Goal: Transaction & Acquisition: Obtain resource

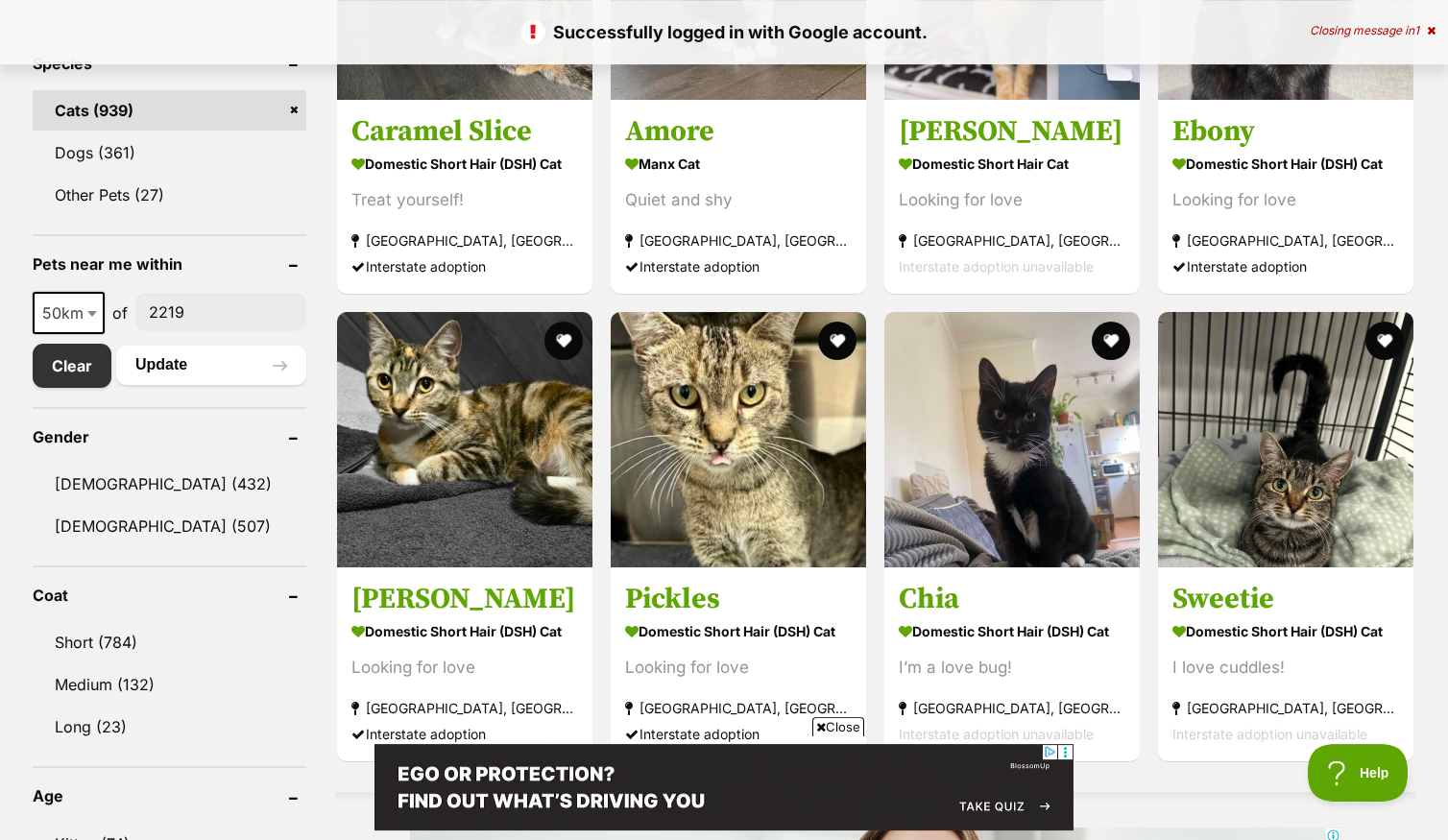
scroll to position [922, 0]
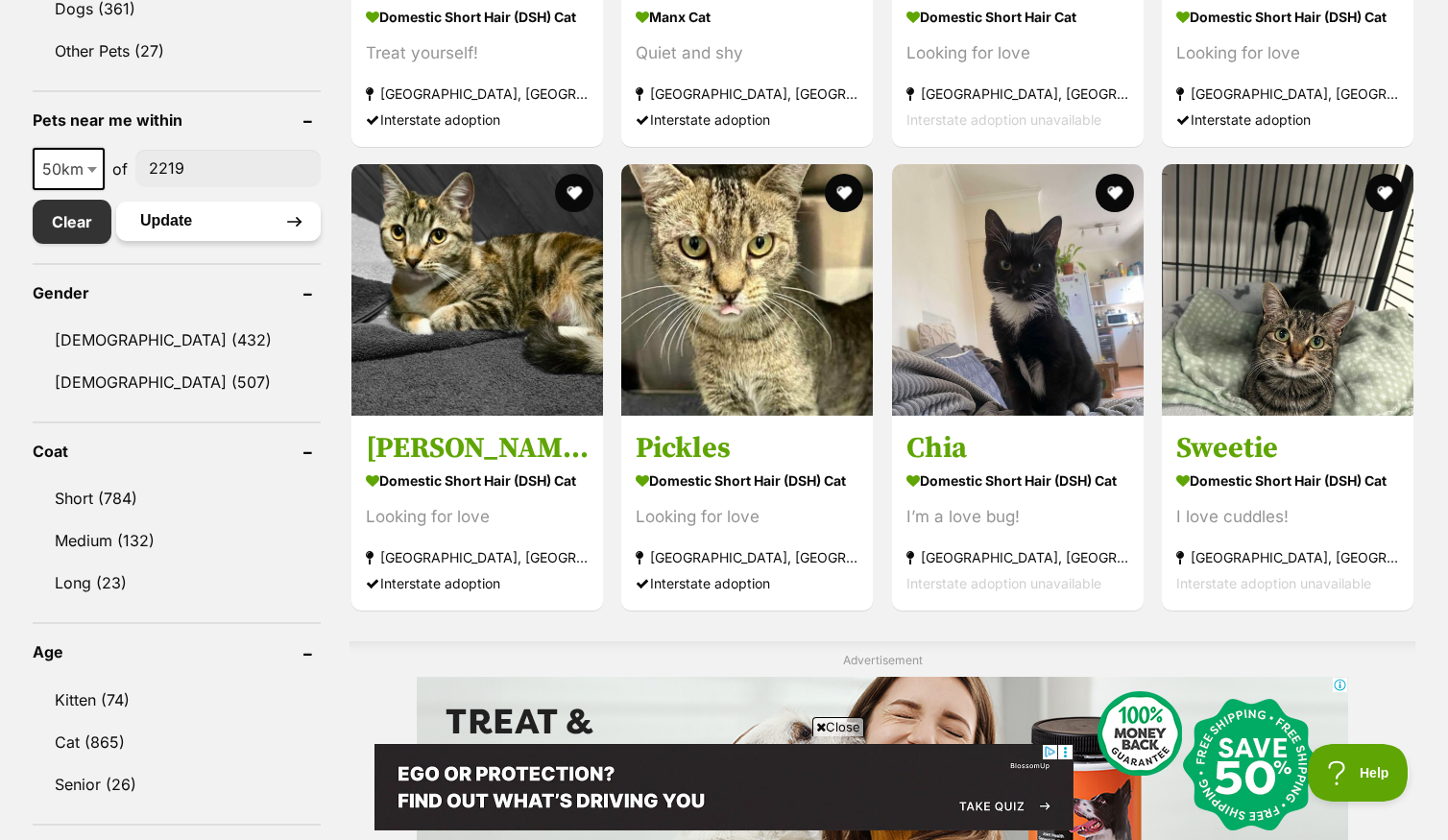
click at [170, 235] on button "Update" at bounding box center [219, 221] width 205 height 39
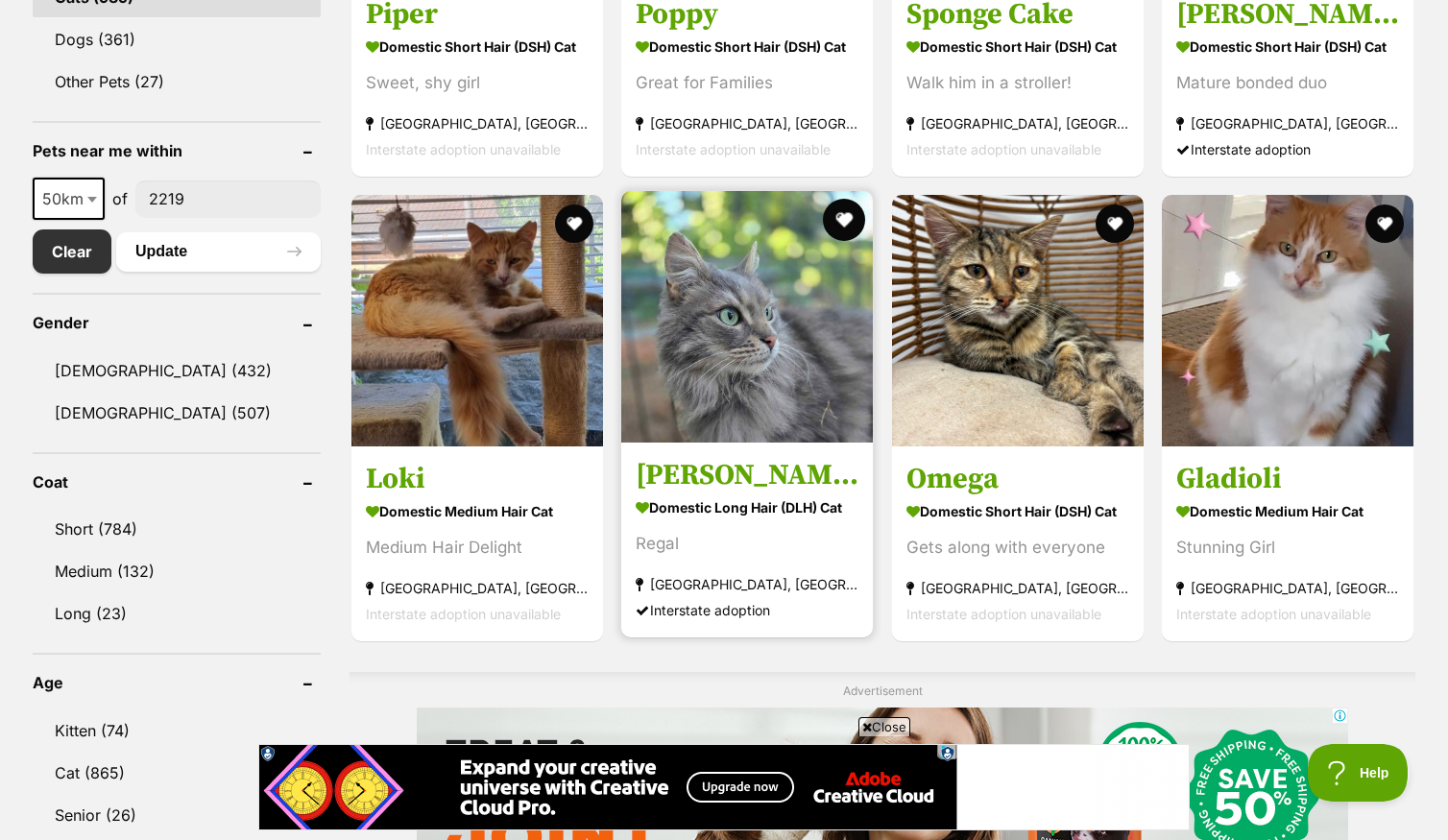
click at [832, 231] on button "favourite" at bounding box center [845, 220] width 42 height 42
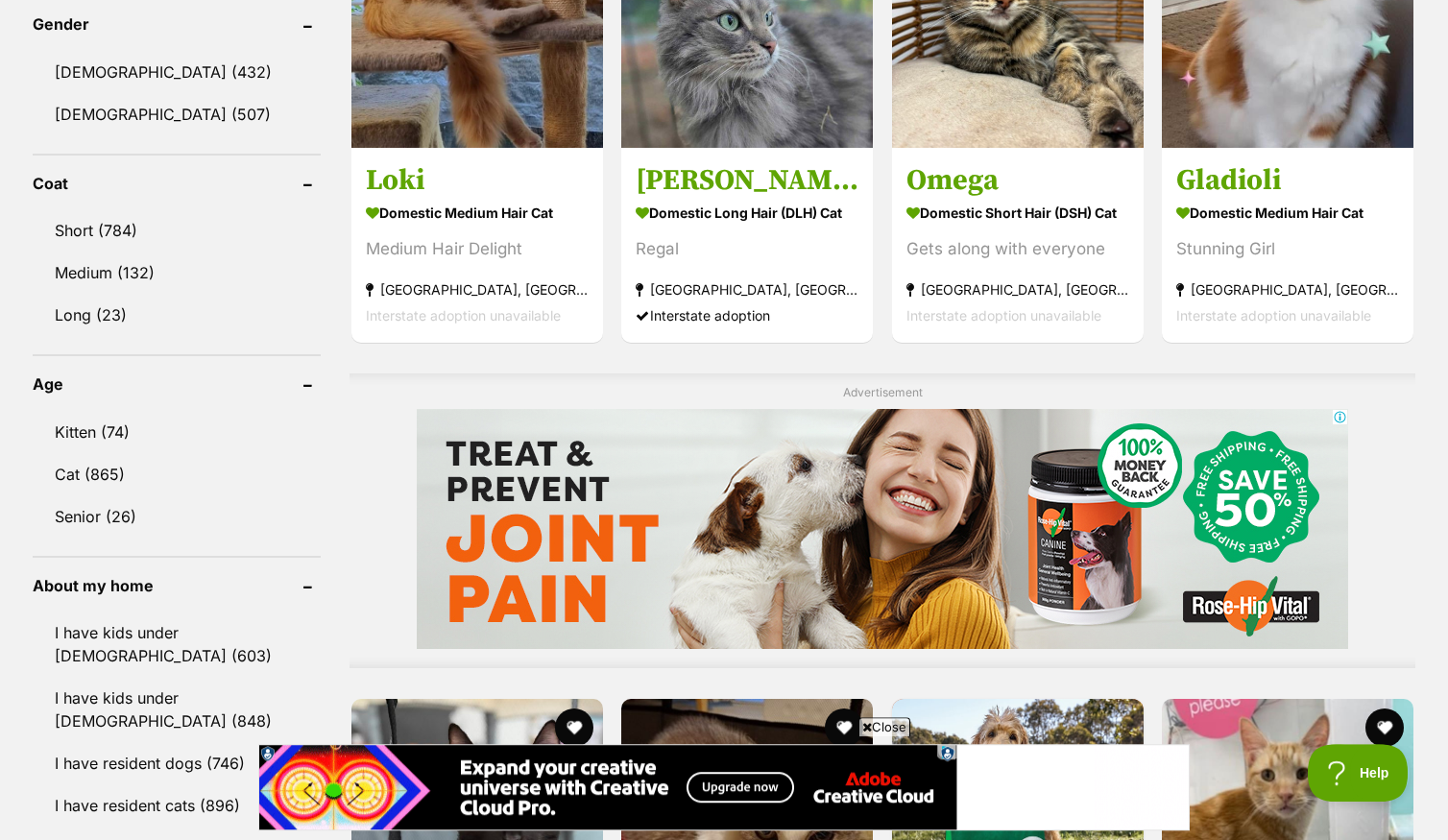
scroll to position [1121, 0]
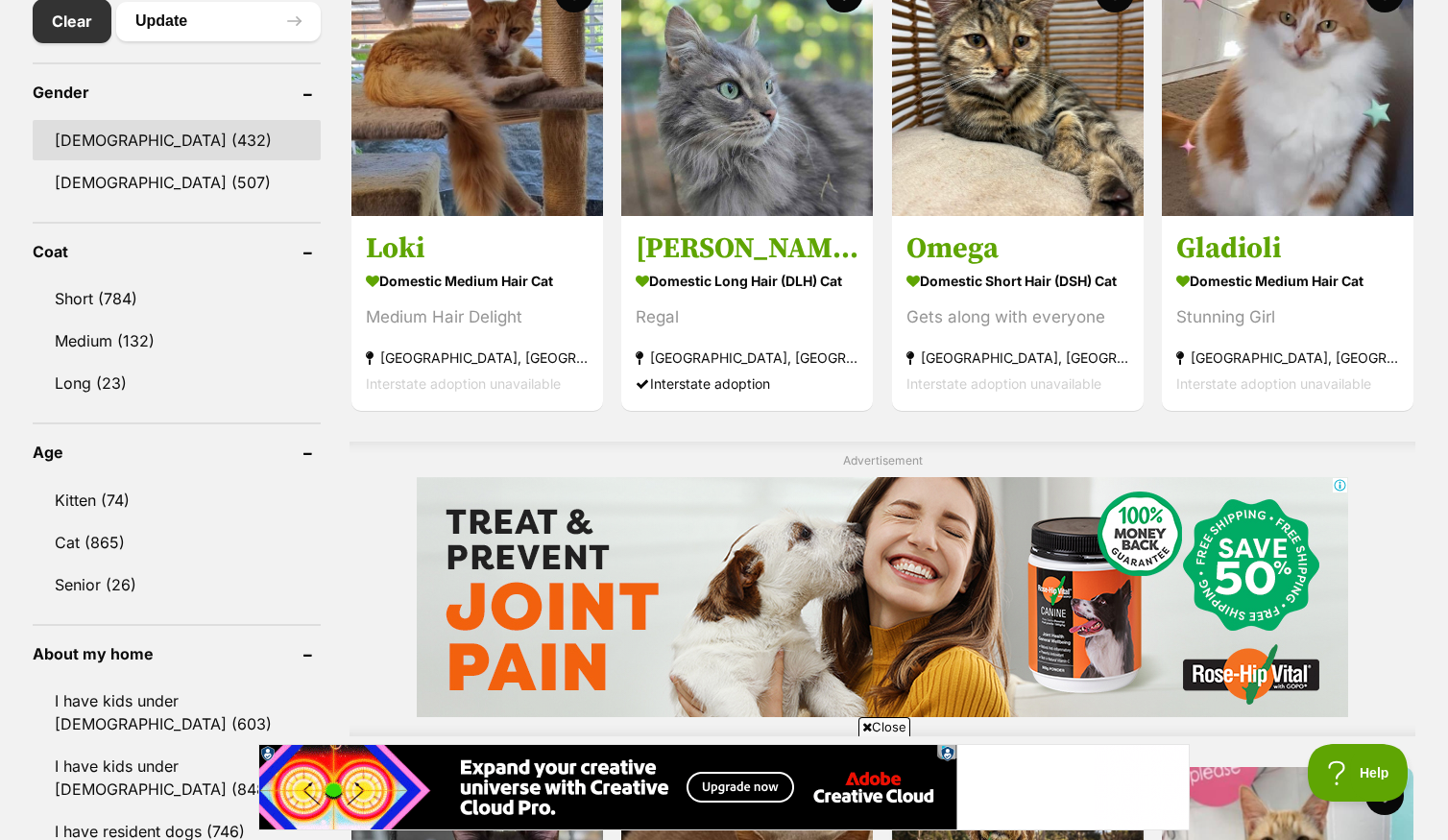
click at [146, 160] on link "[DEMOGRAPHIC_DATA] (432)" at bounding box center [177, 140] width 288 height 41
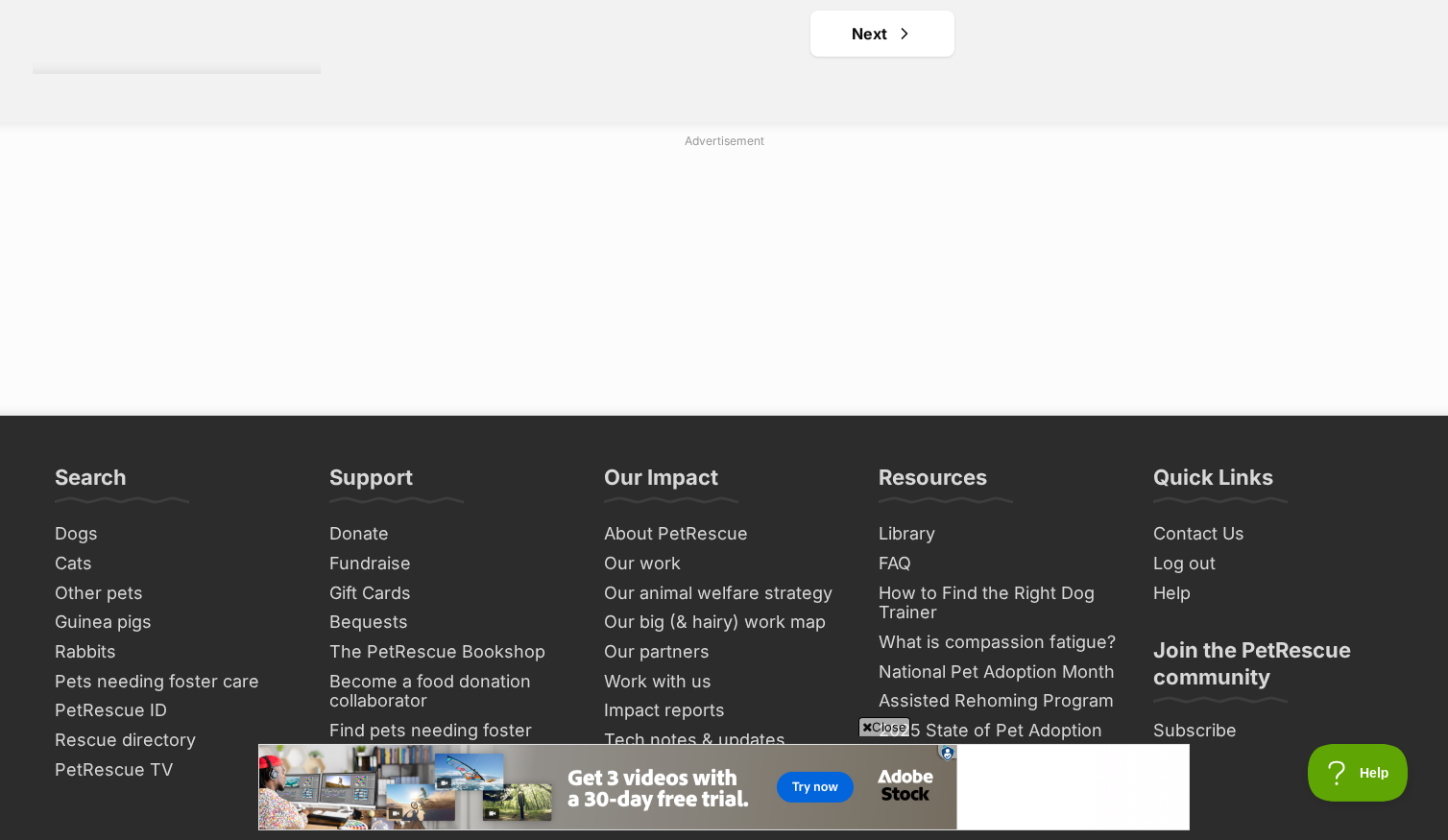
scroll to position [3548, 0]
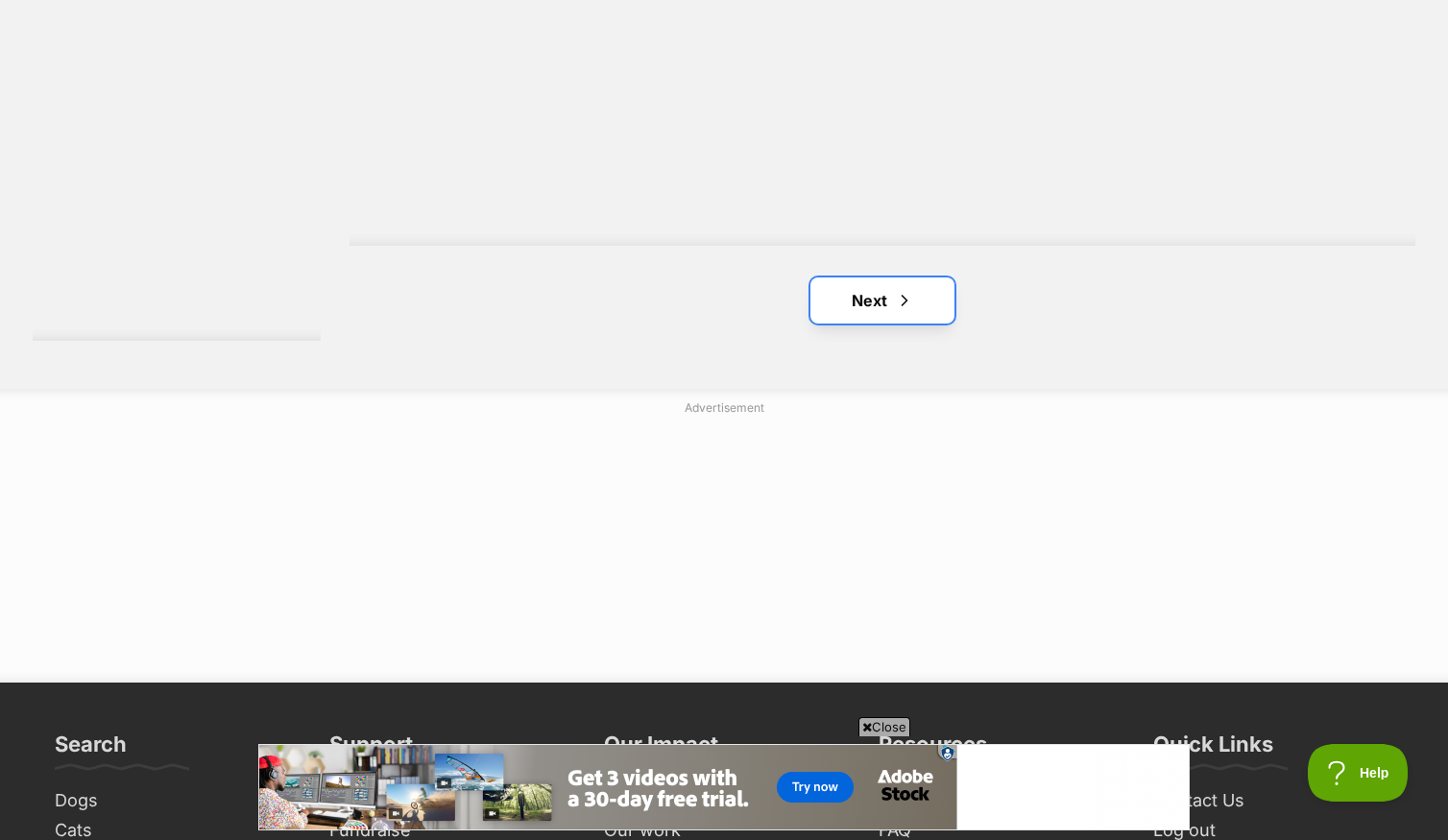
click at [881, 312] on link "Next" at bounding box center [882, 300] width 144 height 46
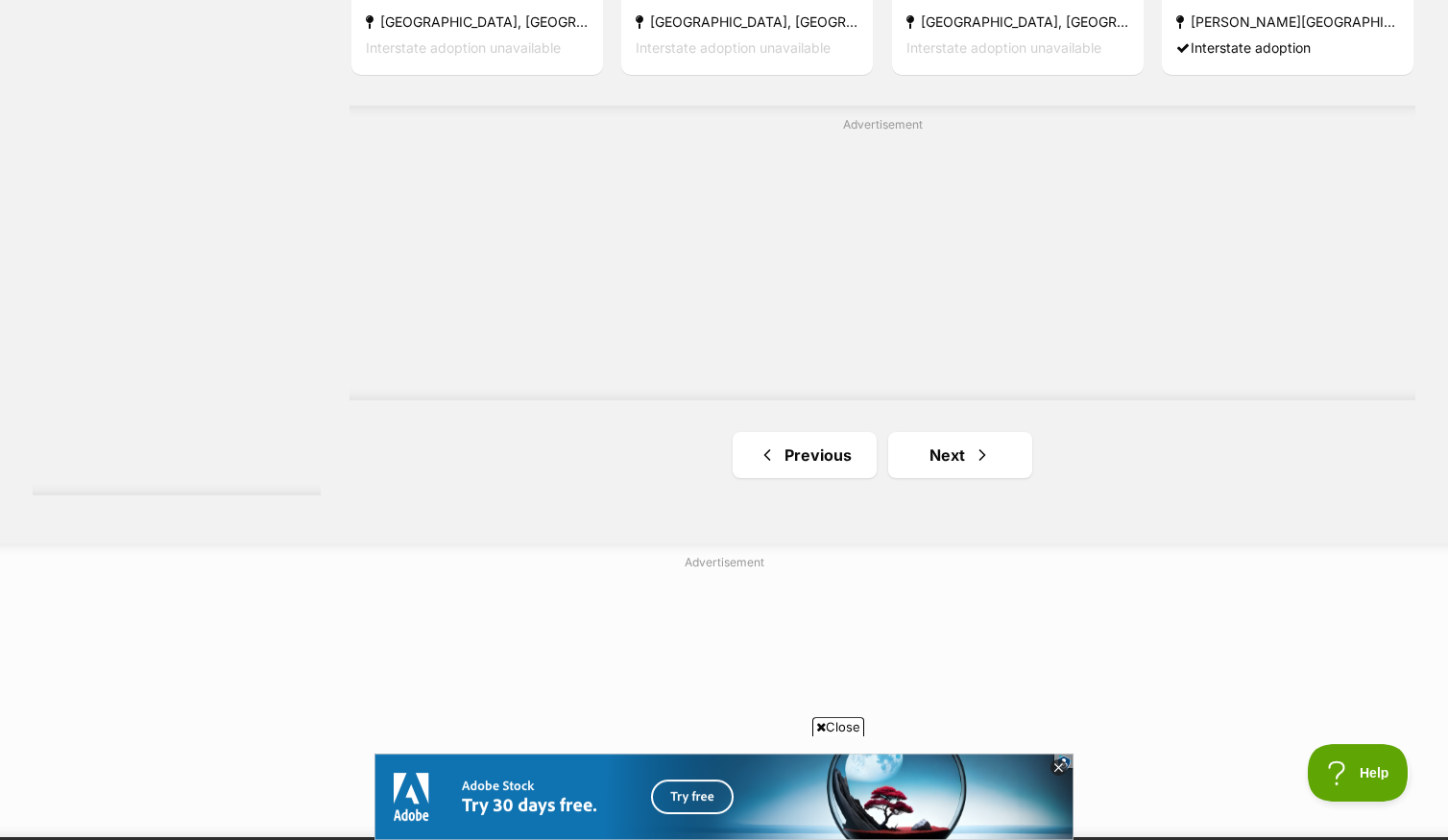
scroll to position [3410, 0]
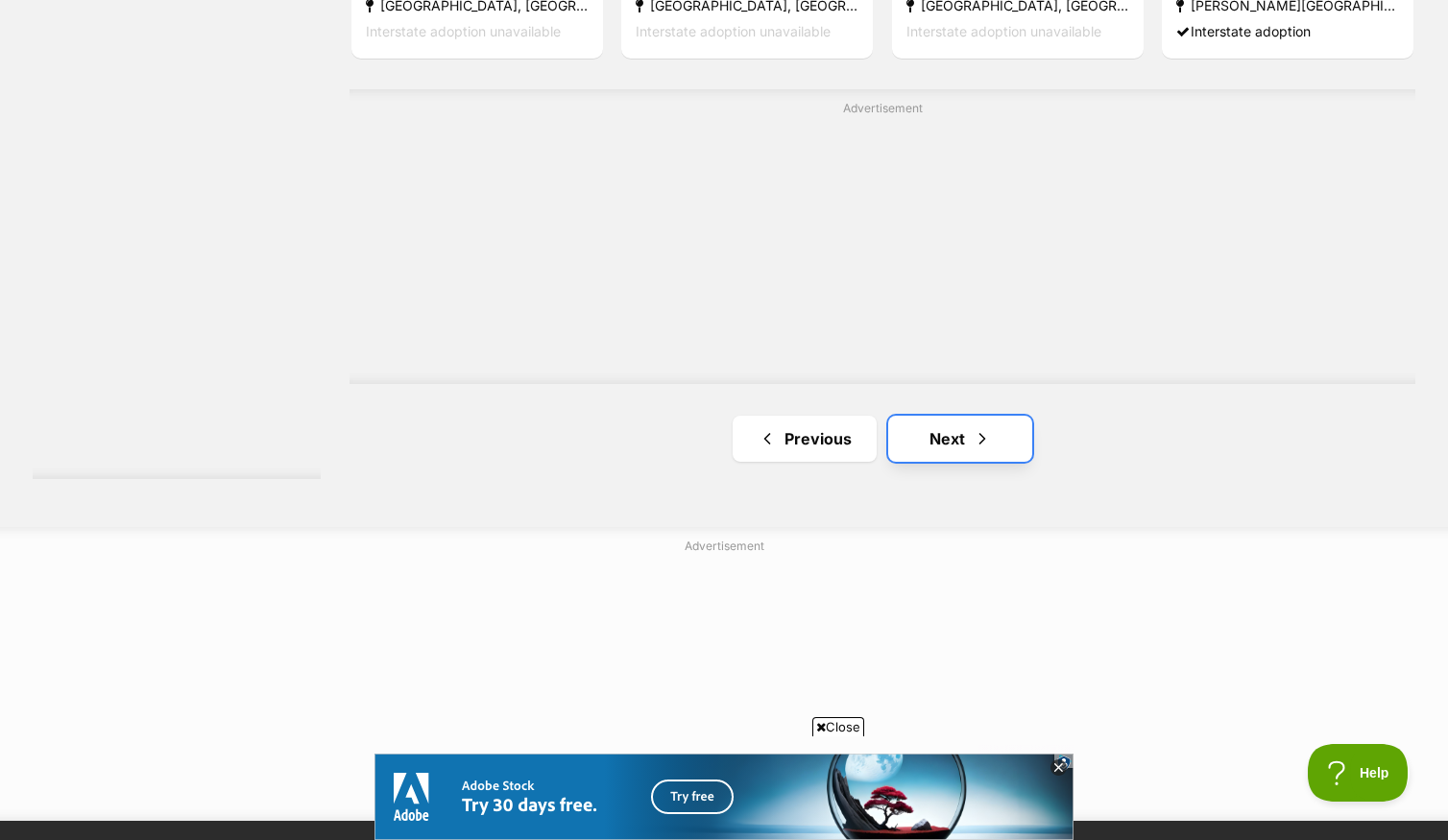
click at [985, 446] on span "Next page" at bounding box center [982, 438] width 19 height 23
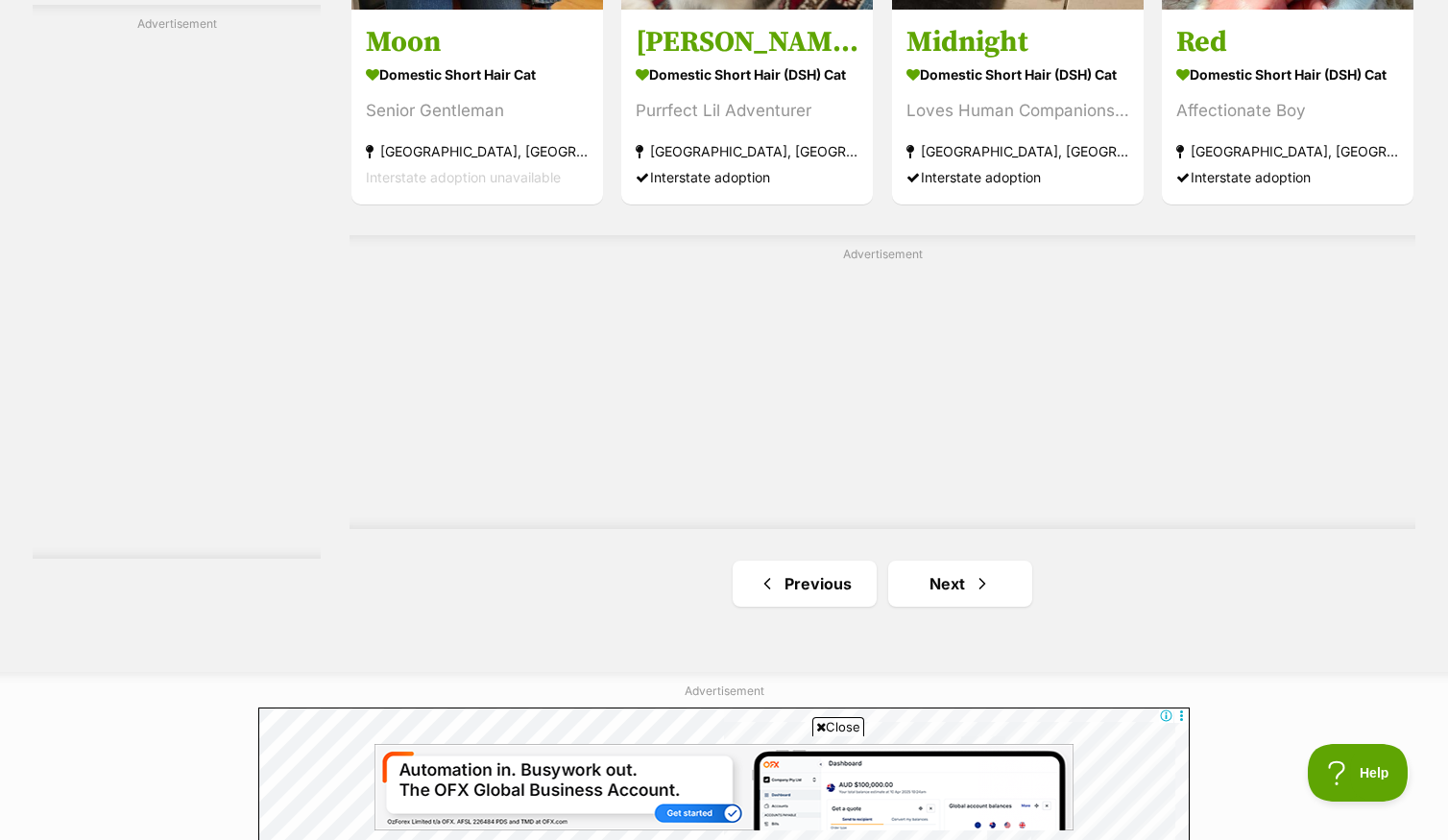
scroll to position [3610, 0]
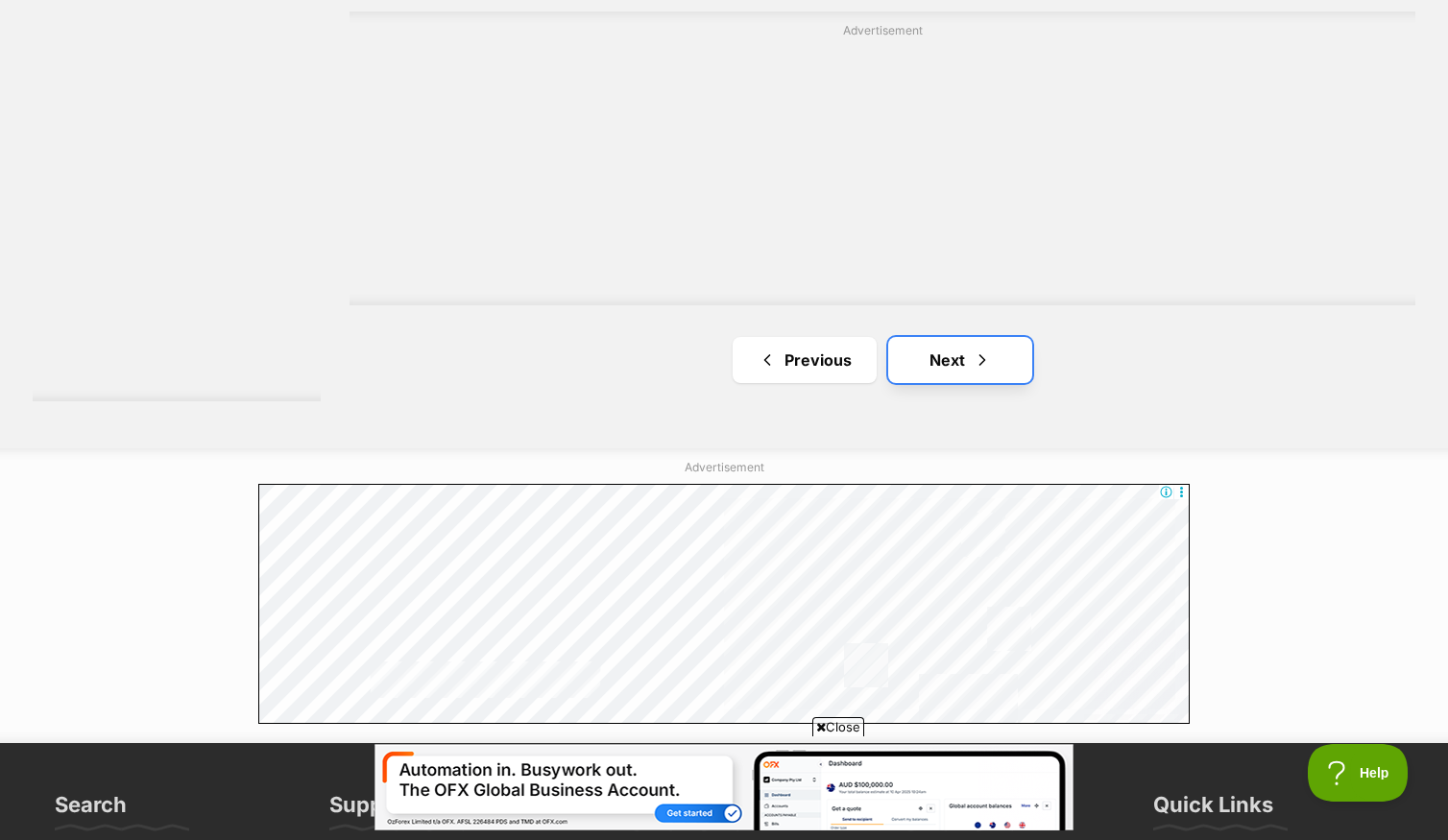
click at [958, 366] on link "Next" at bounding box center [960, 360] width 144 height 46
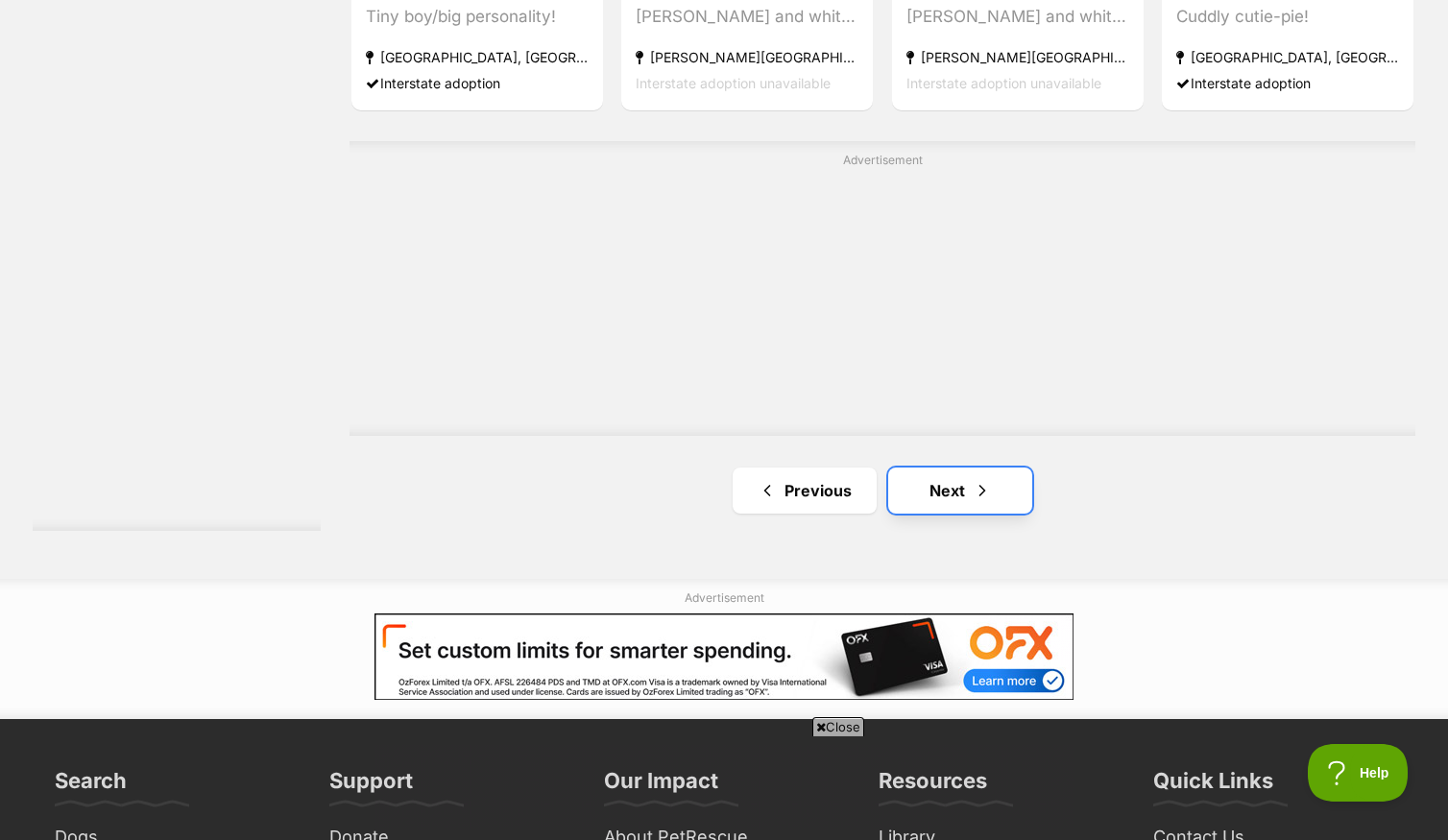
scroll to position [3426, 0]
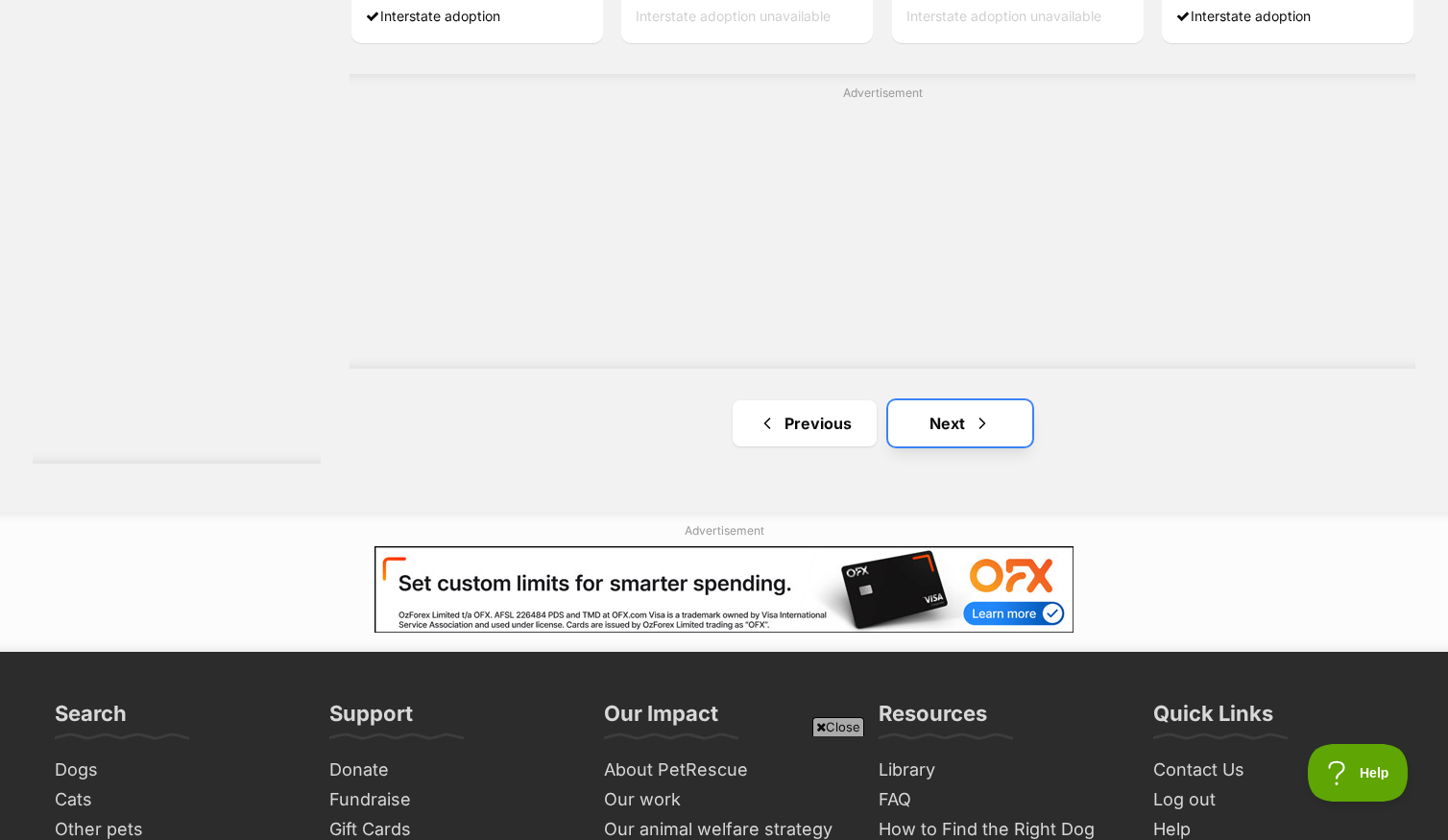
click at [986, 434] on span "Next page" at bounding box center [982, 422] width 19 height 23
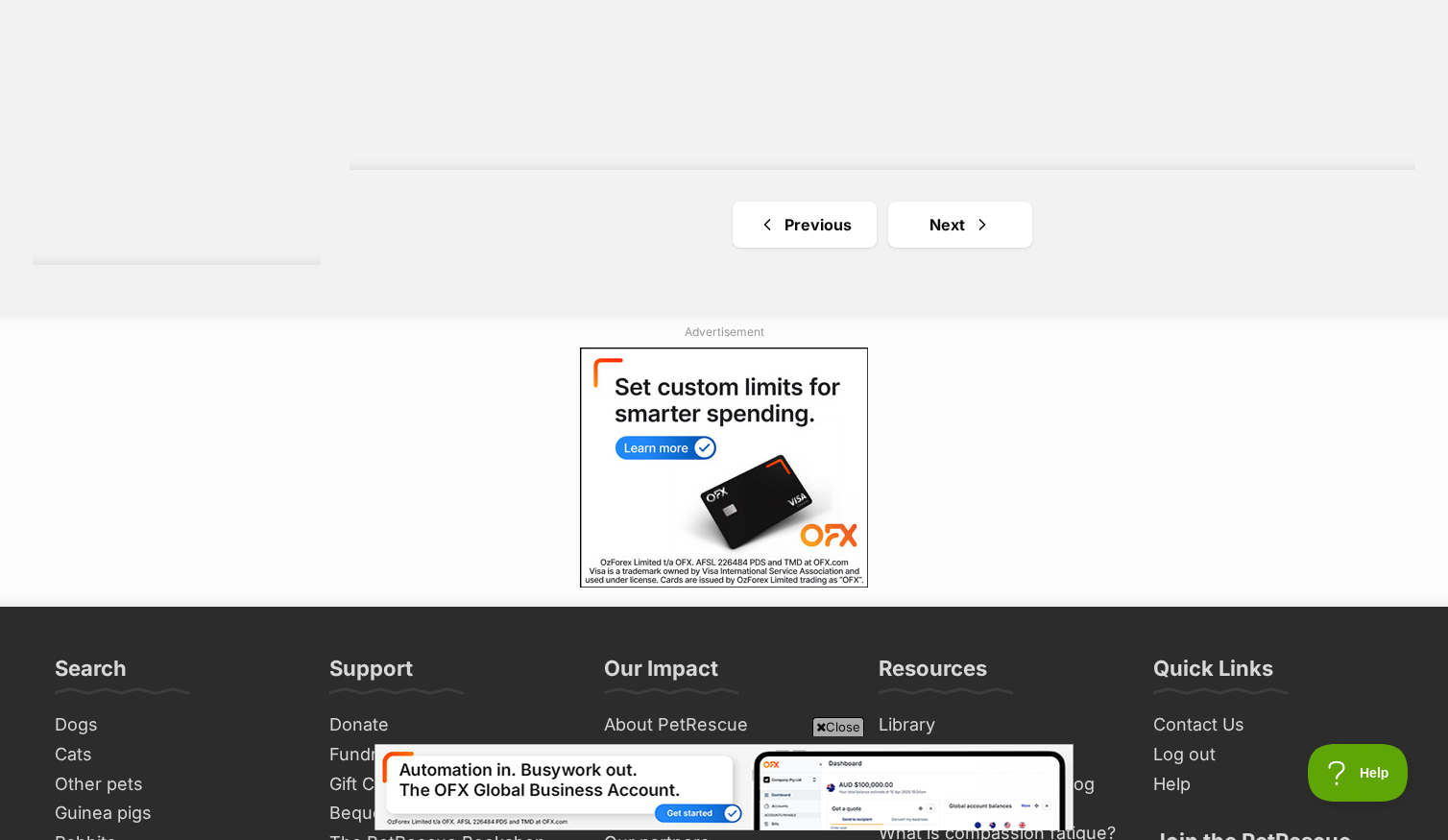
scroll to position [3595, 0]
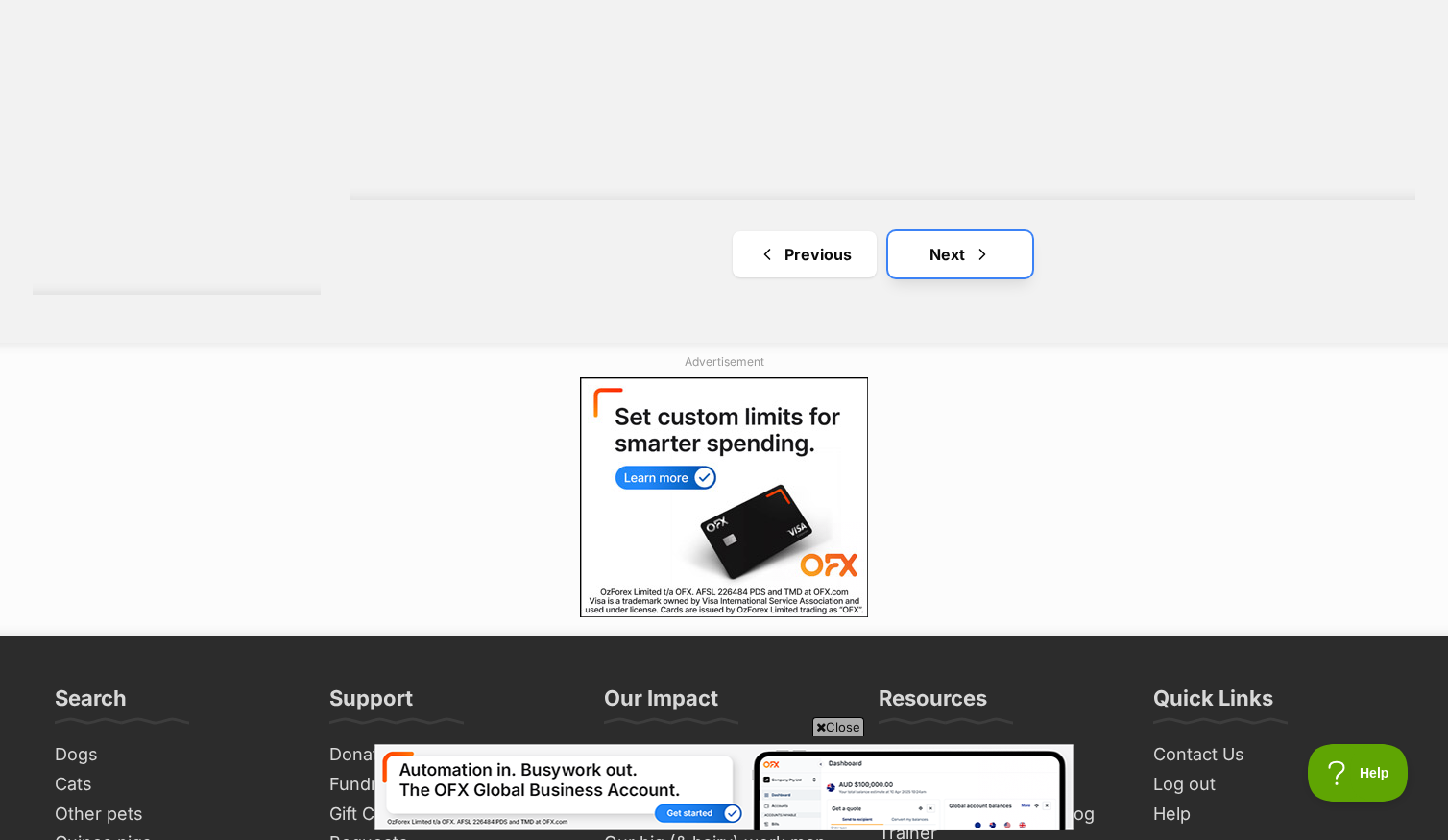
click at [945, 258] on link "Next" at bounding box center [960, 254] width 144 height 46
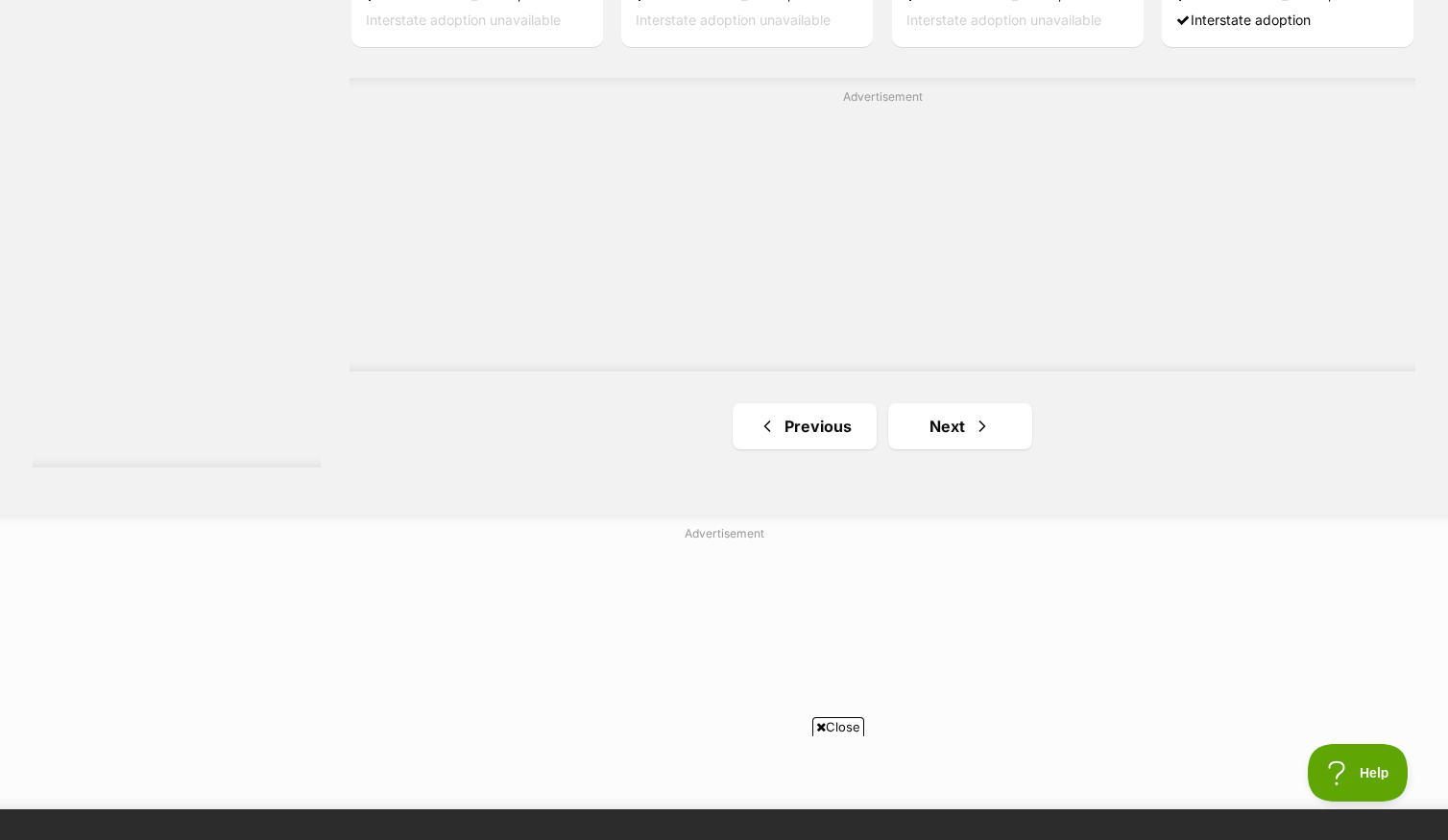
scroll to position [3610, 0]
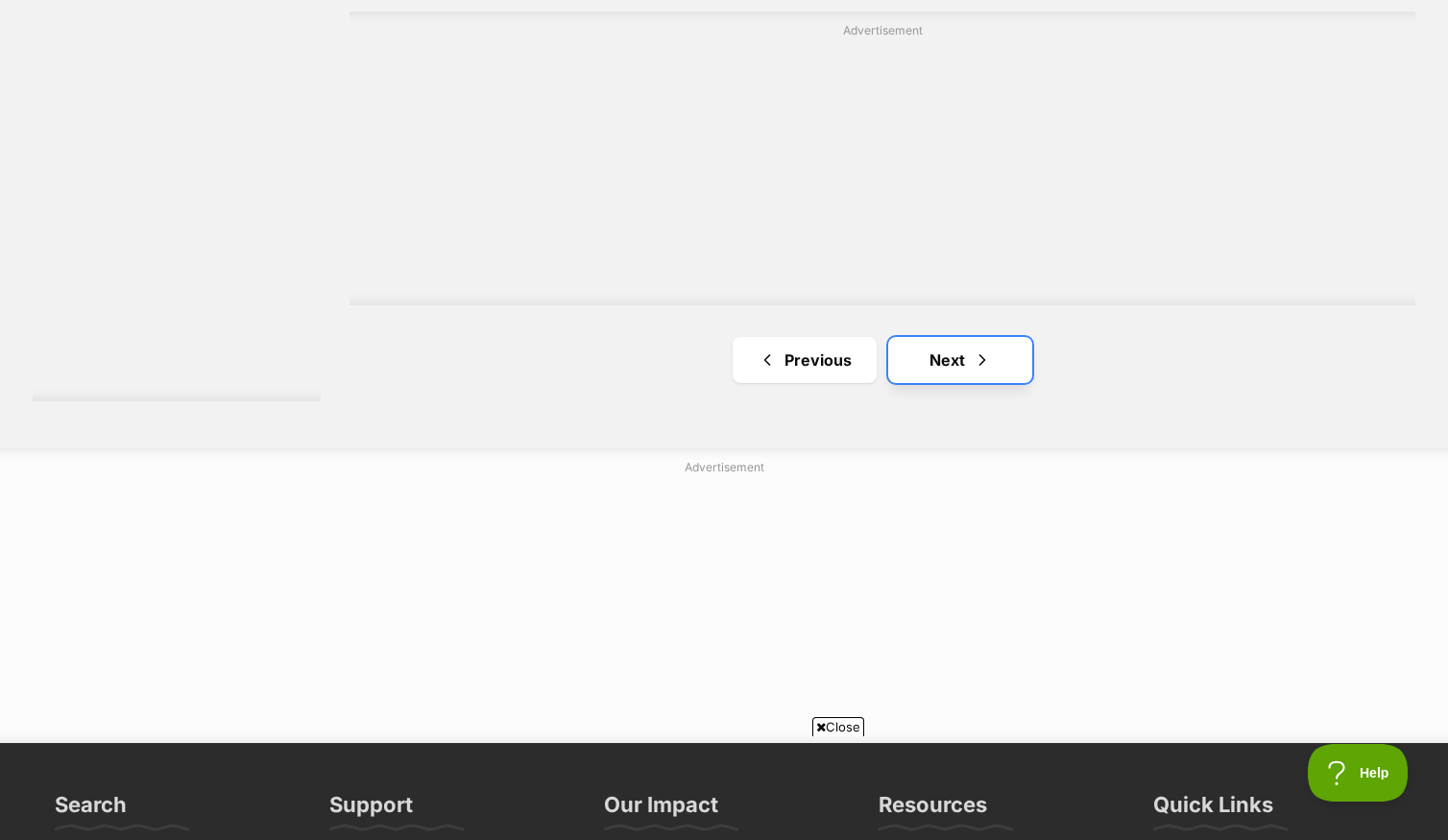
drag, startPoint x: 962, startPoint y: 369, endPoint x: 981, endPoint y: 359, distance: 21.5
click at [964, 368] on link "Next" at bounding box center [960, 360] width 144 height 46
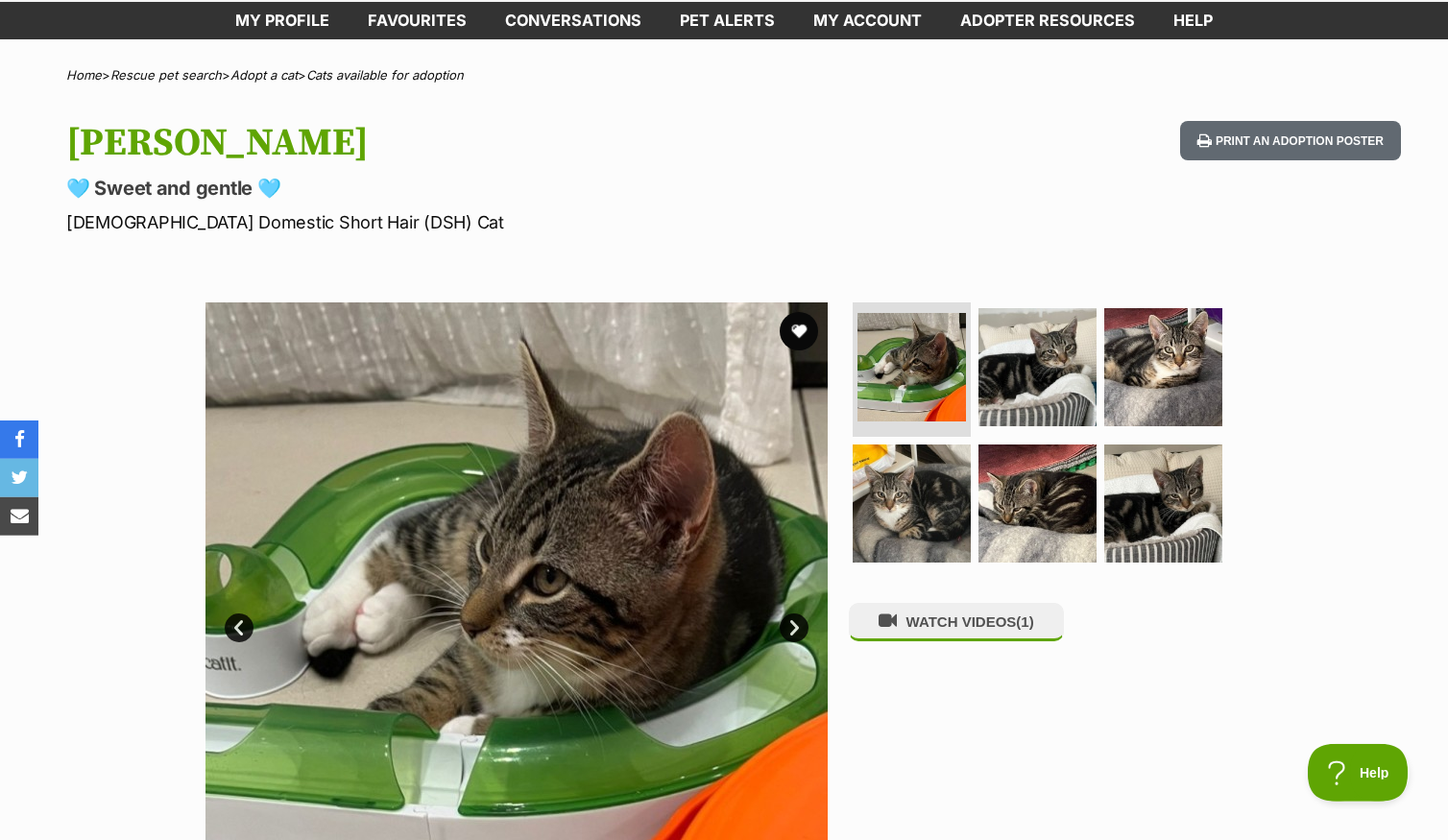
scroll to position [184, 0]
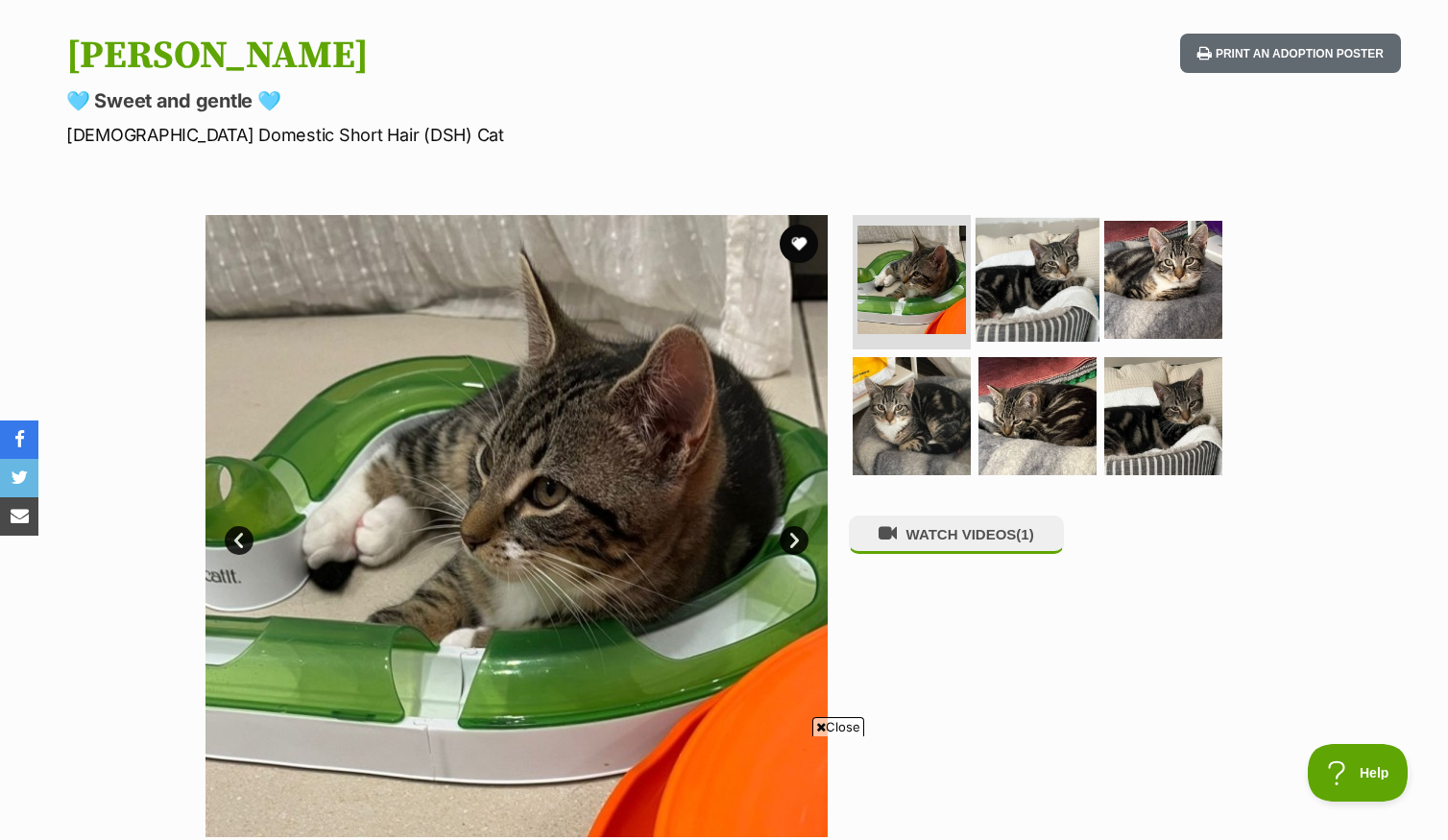
click at [1055, 285] on img at bounding box center [1037, 279] width 124 height 124
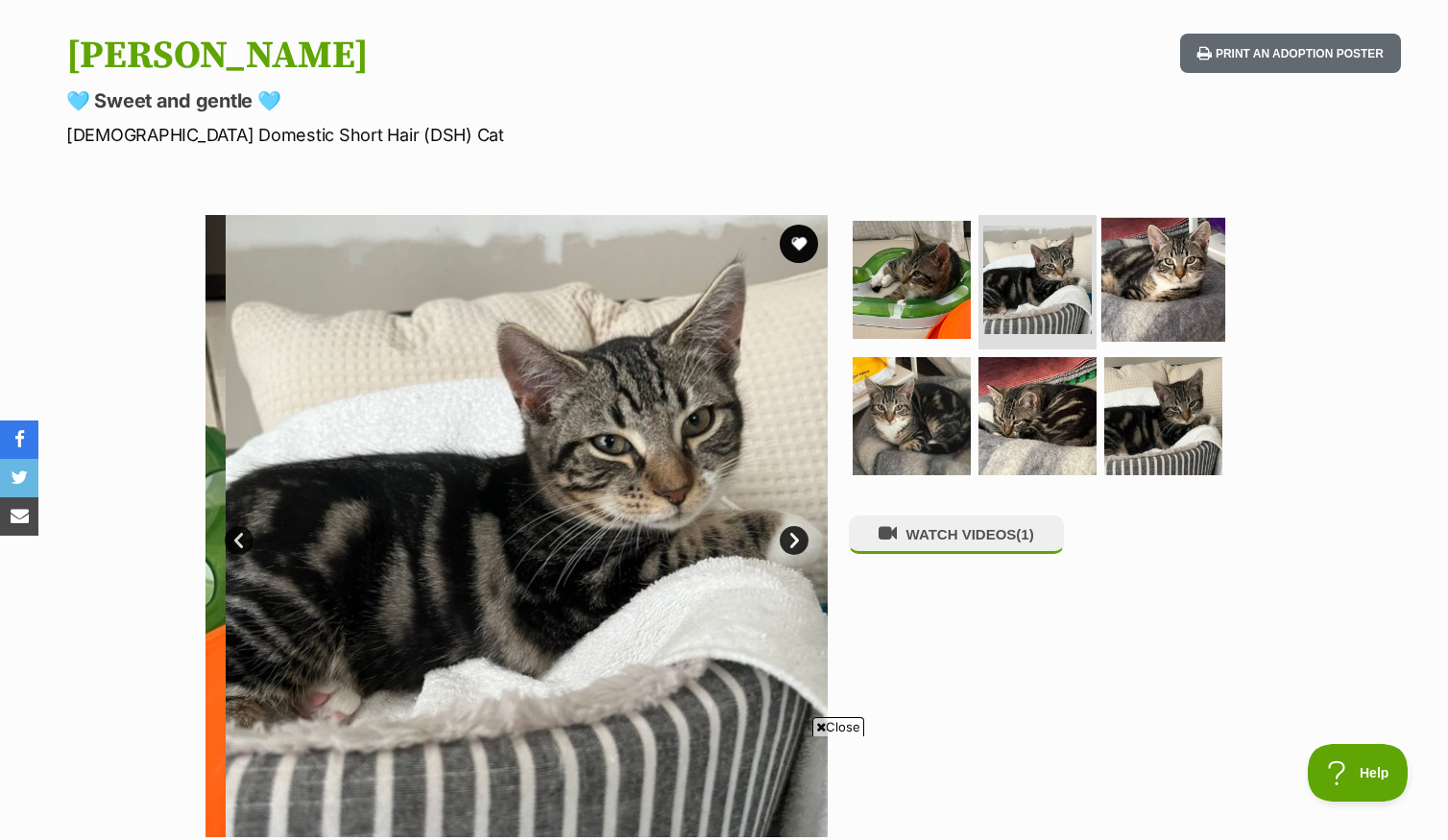
scroll to position [0, 0]
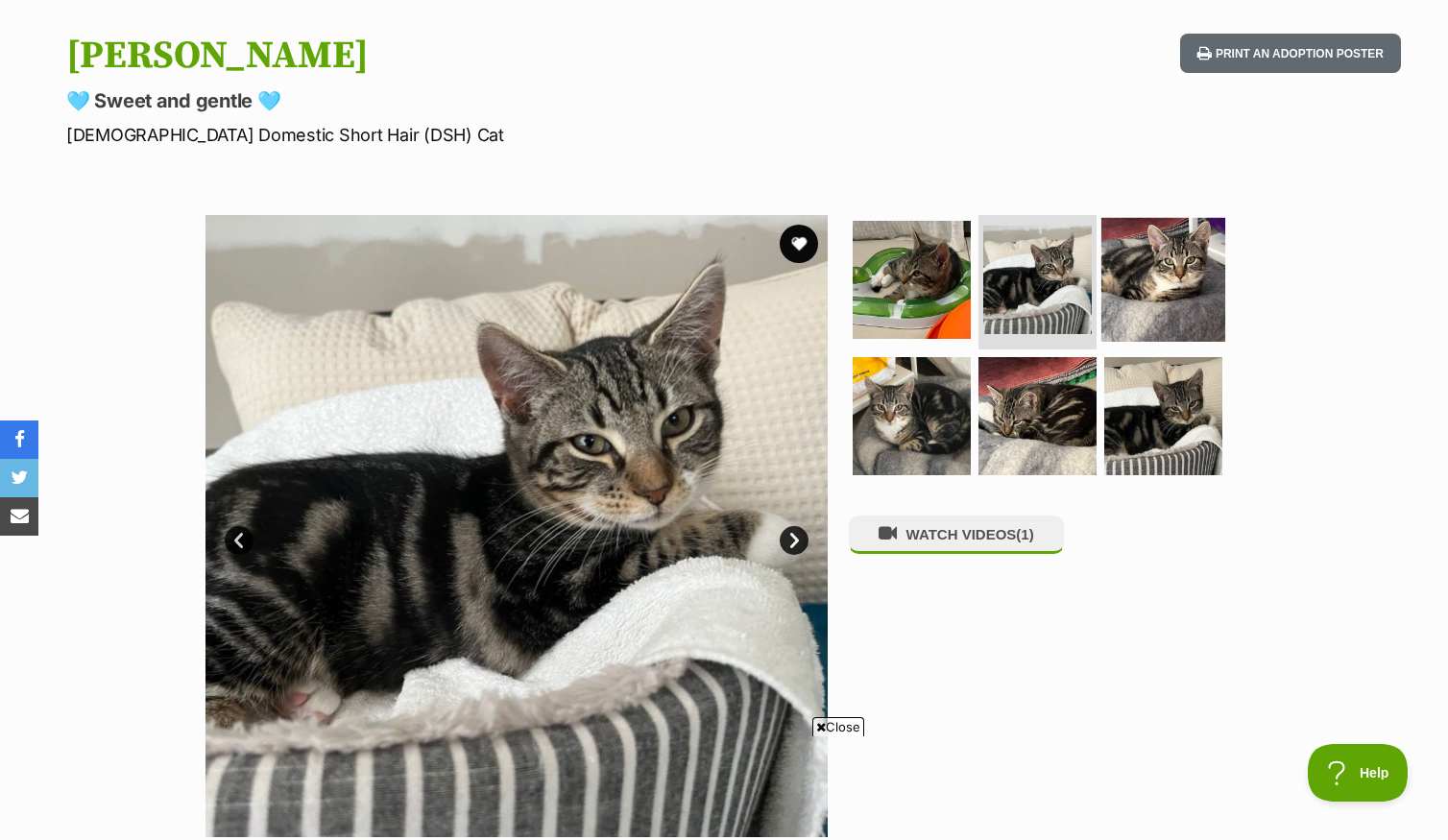
click at [1181, 294] on img at bounding box center [1164, 279] width 124 height 124
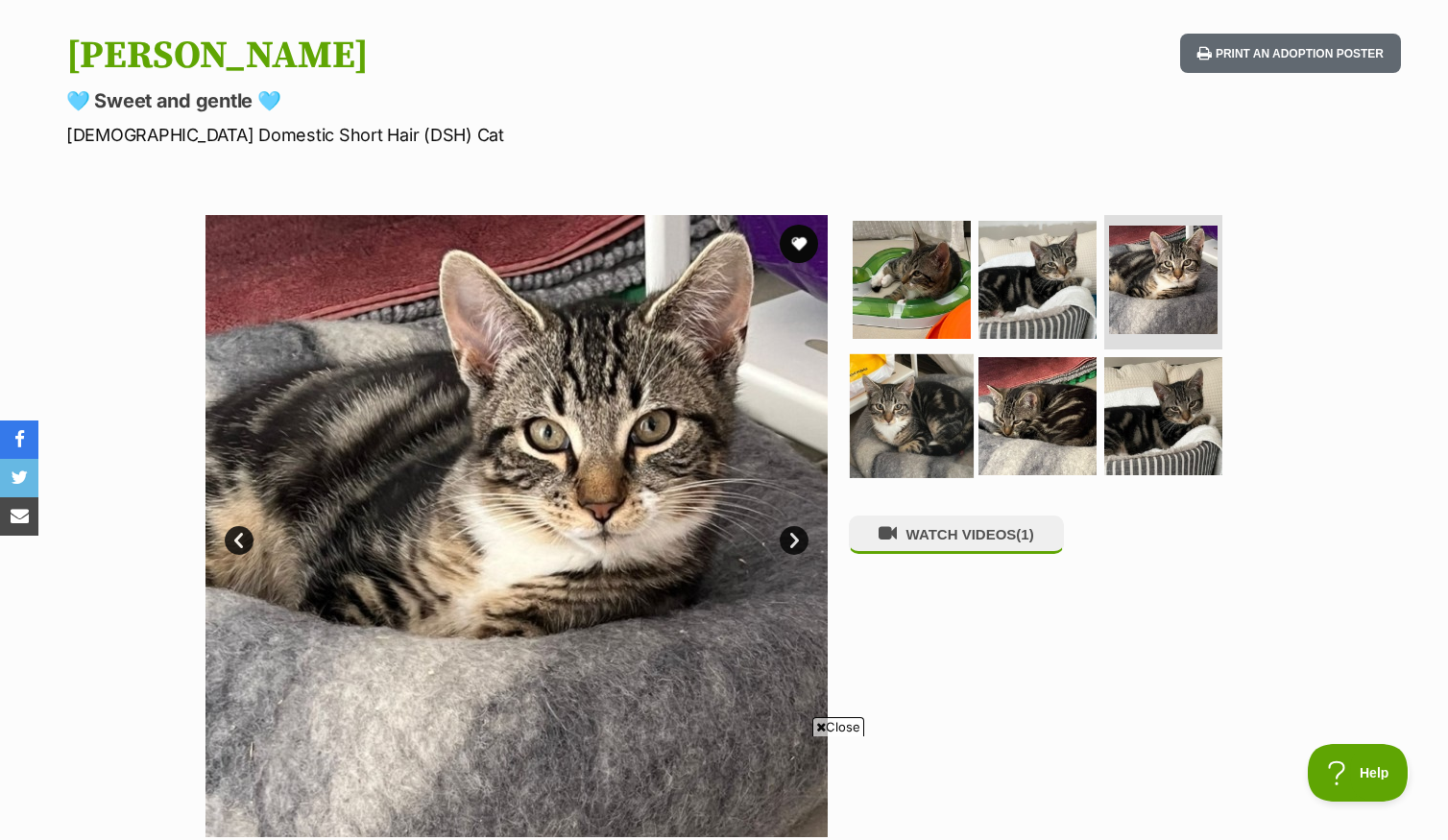
click at [869, 435] on img at bounding box center [912, 415] width 124 height 124
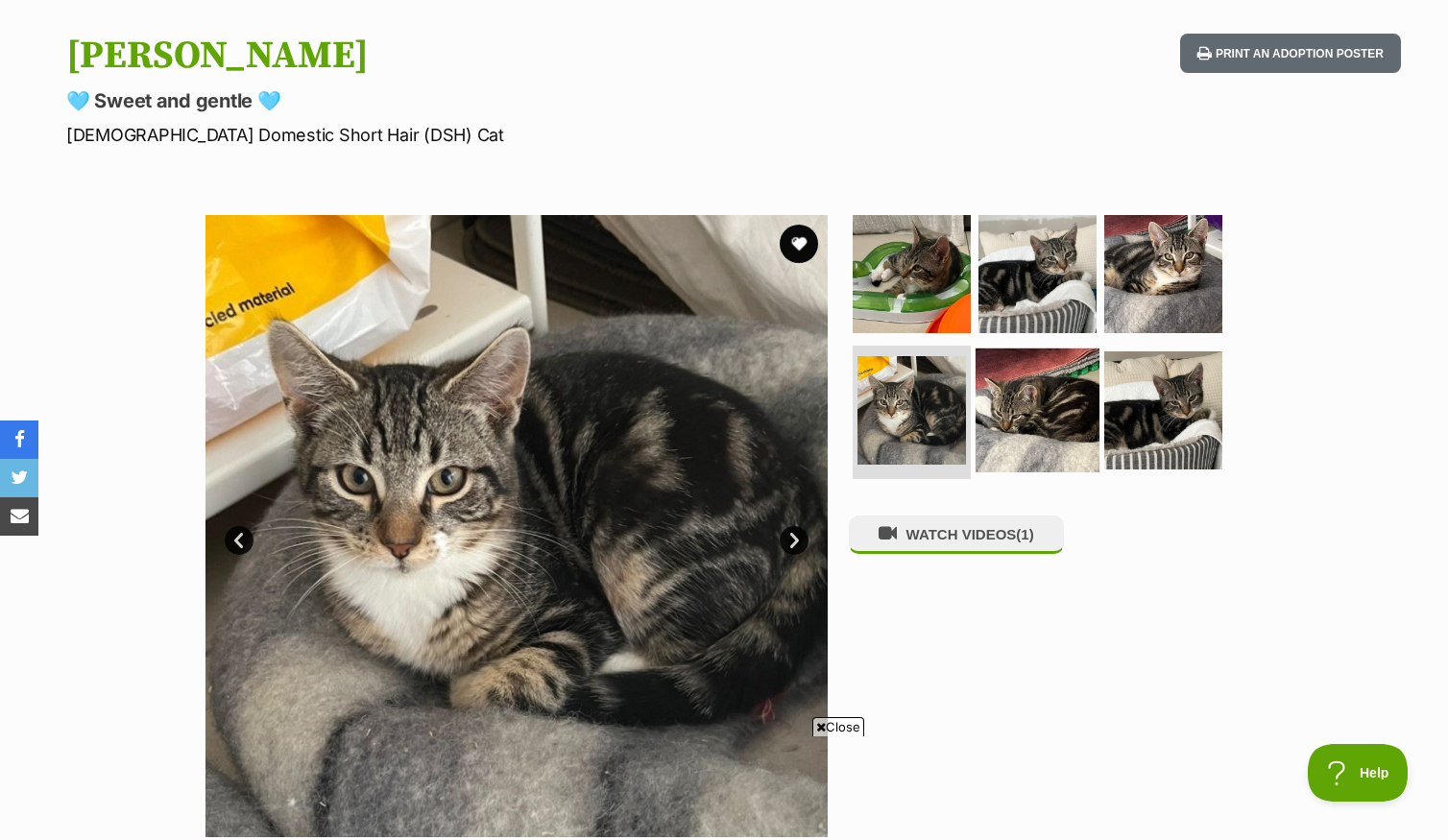
click at [1010, 444] on img at bounding box center [1037, 410] width 124 height 124
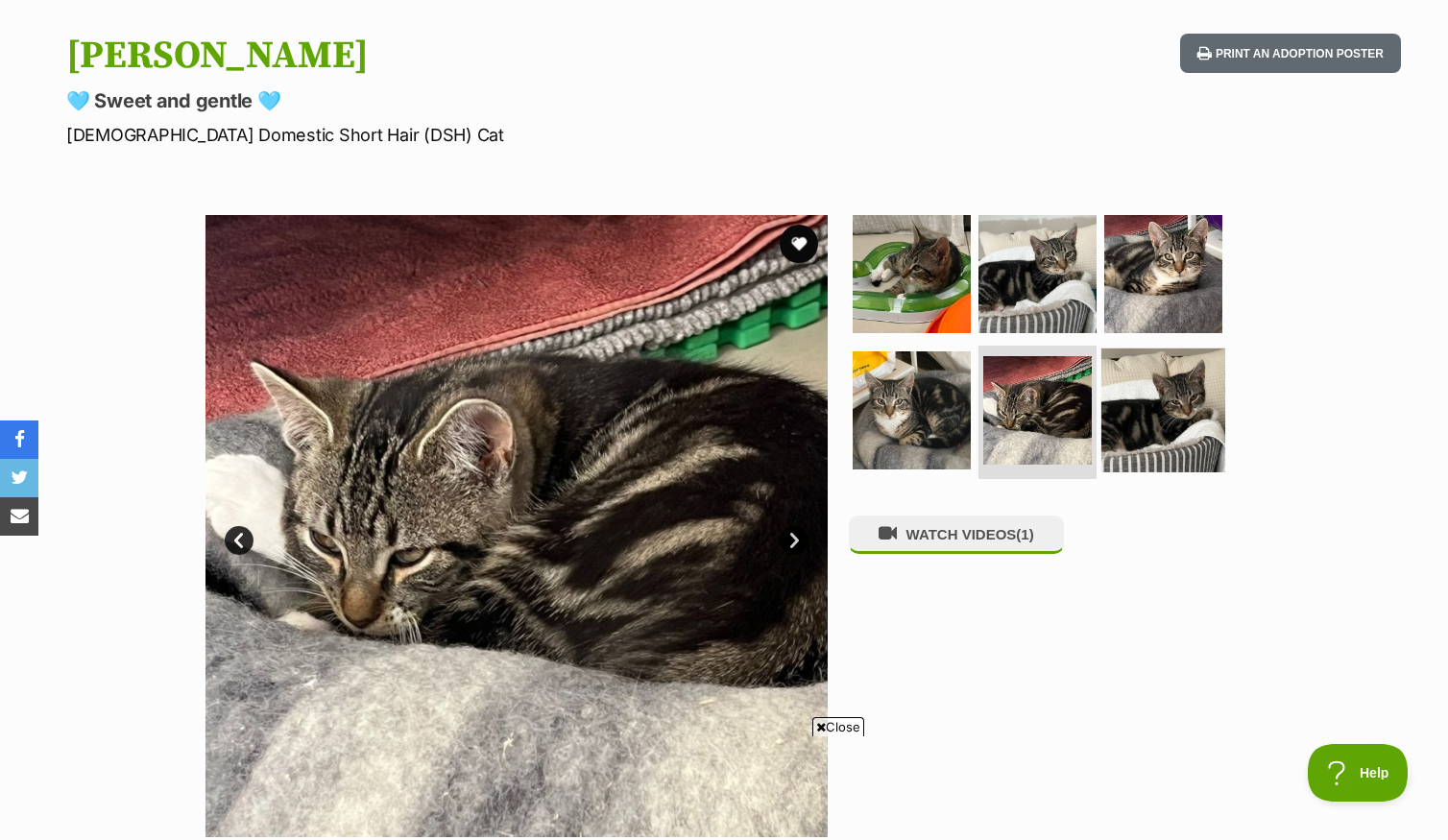
click at [1164, 442] on img at bounding box center [1164, 410] width 124 height 124
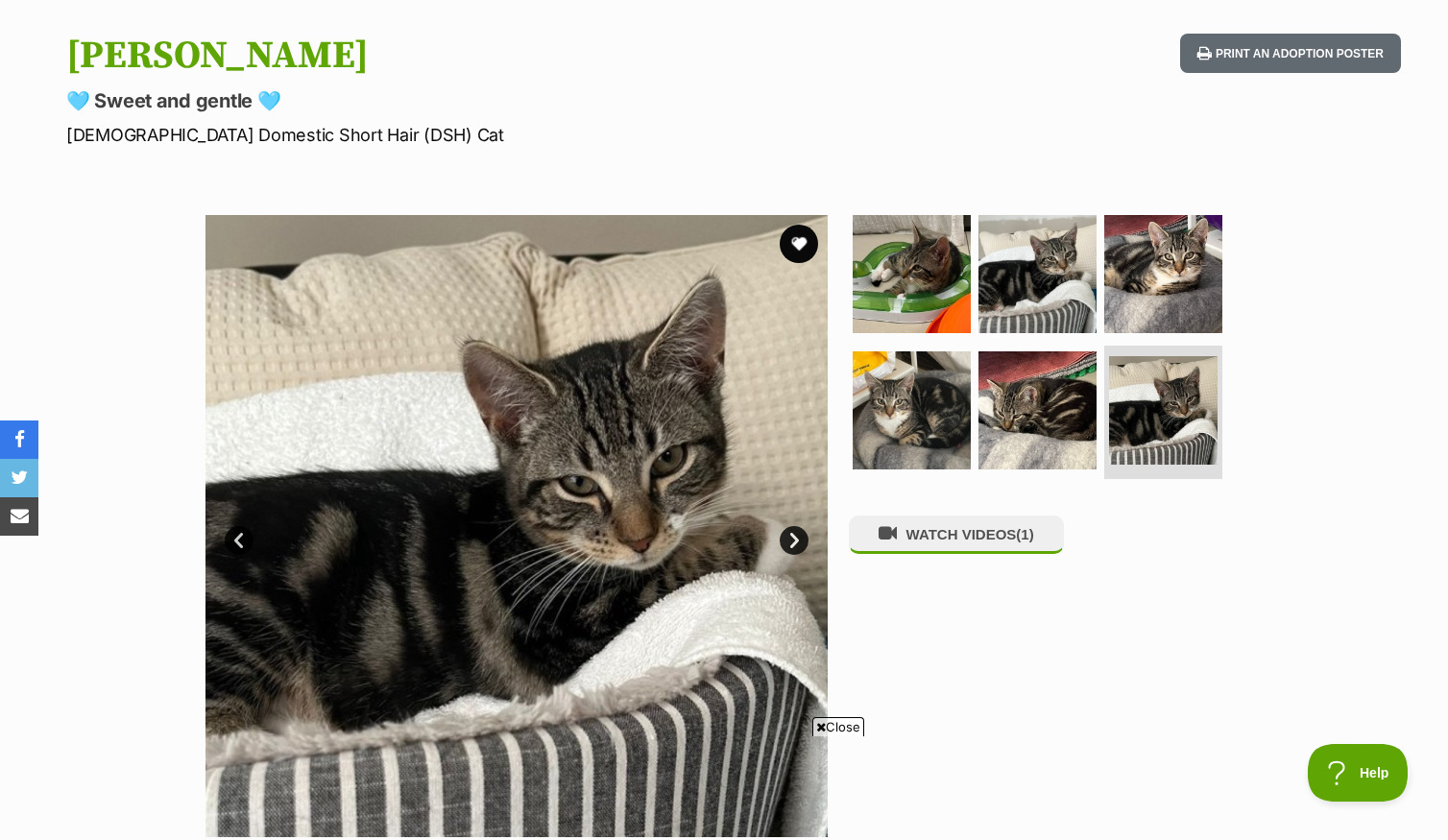
drag, startPoint x: 806, startPoint y: 267, endPoint x: 843, endPoint y: 284, distance: 40.7
click at [806, 263] on button "favourite" at bounding box center [799, 244] width 39 height 39
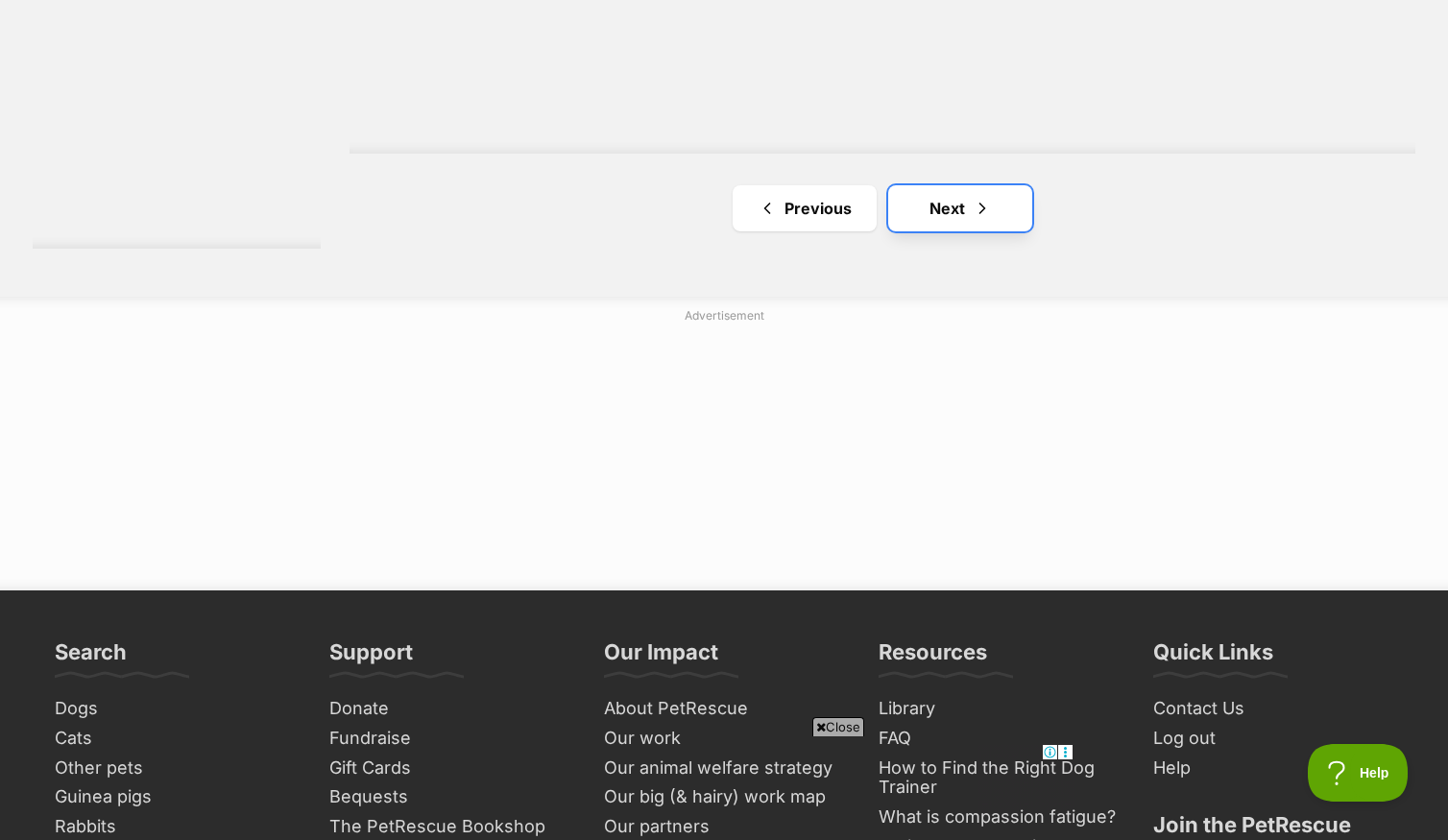
click at [960, 232] on link "Next" at bounding box center [960, 208] width 144 height 46
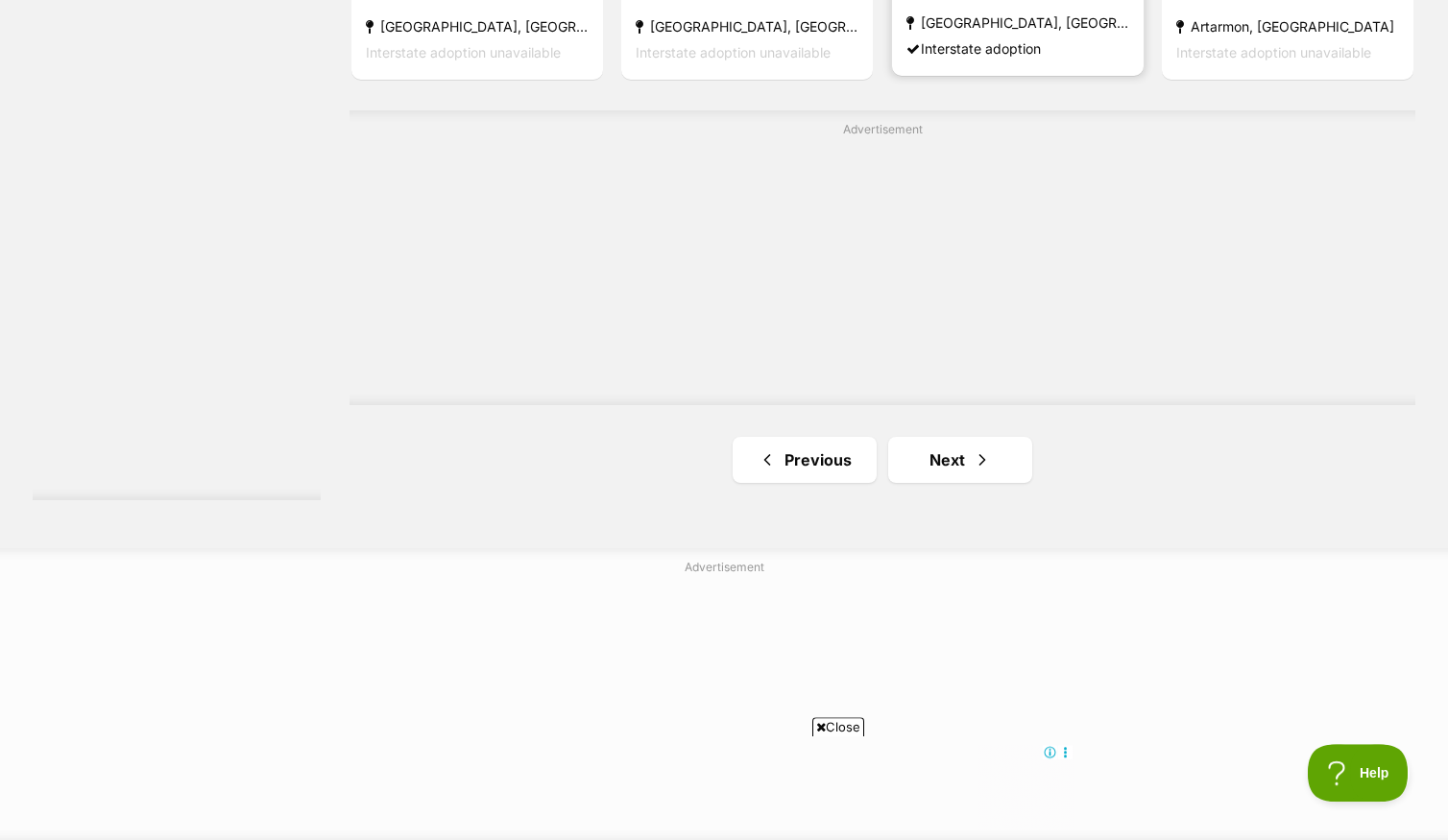
scroll to position [3395, 0]
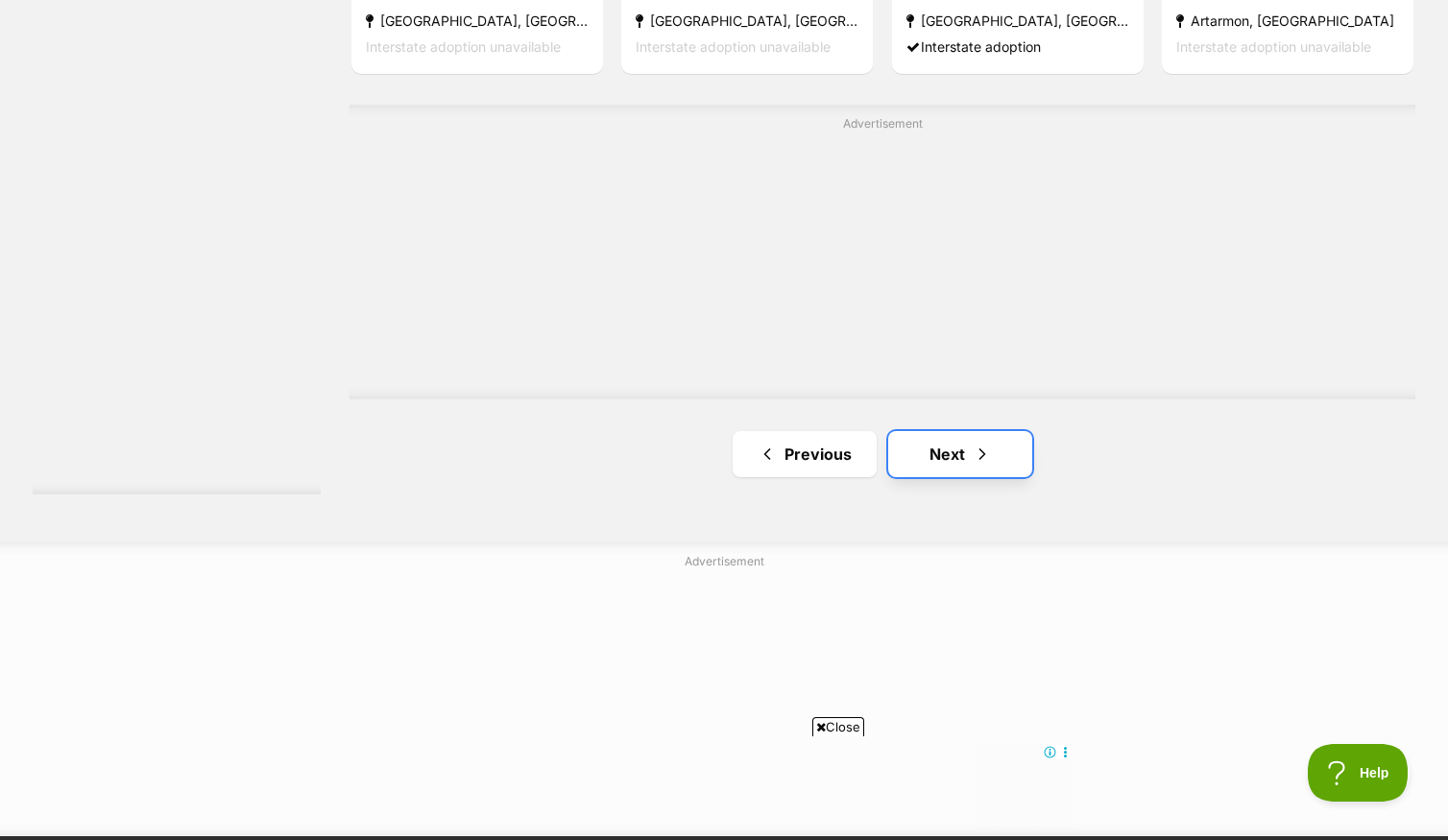
click at [980, 465] on span "Next page" at bounding box center [982, 453] width 19 height 23
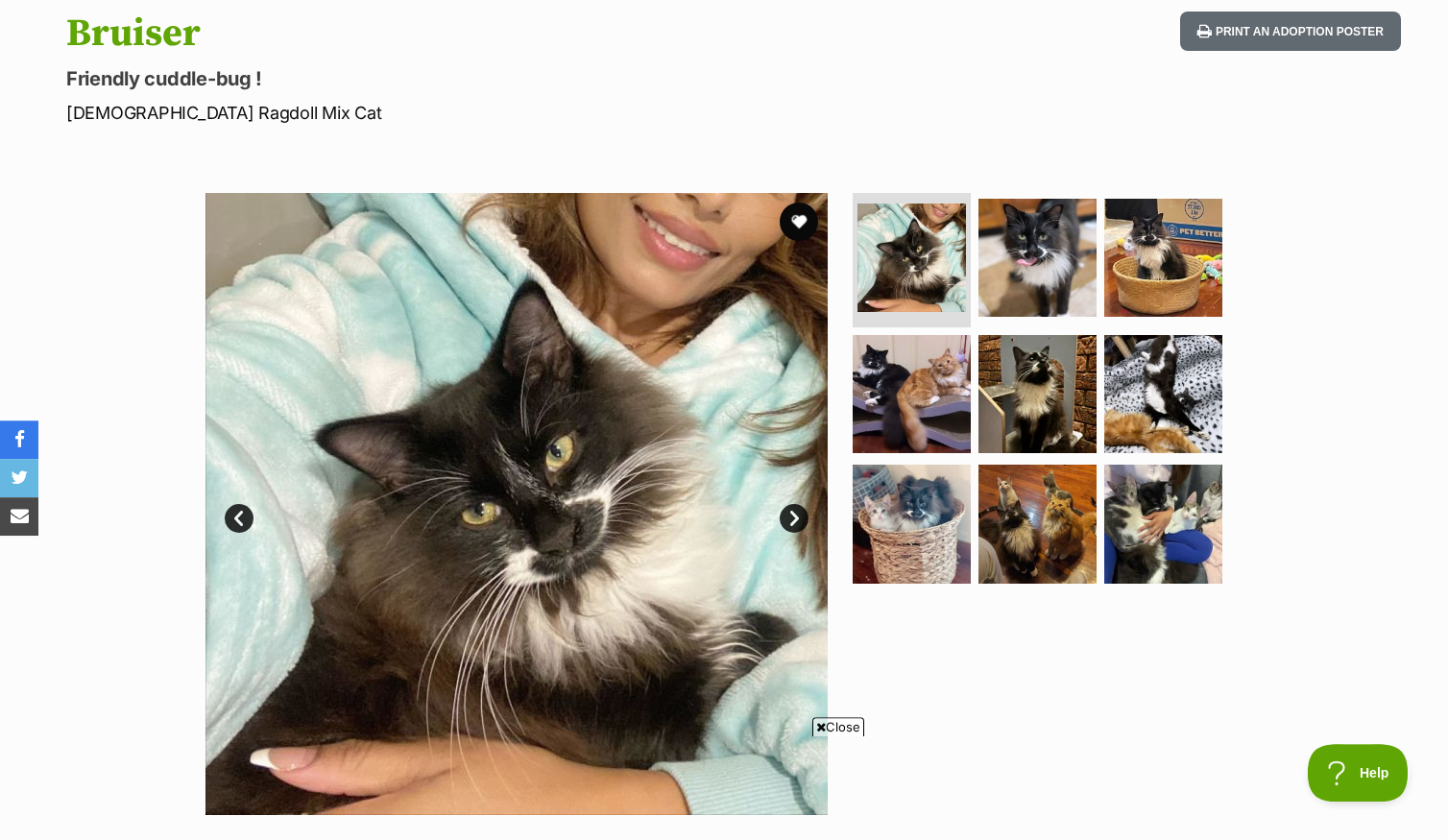
scroll to position [276, 0]
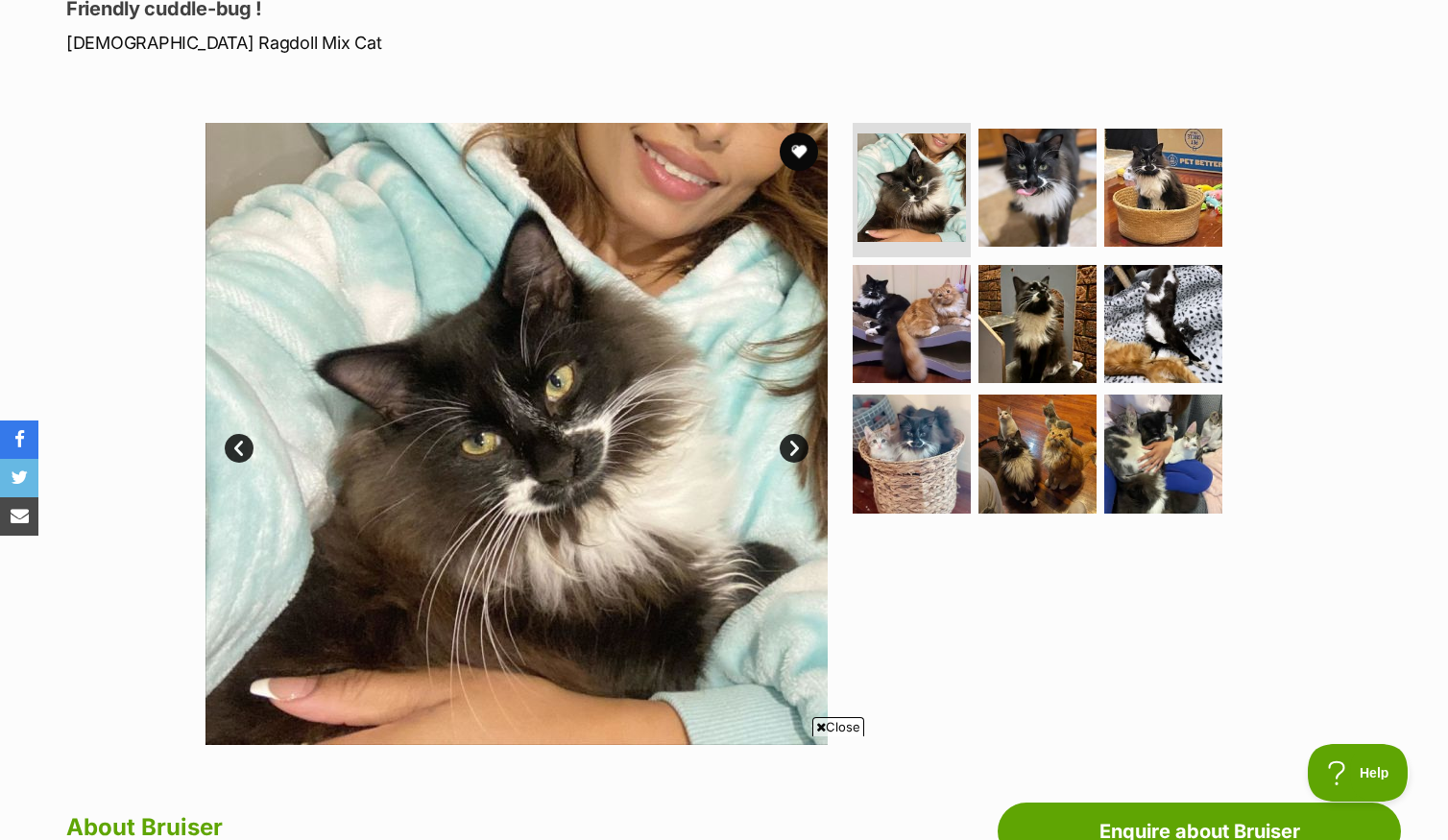
click at [786, 461] on link "Next" at bounding box center [794, 448] width 29 height 29
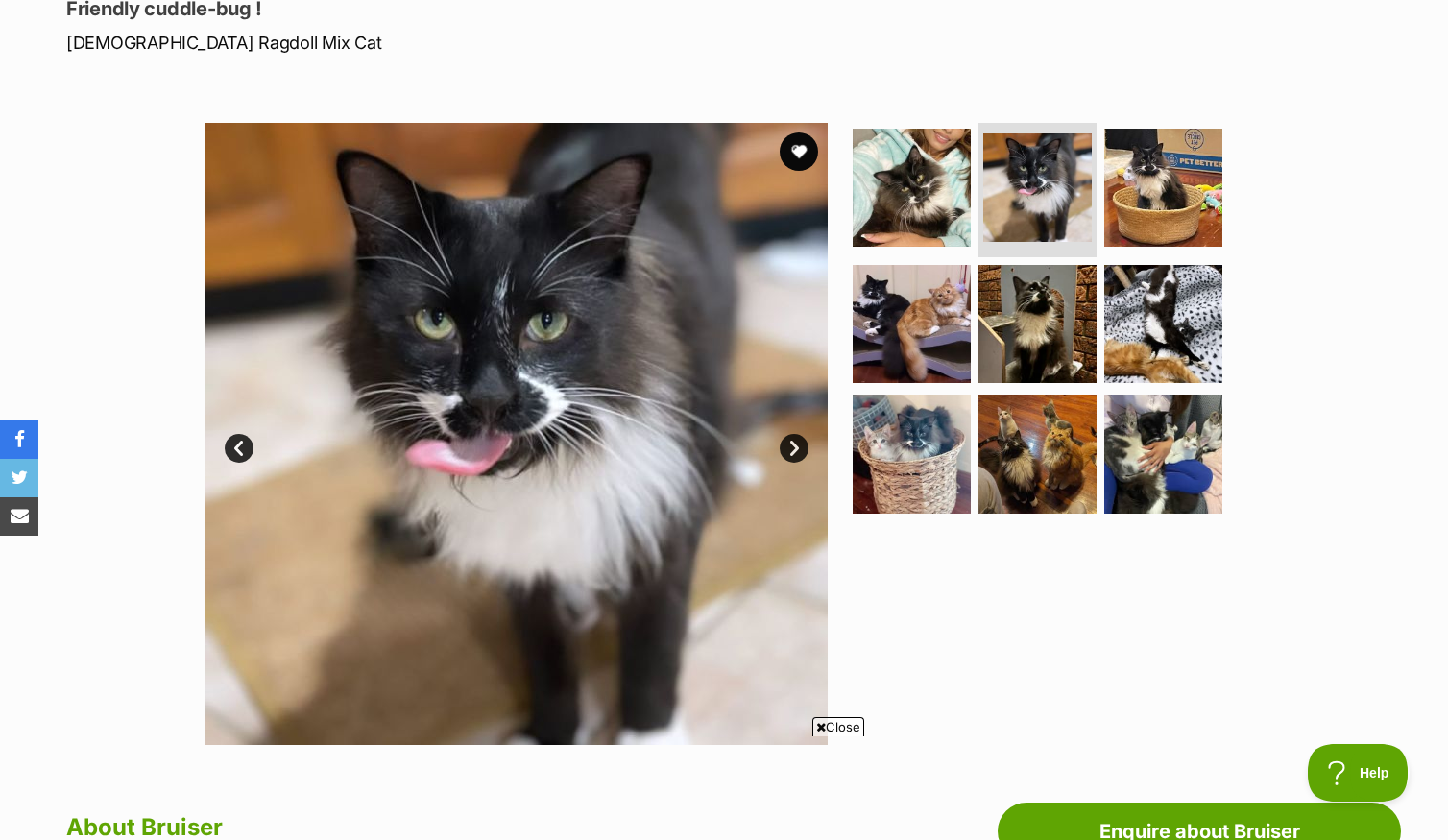
click at [787, 461] on link "Next" at bounding box center [794, 448] width 29 height 29
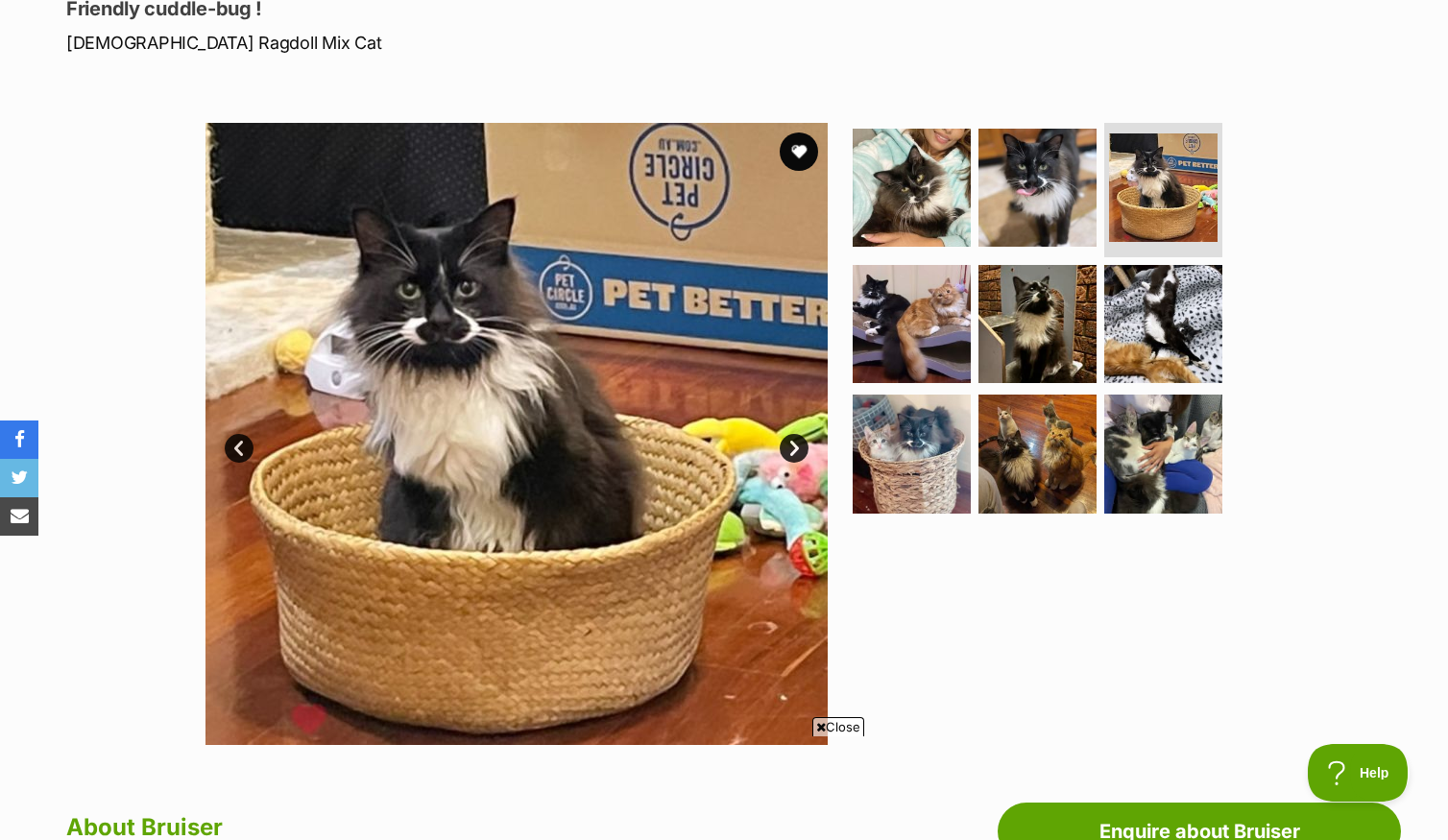
click at [787, 461] on link "Next" at bounding box center [794, 448] width 29 height 29
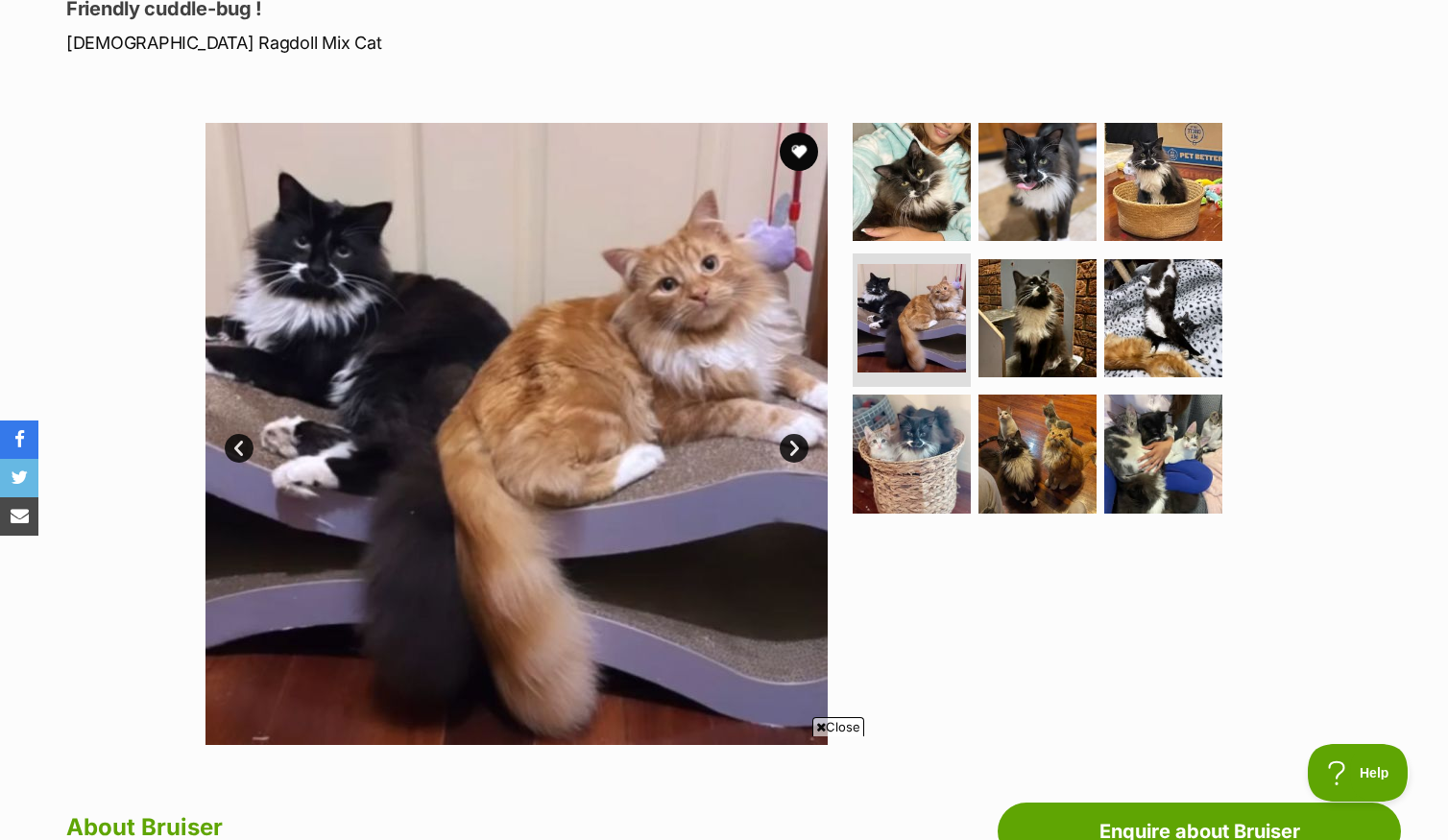
click at [786, 462] on link "Next" at bounding box center [794, 448] width 29 height 29
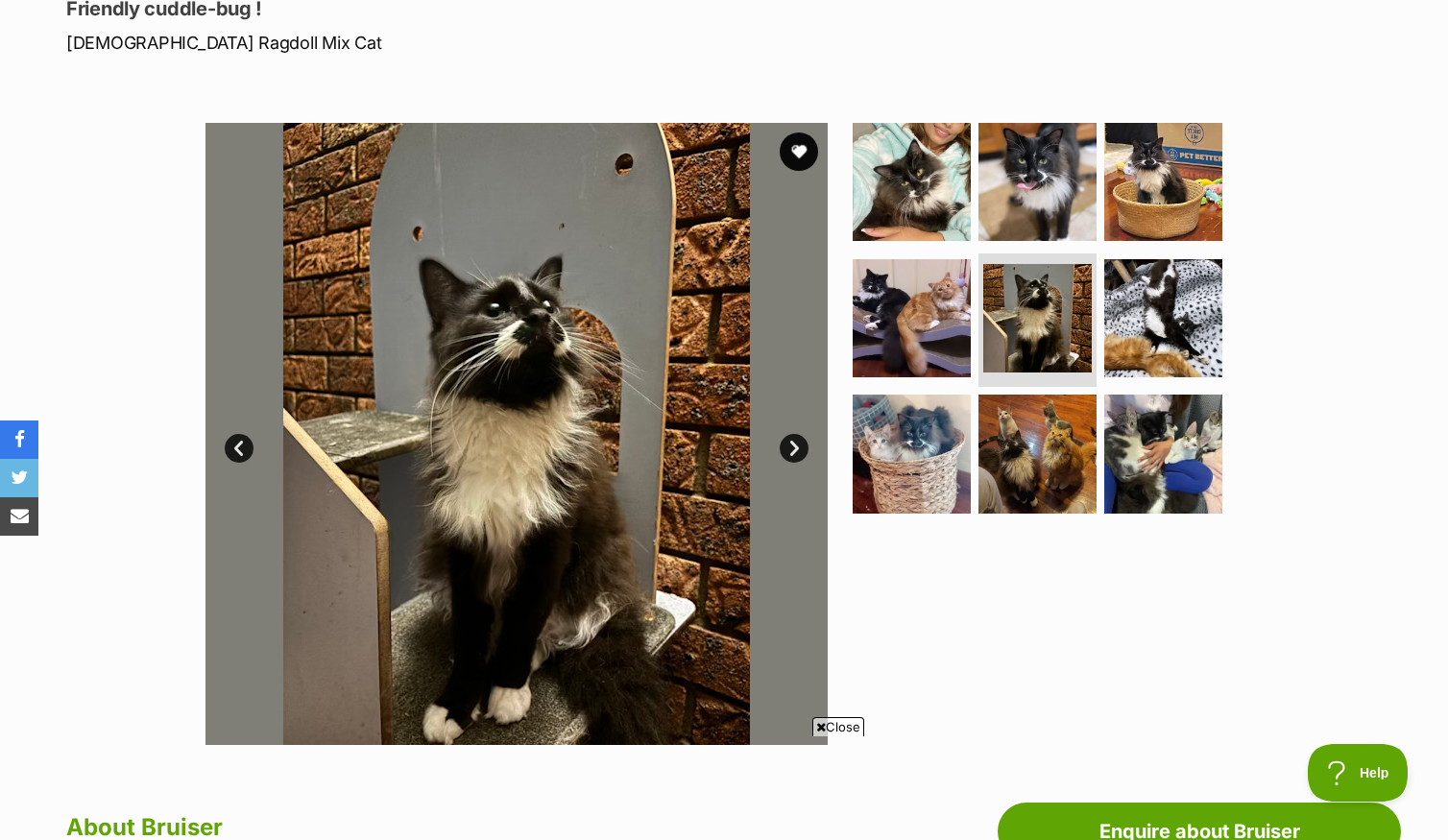
click at [786, 461] on link "Next" at bounding box center [794, 448] width 29 height 29
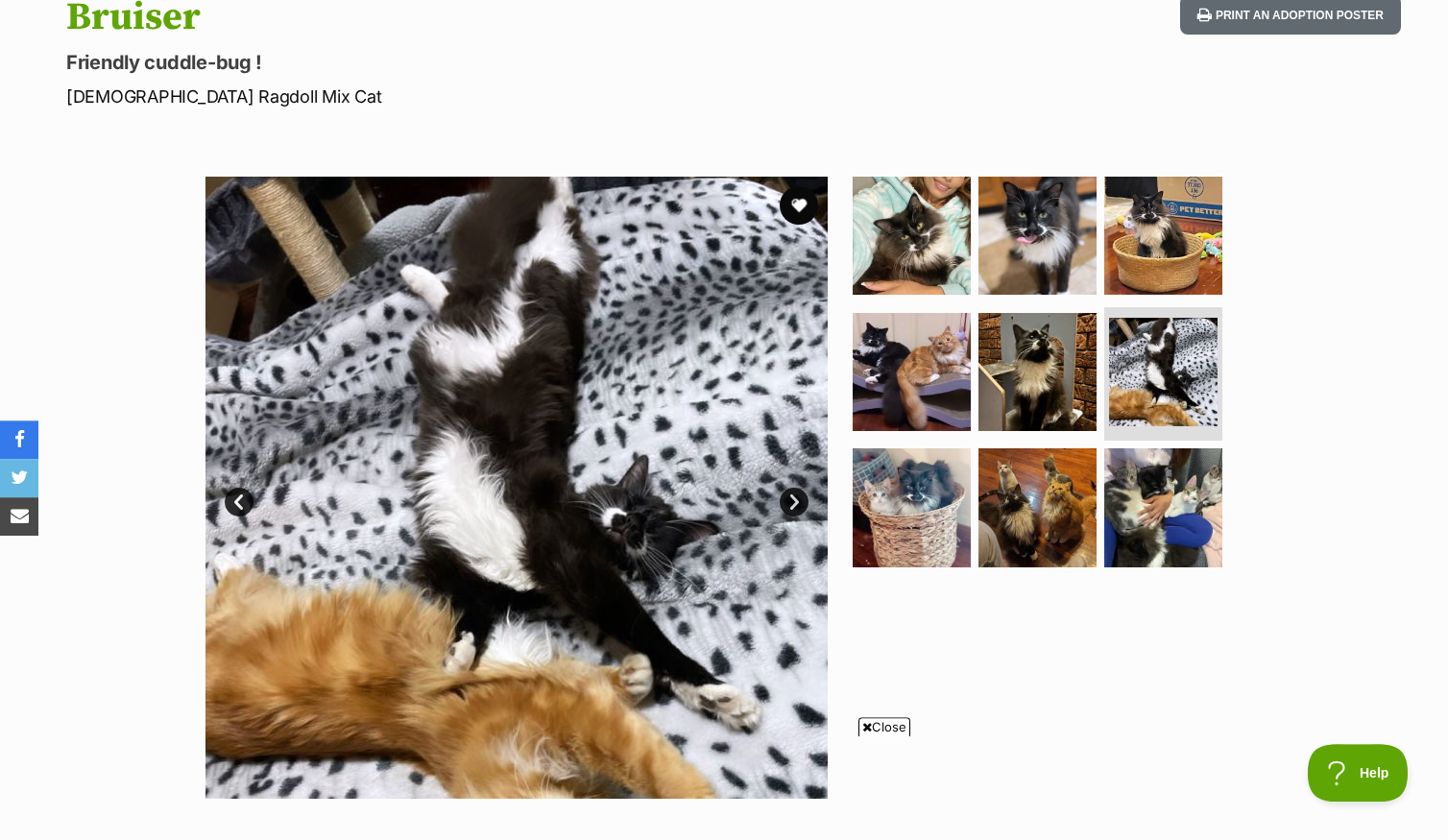
scroll to position [307, 0]
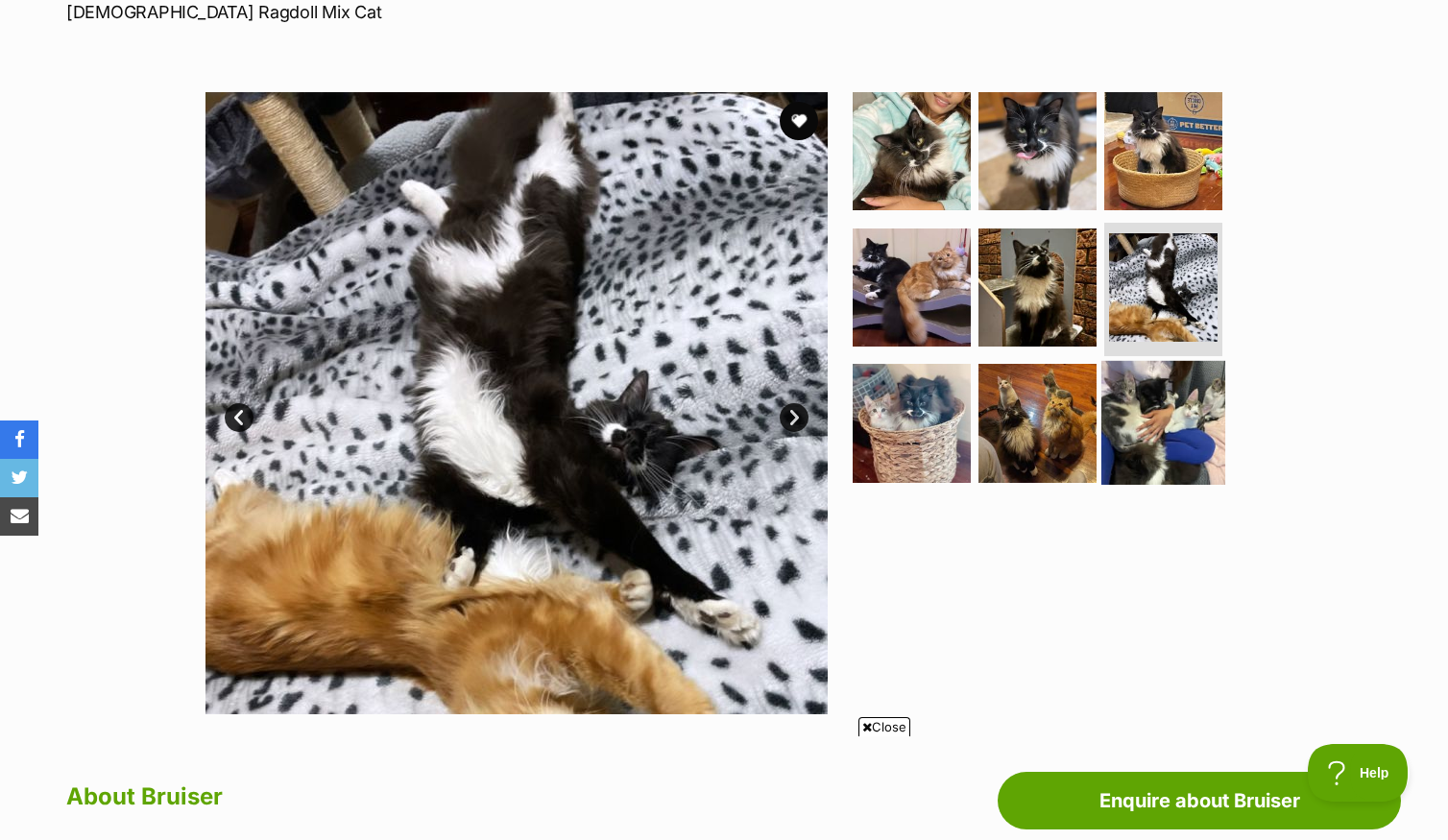
click at [1175, 422] on img at bounding box center [1164, 422] width 124 height 124
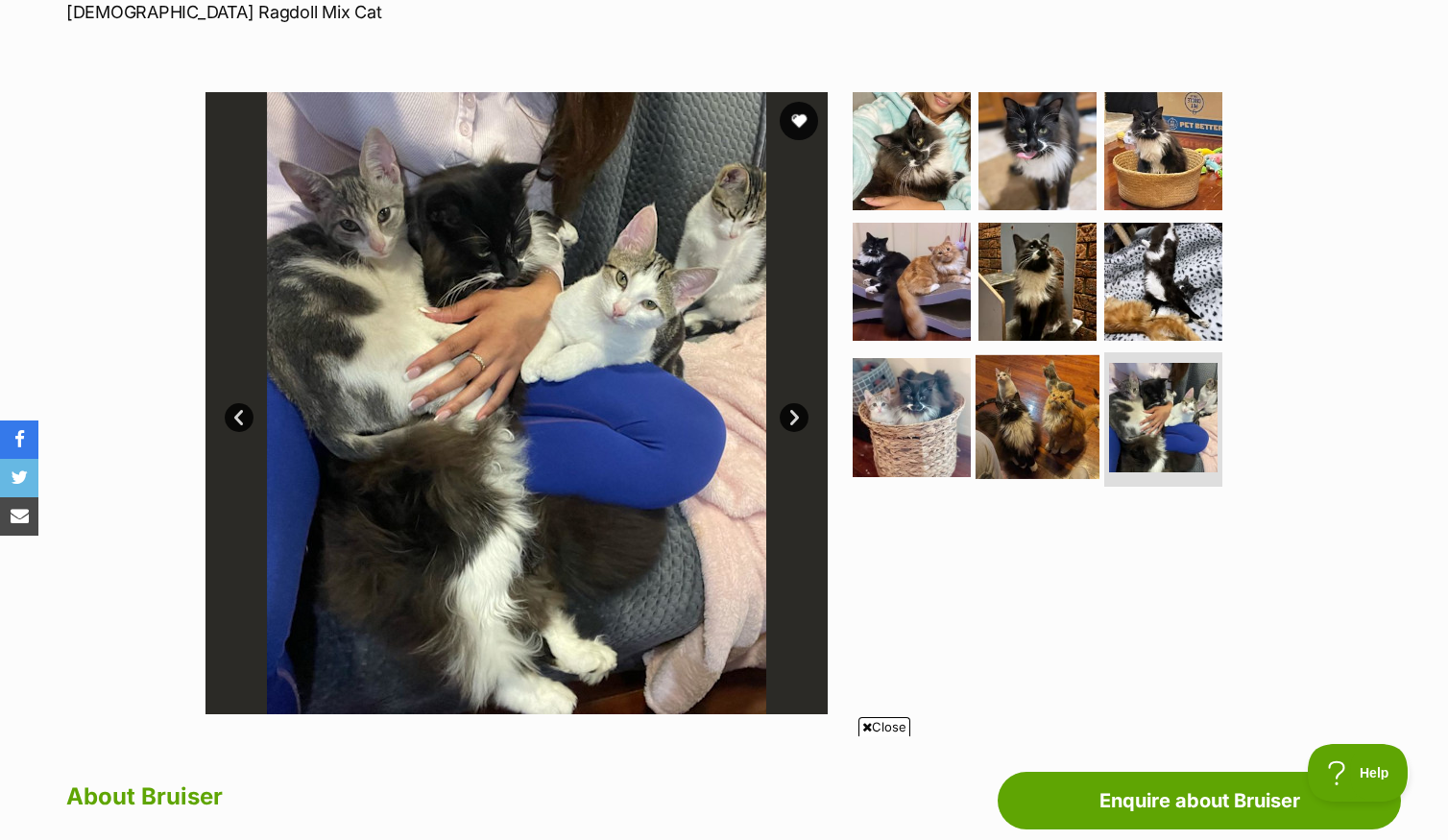
click at [1029, 412] on img at bounding box center [1037, 417] width 124 height 124
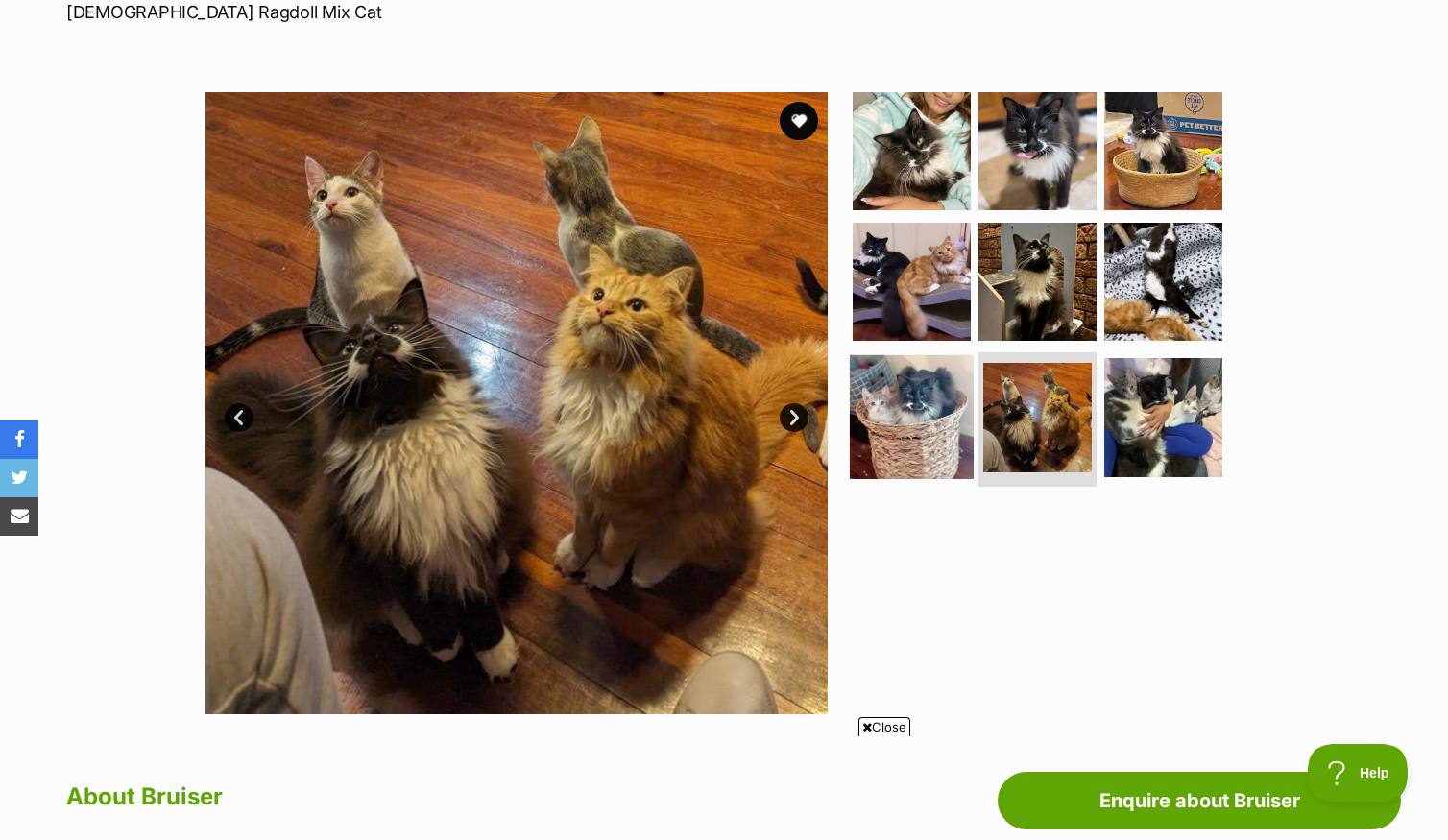
click at [883, 417] on img at bounding box center [912, 417] width 124 height 124
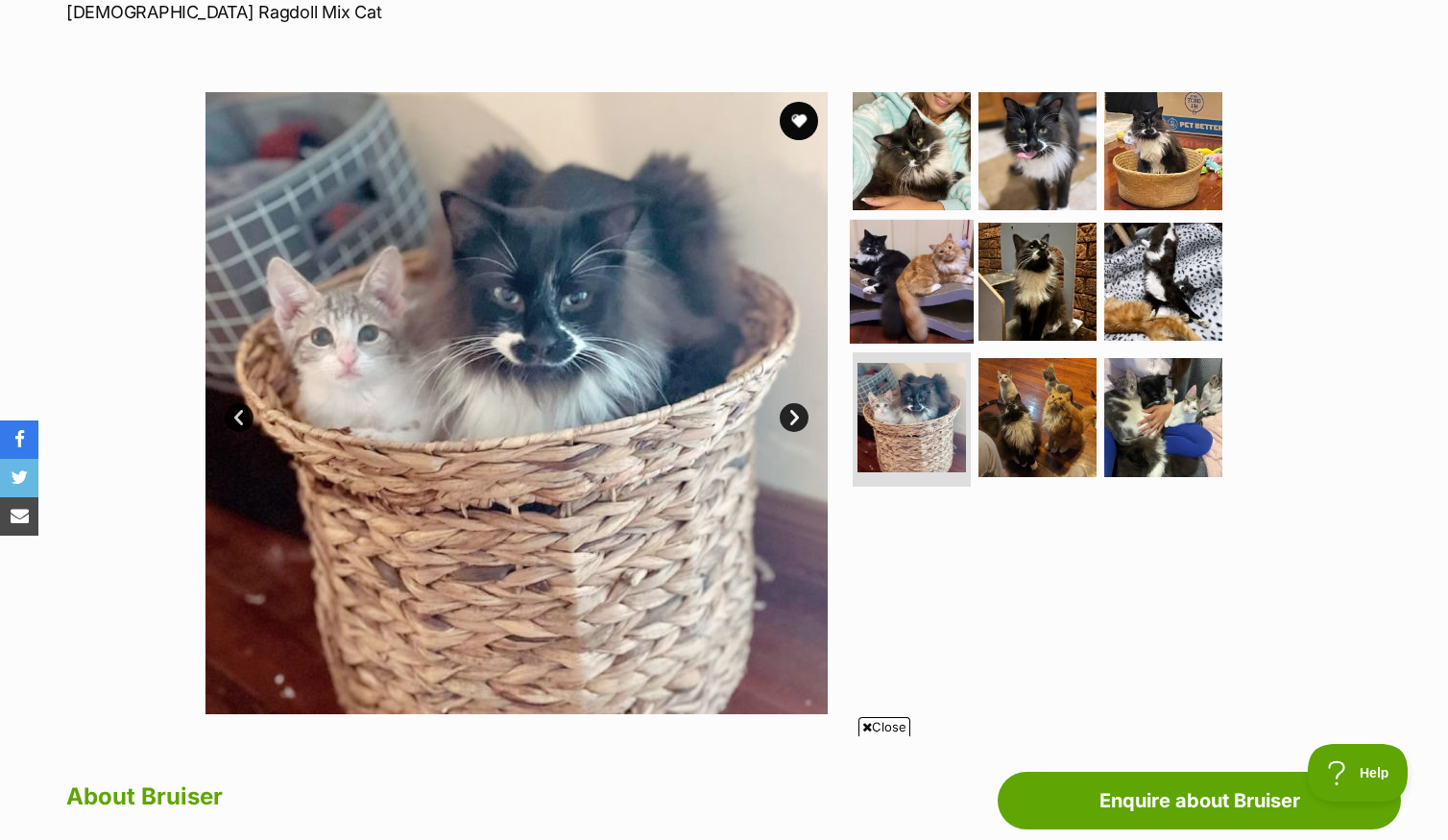
click at [920, 291] on img at bounding box center [912, 280] width 124 height 124
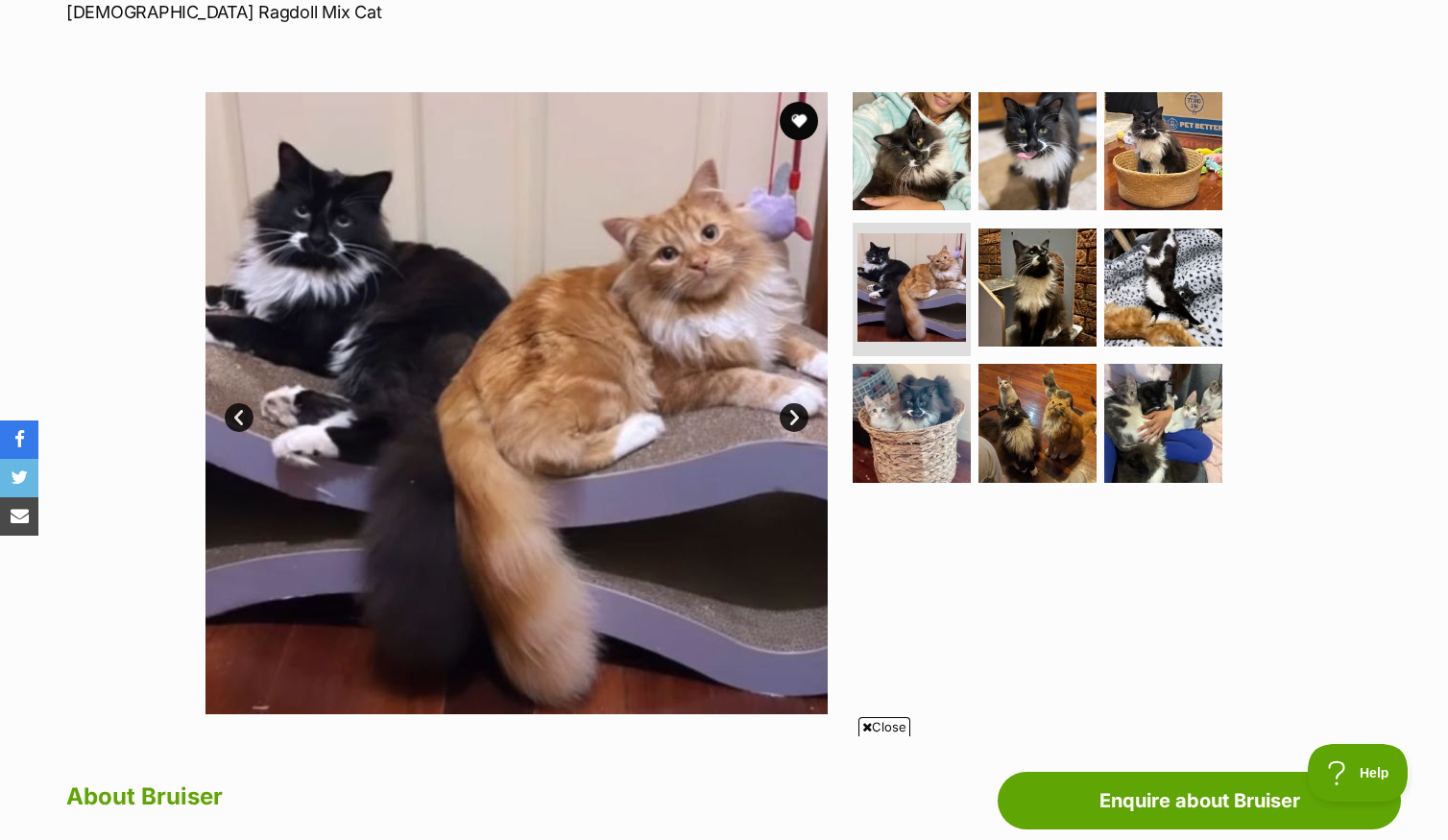
scroll to position [0, 0]
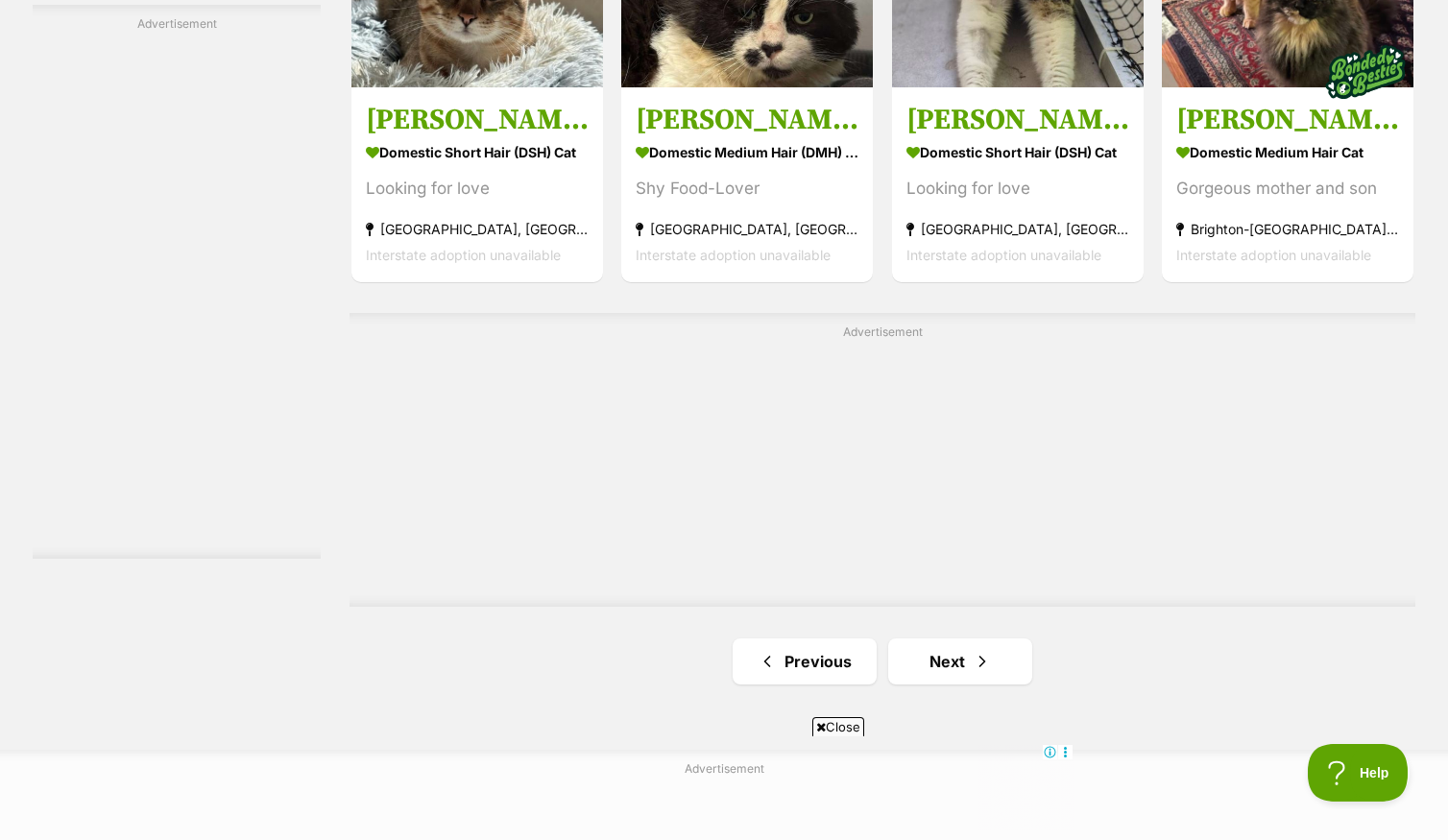
scroll to position [3548, 0]
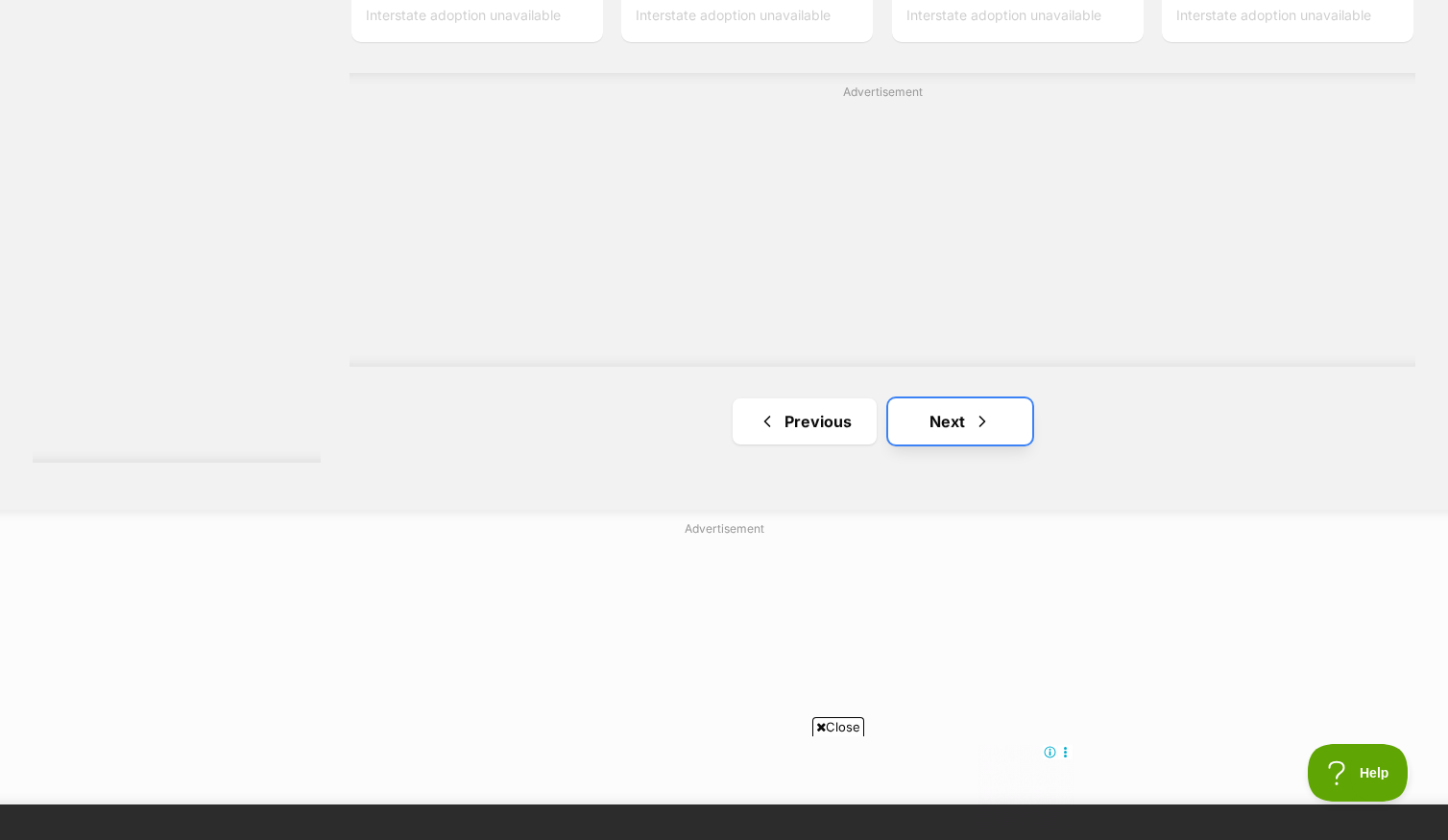
click at [1004, 439] on link "Next" at bounding box center [960, 421] width 144 height 46
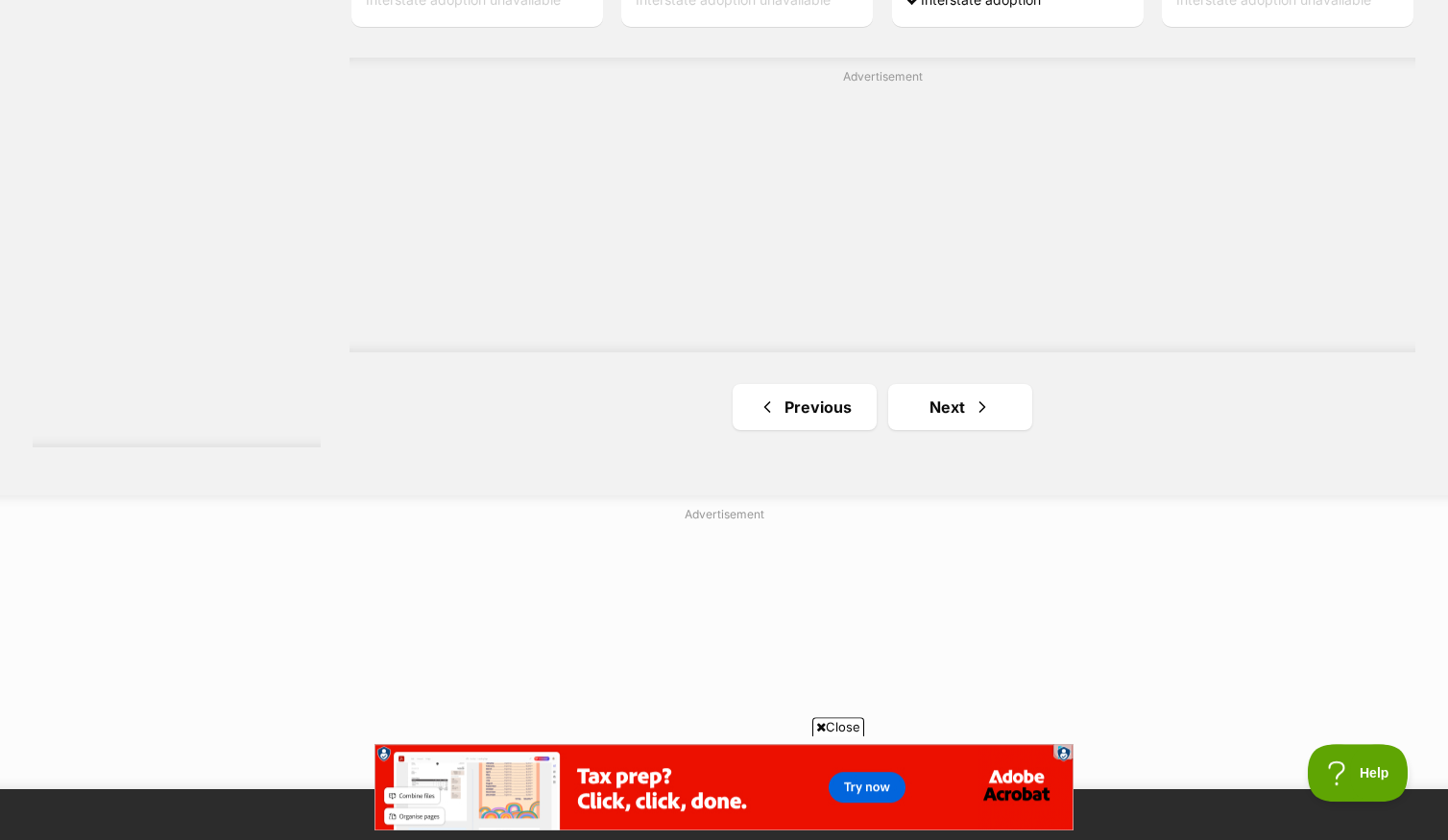
scroll to position [3533, 0]
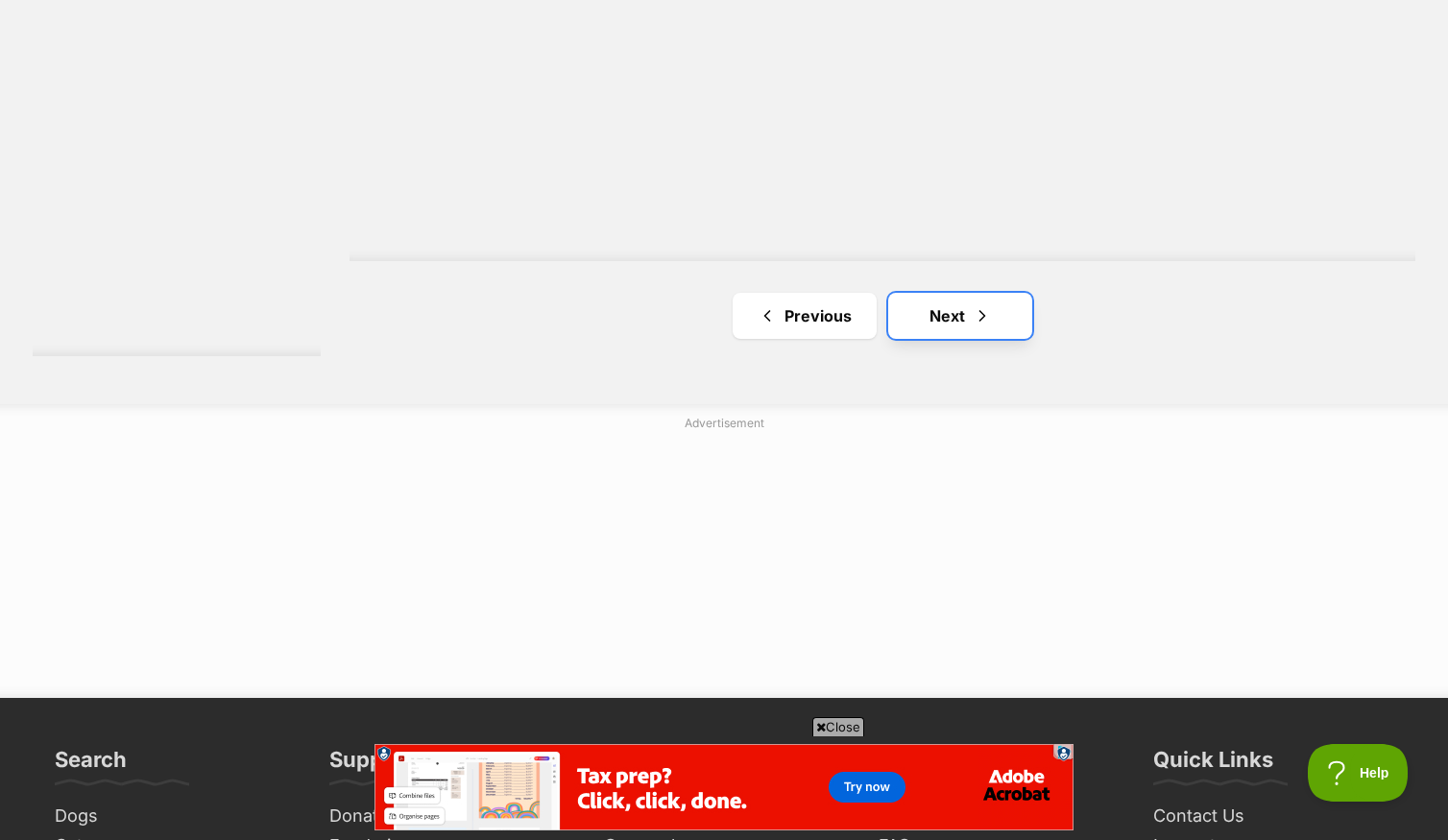
click at [972, 339] on link "Next" at bounding box center [960, 316] width 144 height 46
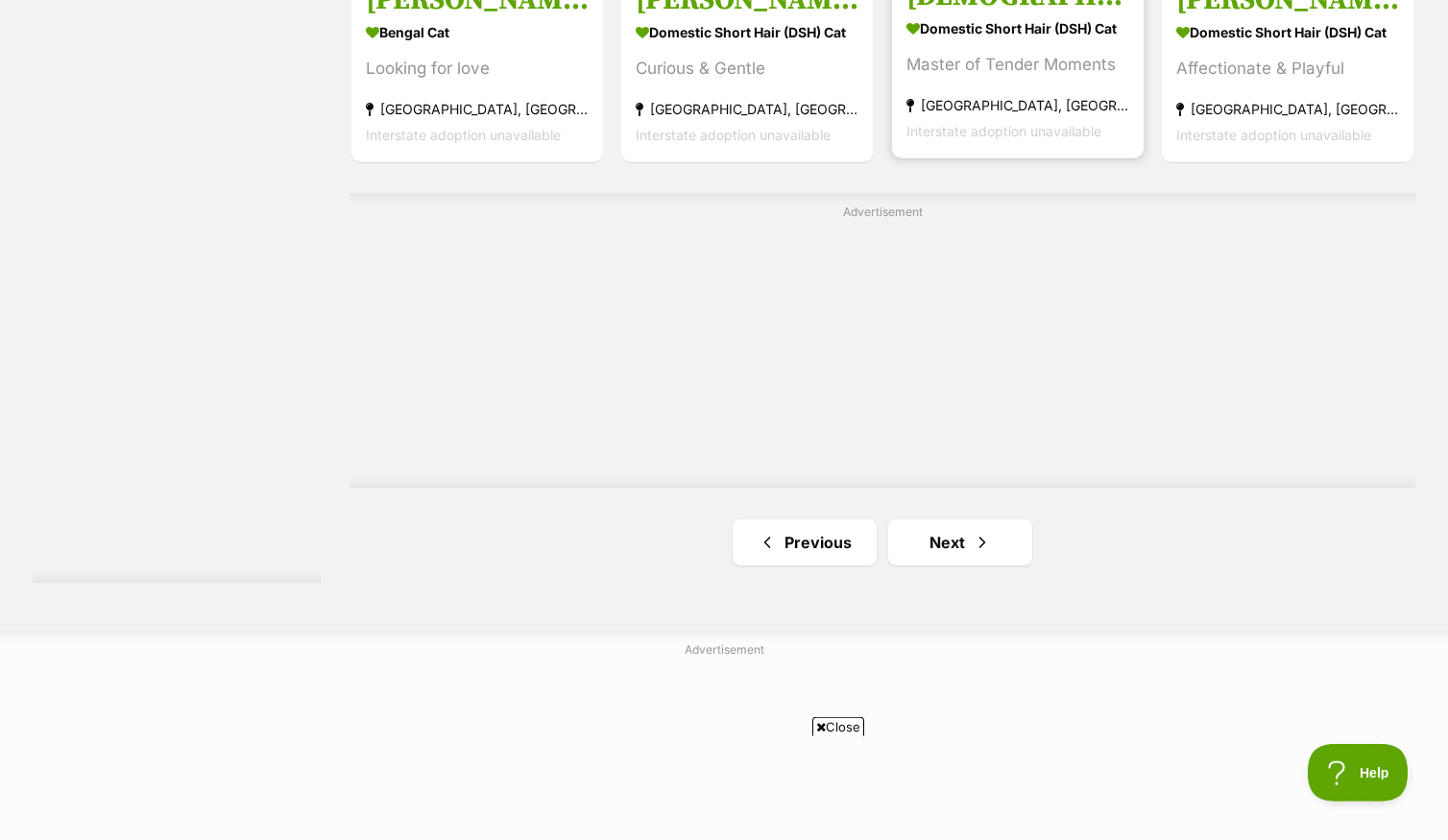
scroll to position [3318, 0]
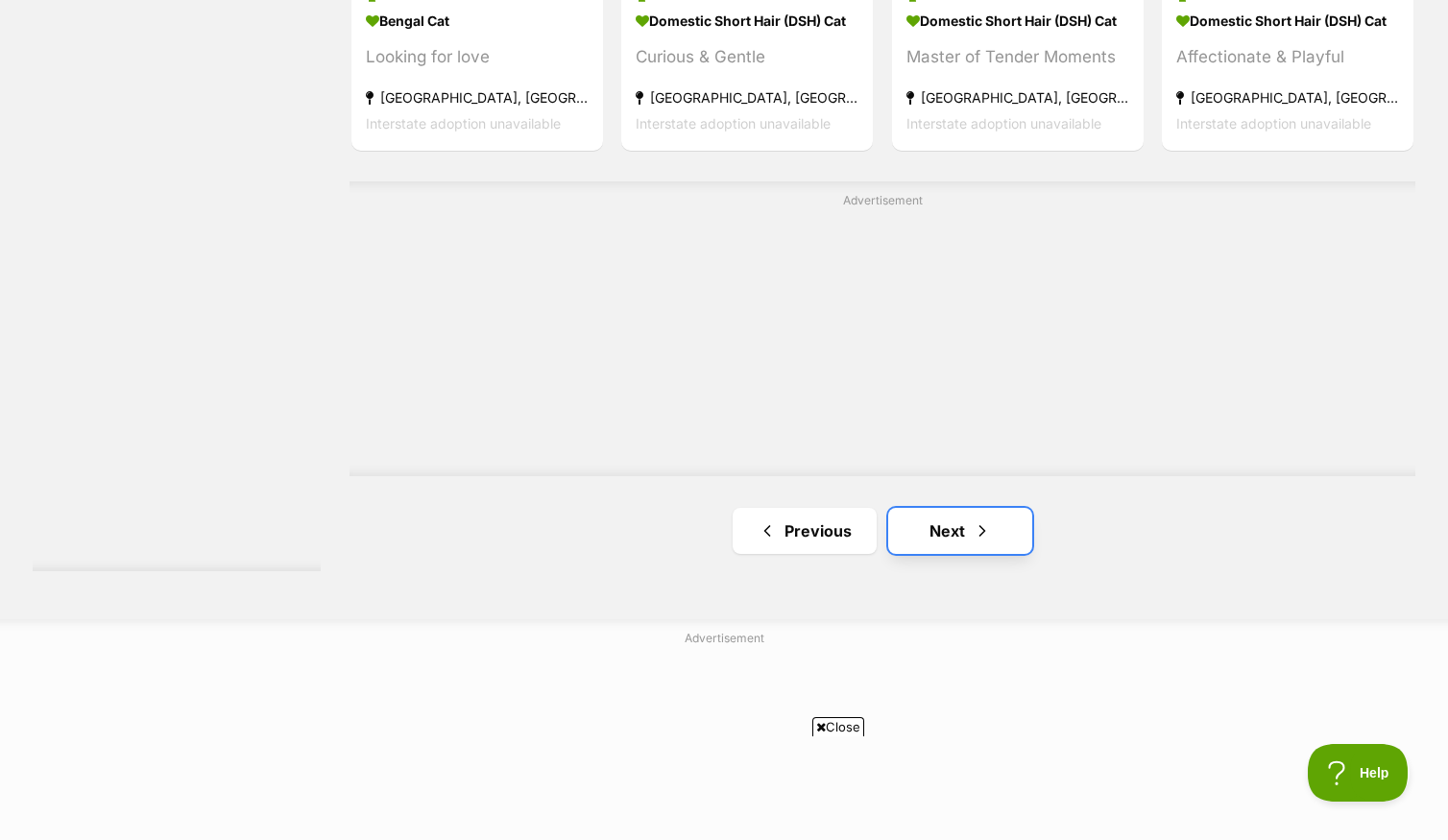
click at [979, 537] on span "Next page" at bounding box center [982, 530] width 19 height 23
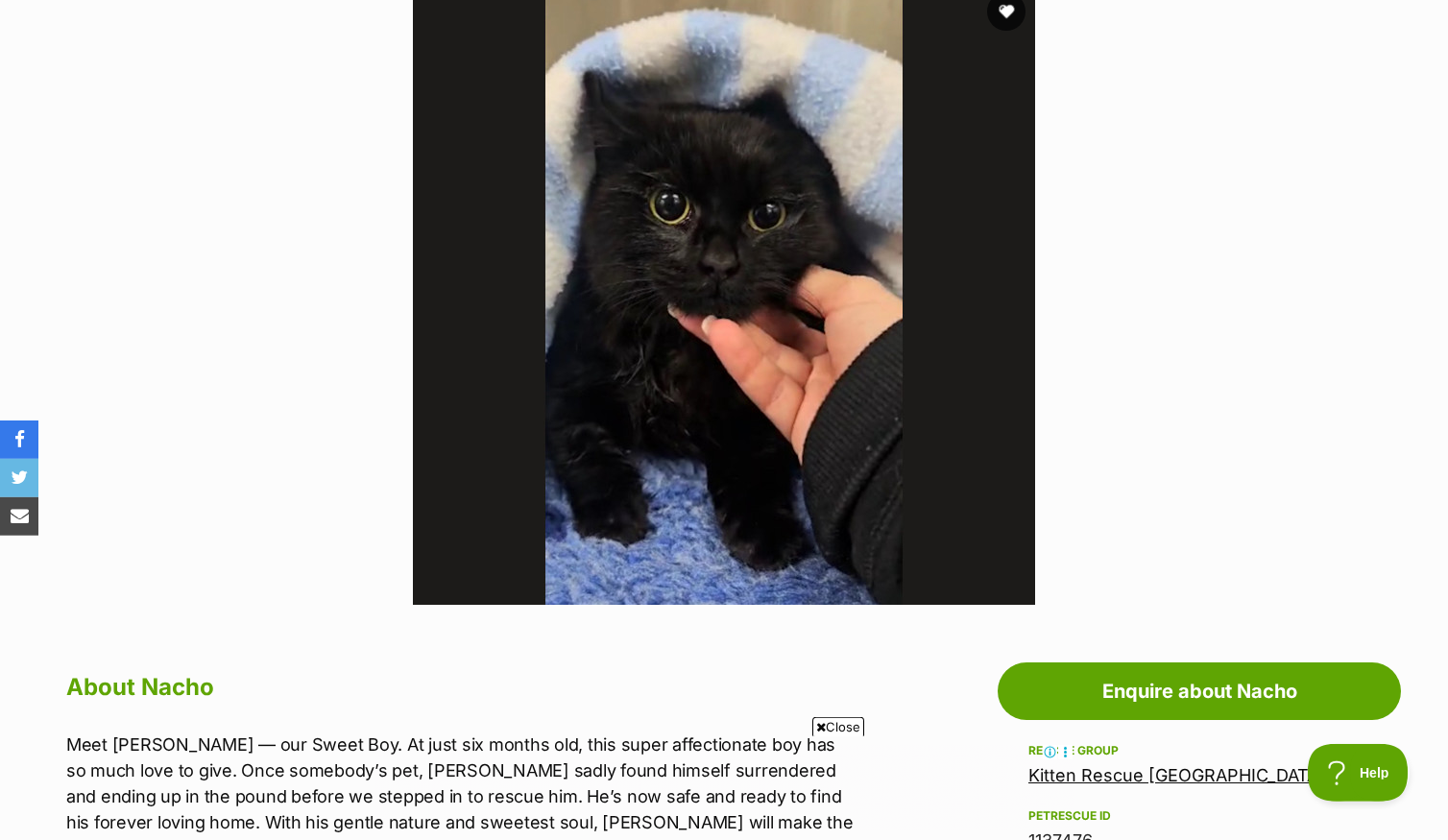
scroll to position [415, 0]
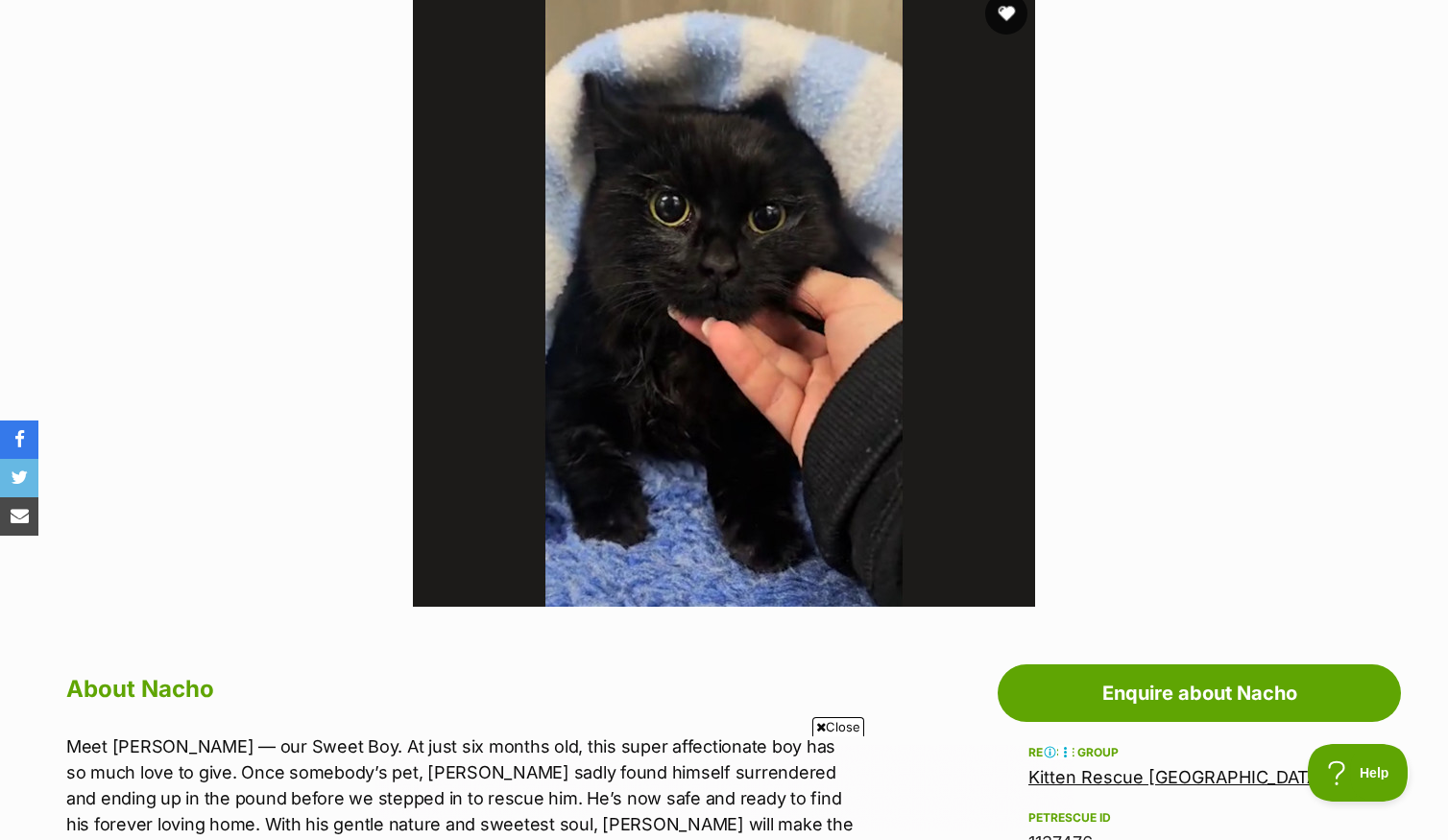
click at [1006, 33] on button "favourite" at bounding box center [1006, 13] width 42 height 42
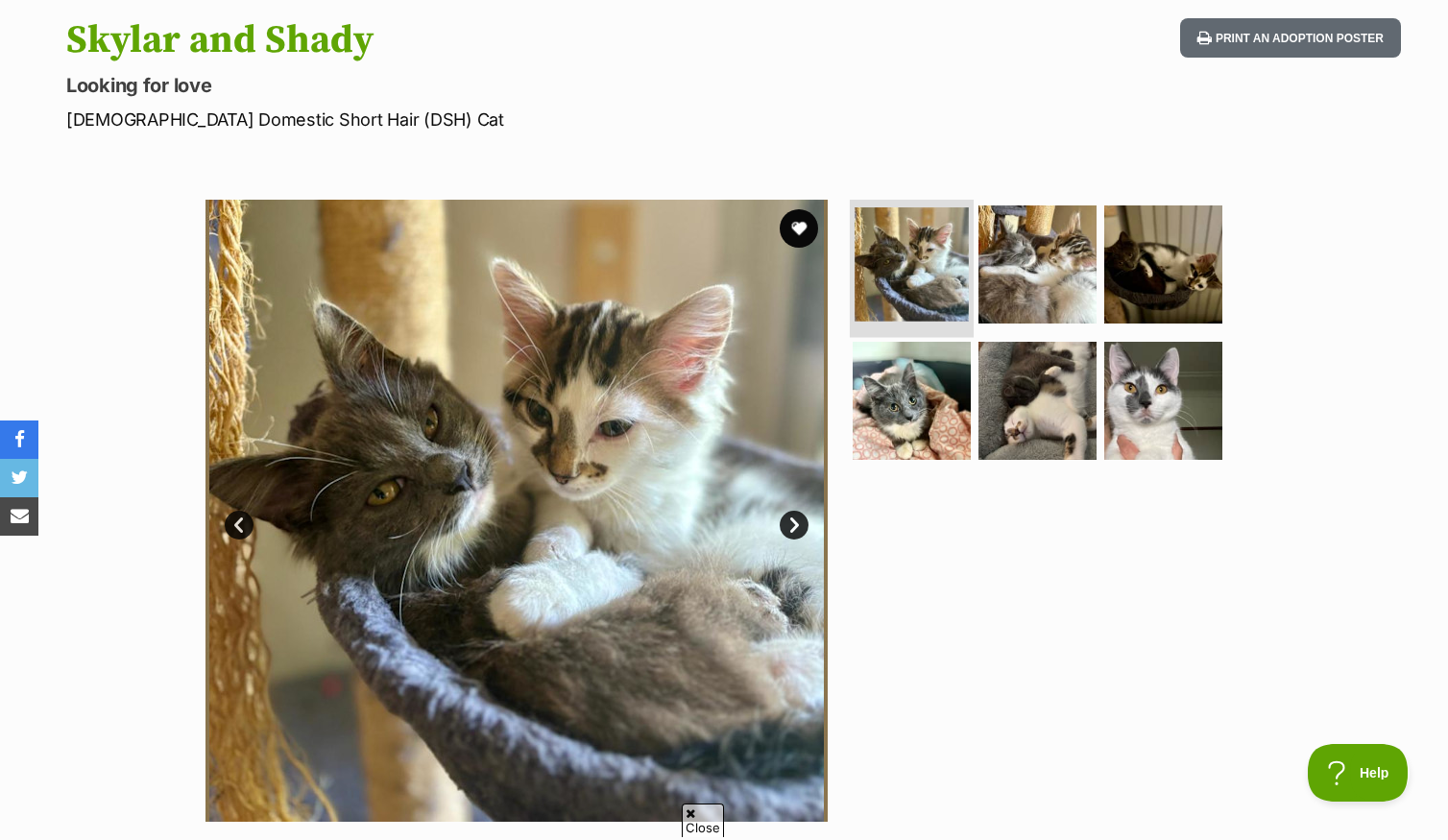
click at [921, 299] on img at bounding box center [912, 264] width 114 height 114
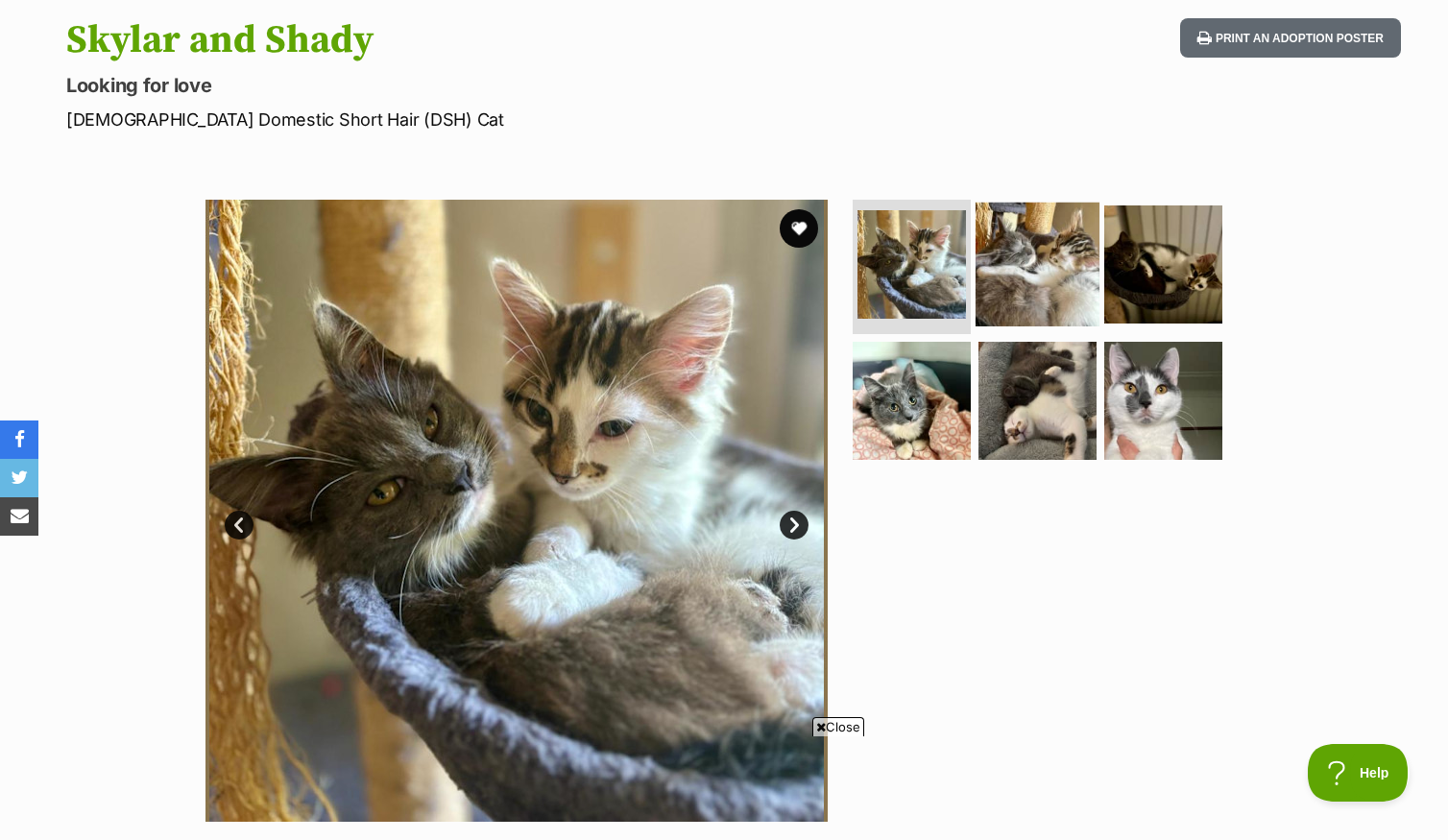
click at [1041, 294] on img at bounding box center [1037, 264] width 124 height 124
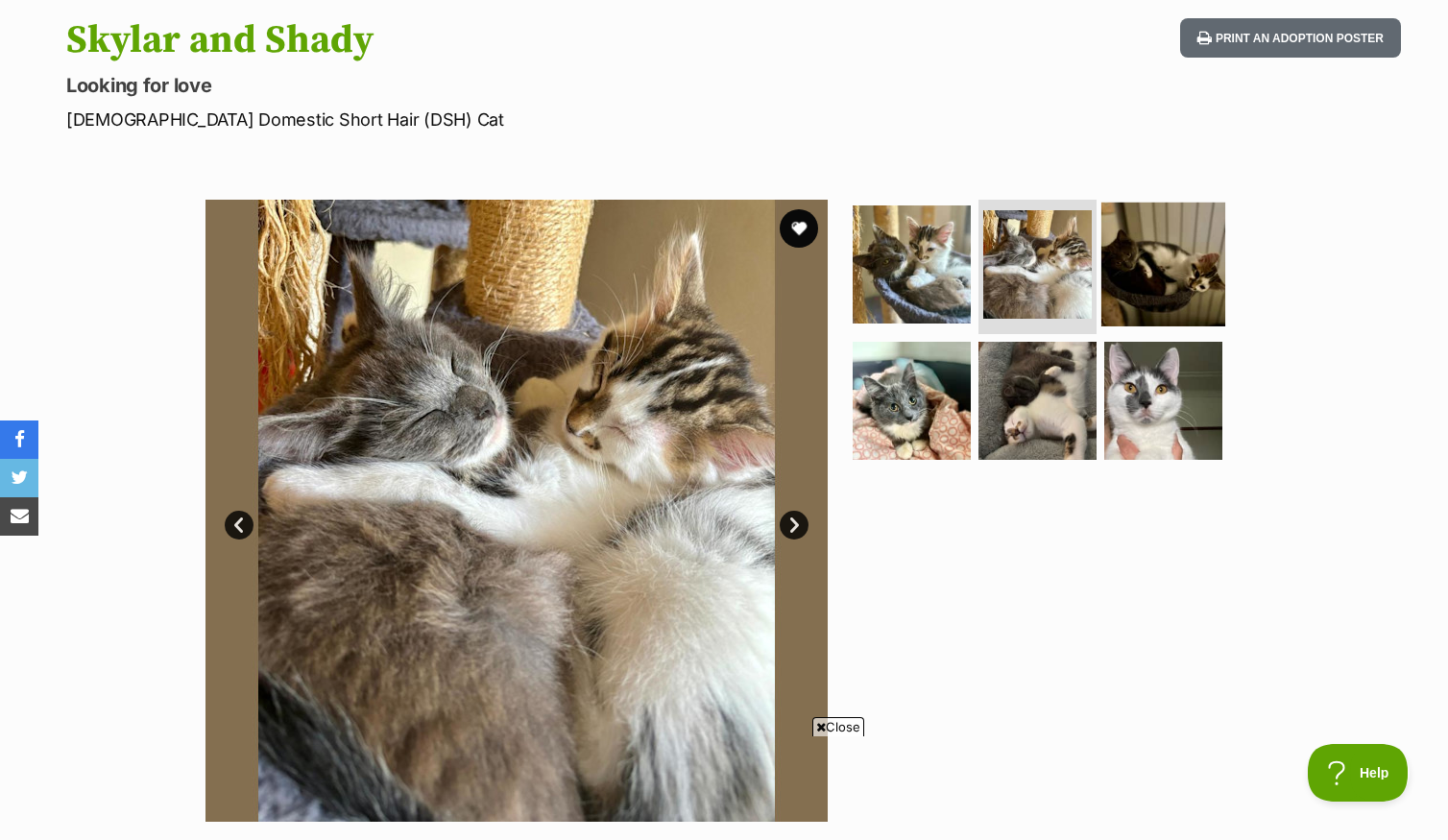
click at [1158, 294] on img at bounding box center [1164, 264] width 124 height 124
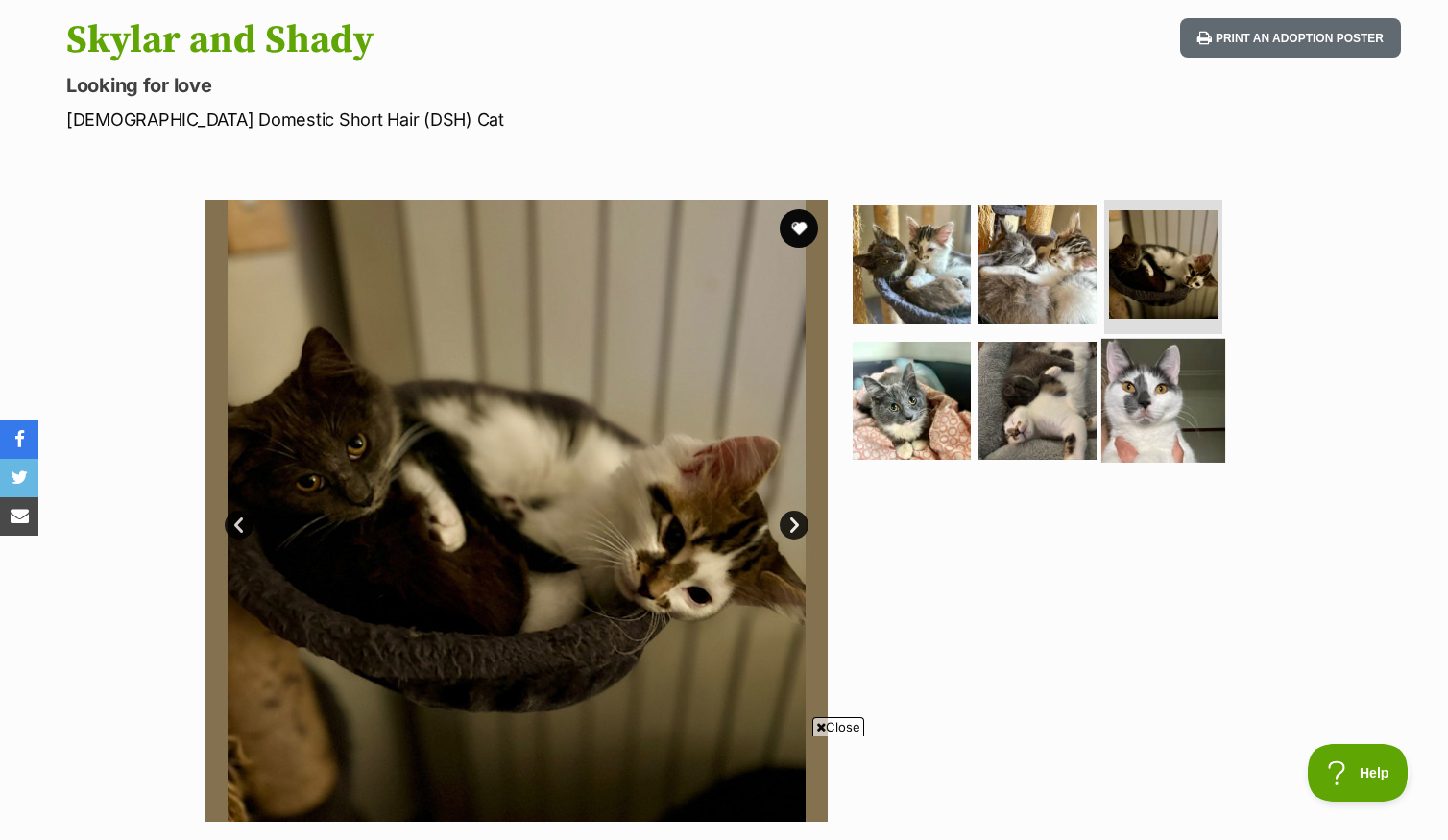
click at [1136, 420] on img at bounding box center [1164, 400] width 124 height 124
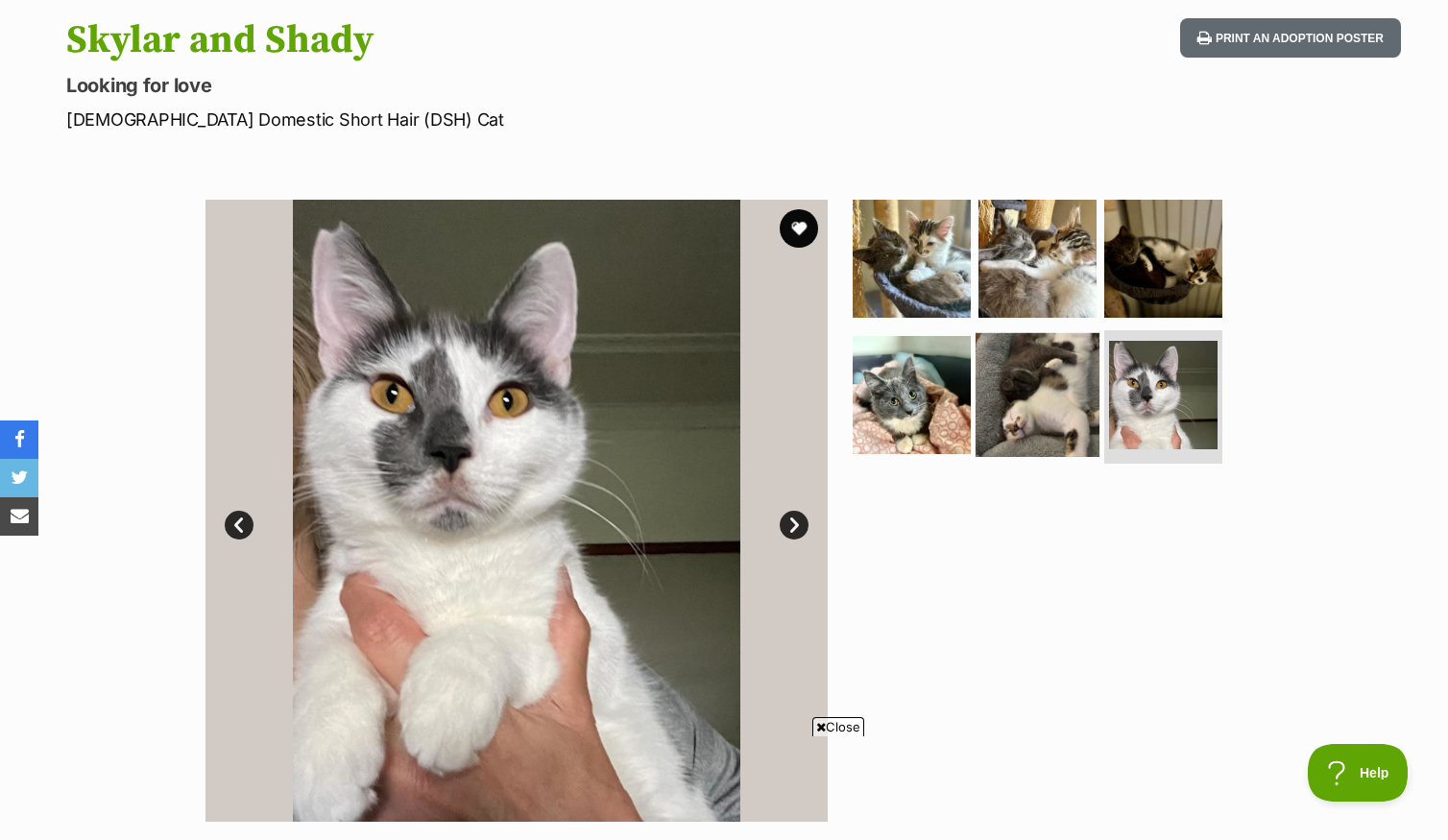
click at [1026, 425] on img at bounding box center [1037, 394] width 124 height 124
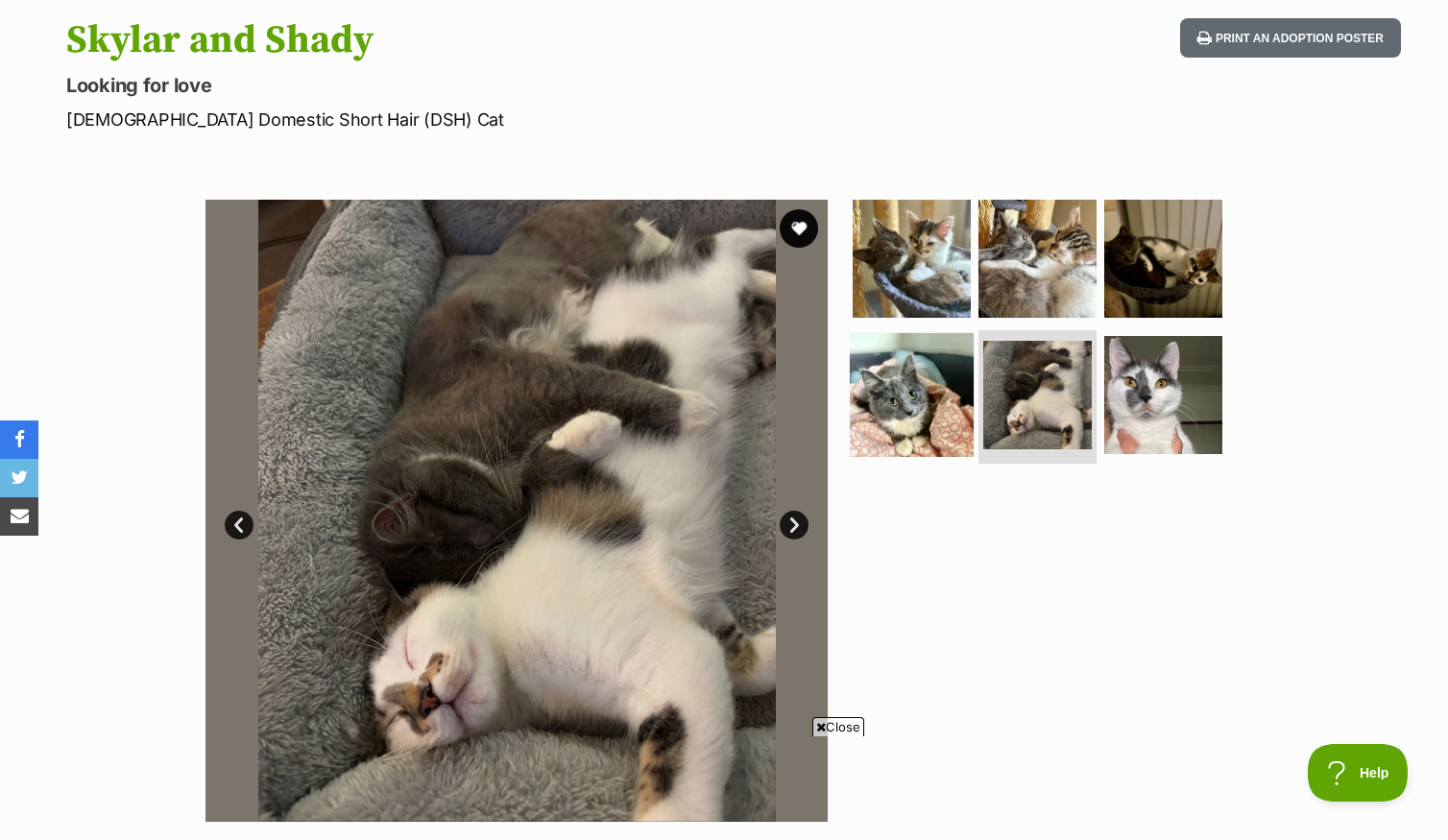
click at [914, 424] on img at bounding box center [912, 394] width 124 height 124
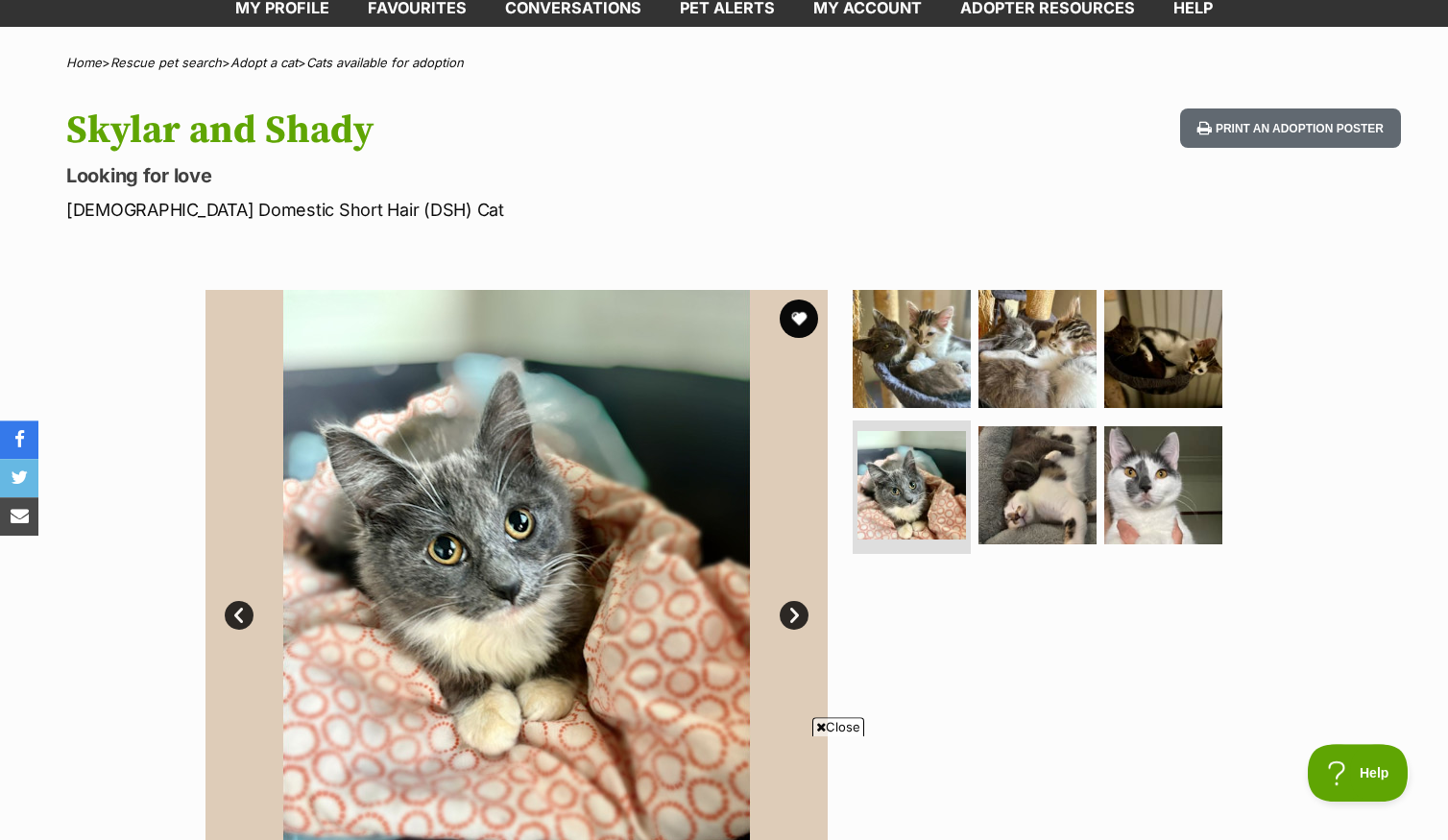
scroll to position [307, 0]
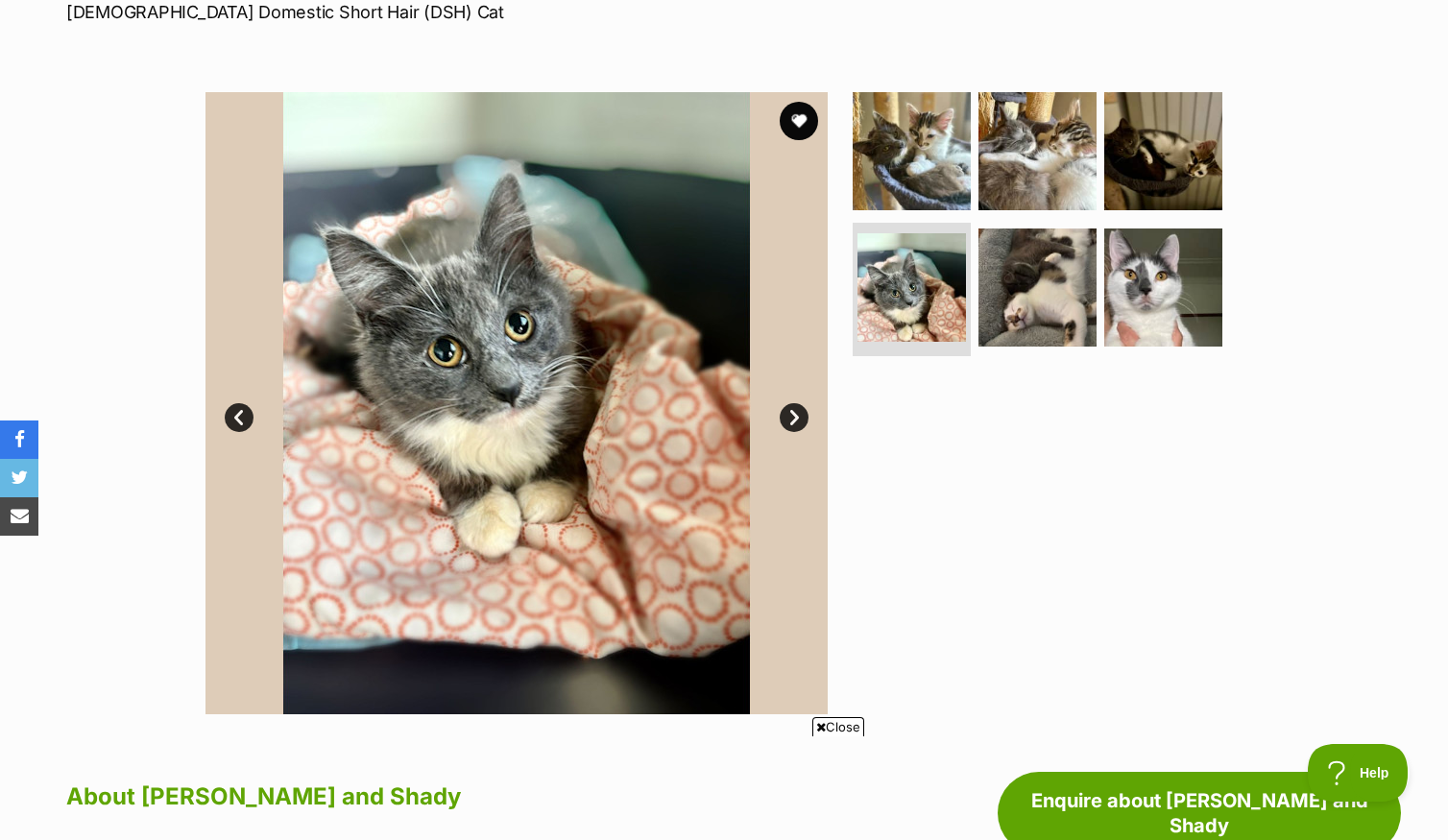
click at [794, 432] on link "Next" at bounding box center [794, 418] width 29 height 29
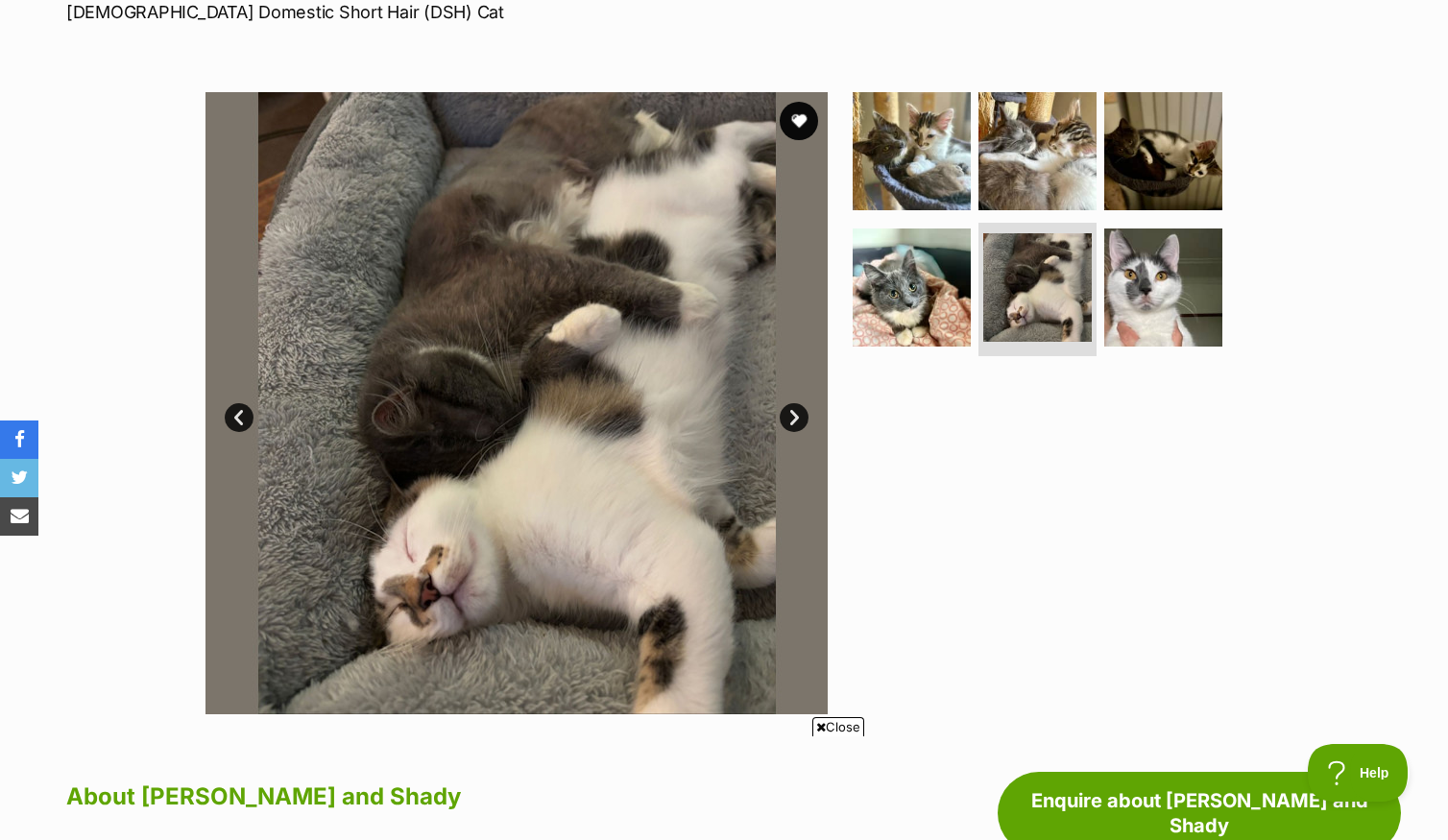
click at [798, 432] on link "Next" at bounding box center [794, 418] width 29 height 29
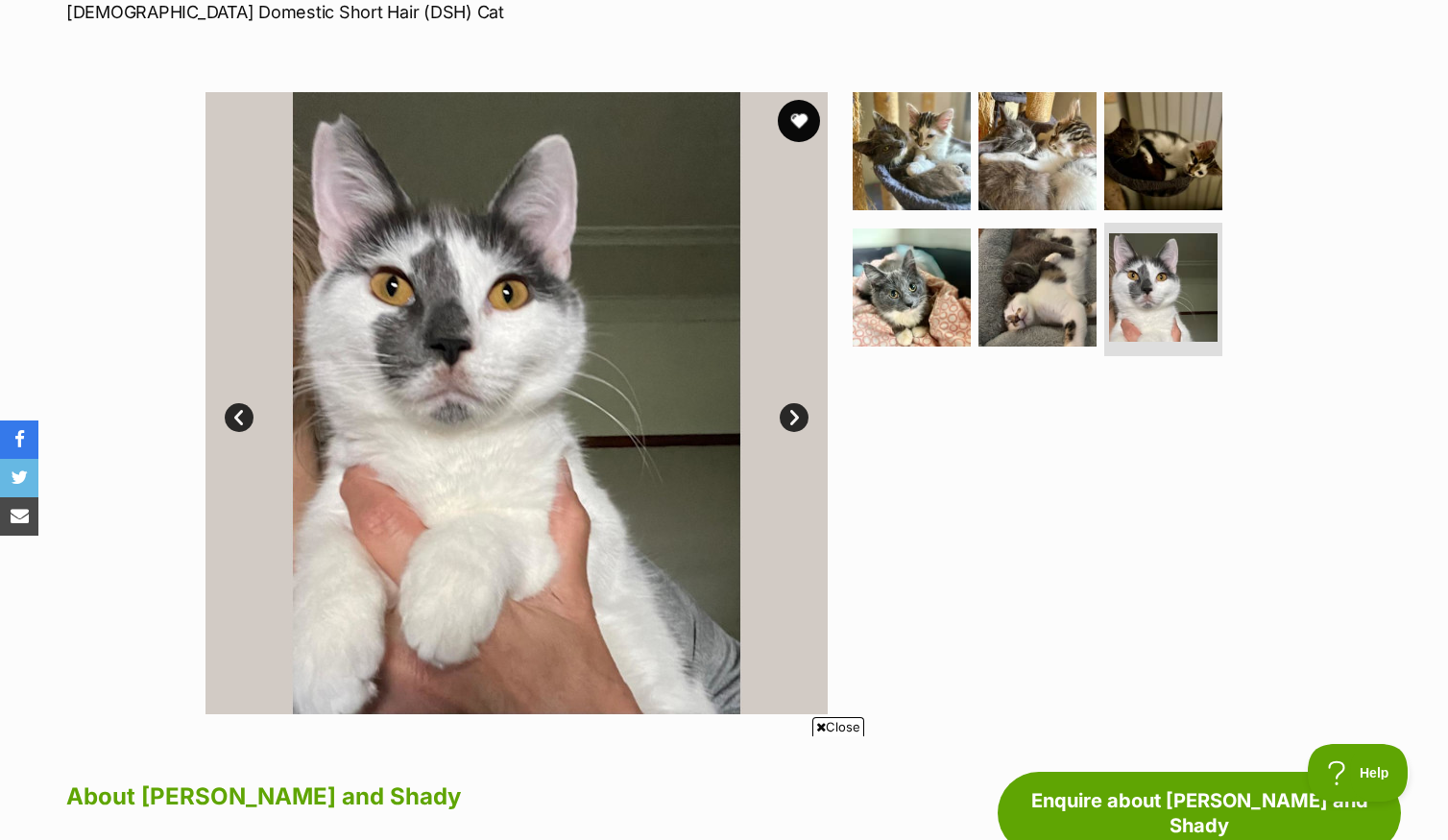
click at [808, 134] on button "favourite" at bounding box center [799, 120] width 42 height 42
click at [795, 432] on link "Next" at bounding box center [794, 418] width 29 height 29
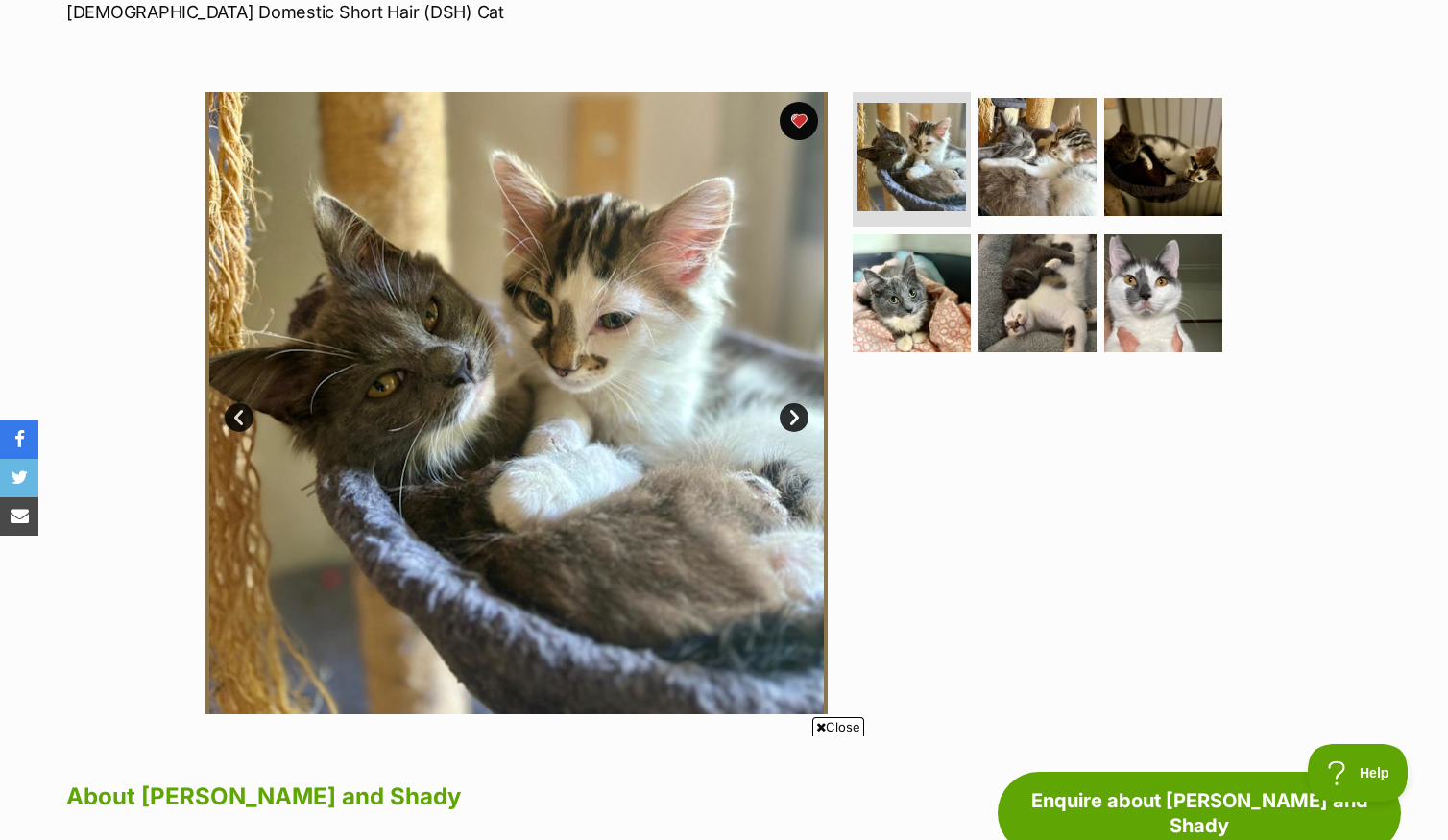
click at [795, 432] on link "Next" at bounding box center [794, 418] width 29 height 29
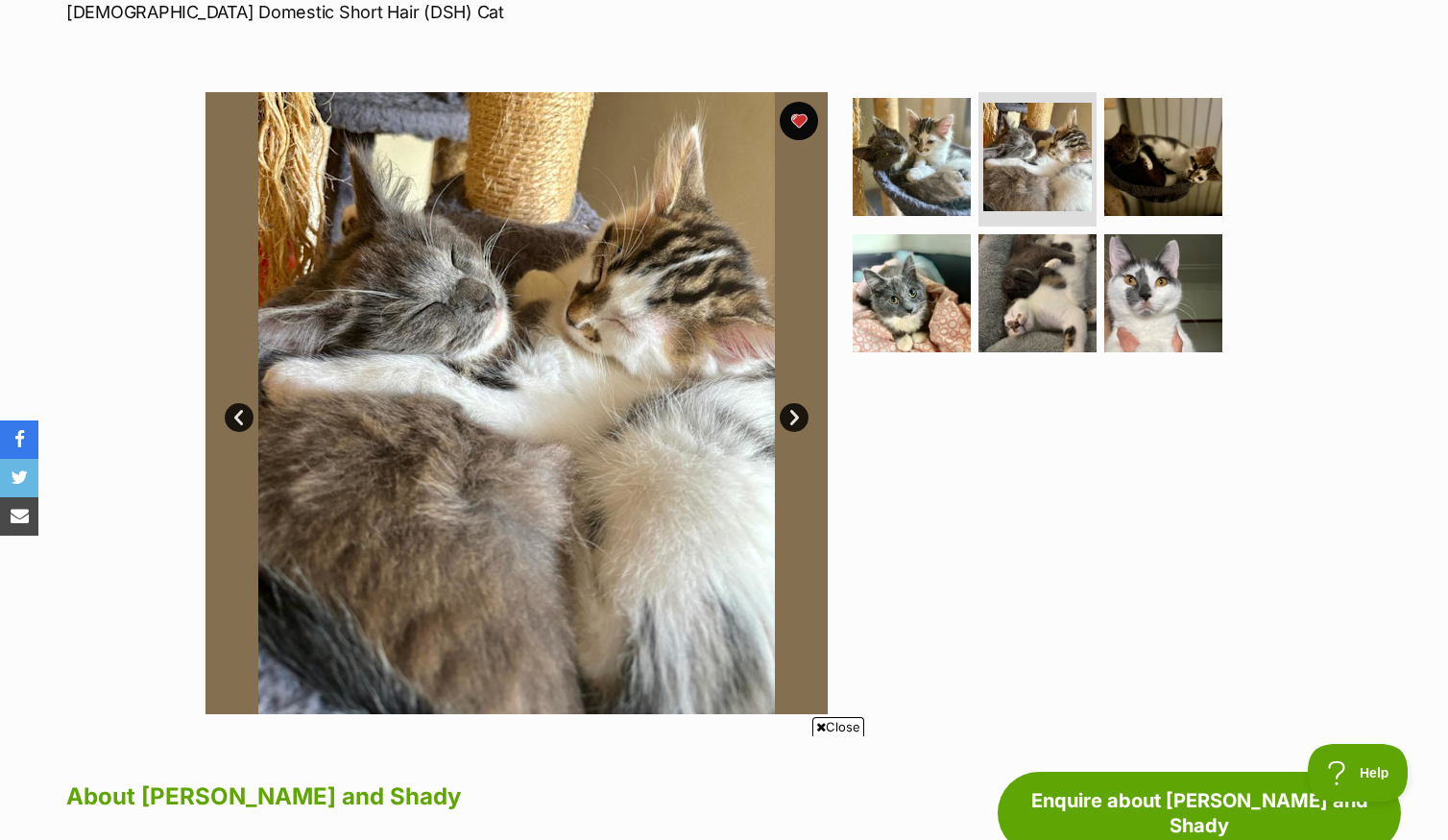
click at [795, 432] on link "Next" at bounding box center [794, 418] width 29 height 29
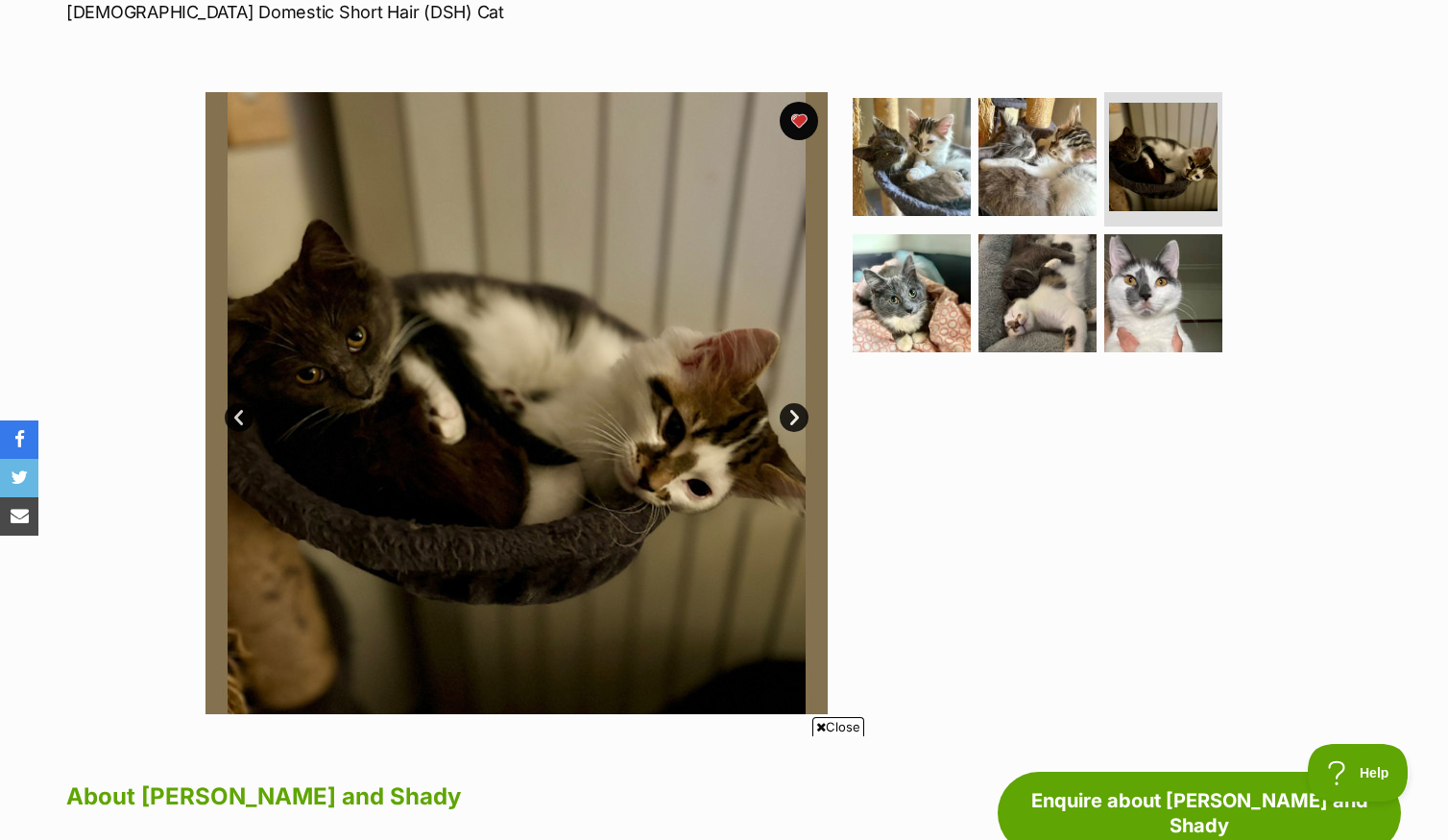
click at [795, 432] on link "Next" at bounding box center [794, 418] width 29 height 29
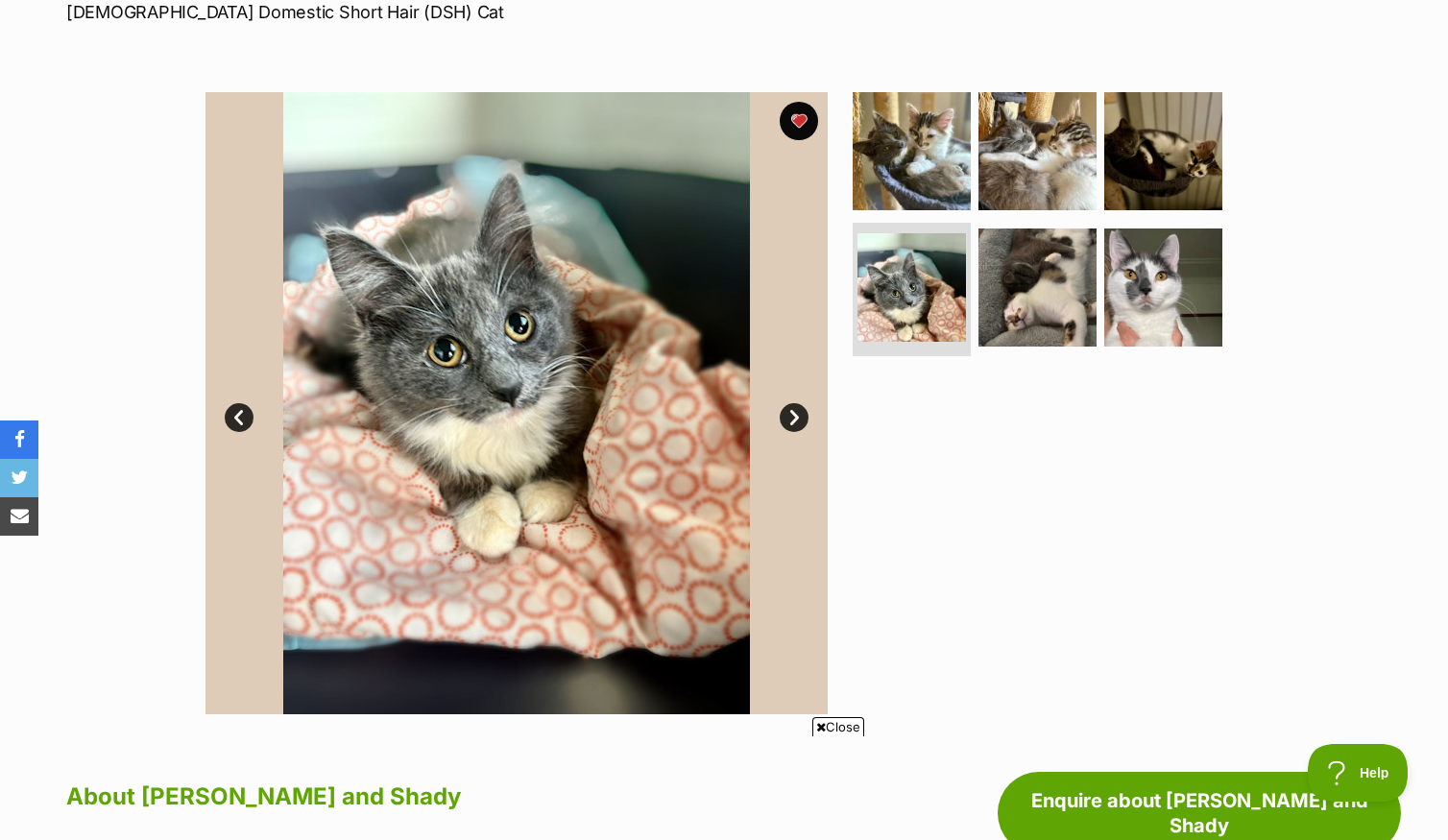
click at [789, 432] on link "Next" at bounding box center [794, 418] width 29 height 29
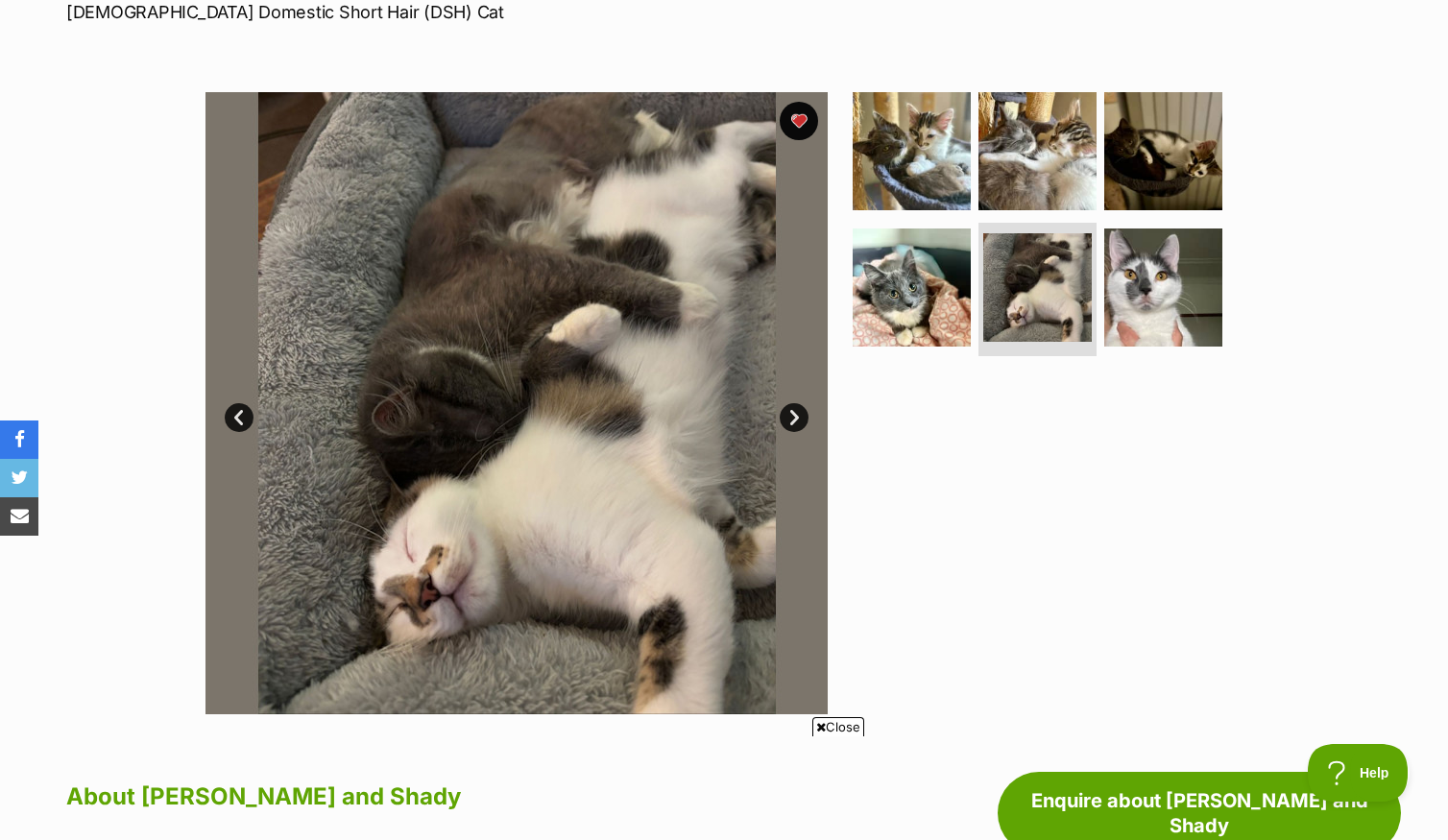
click at [789, 432] on link "Next" at bounding box center [794, 418] width 29 height 29
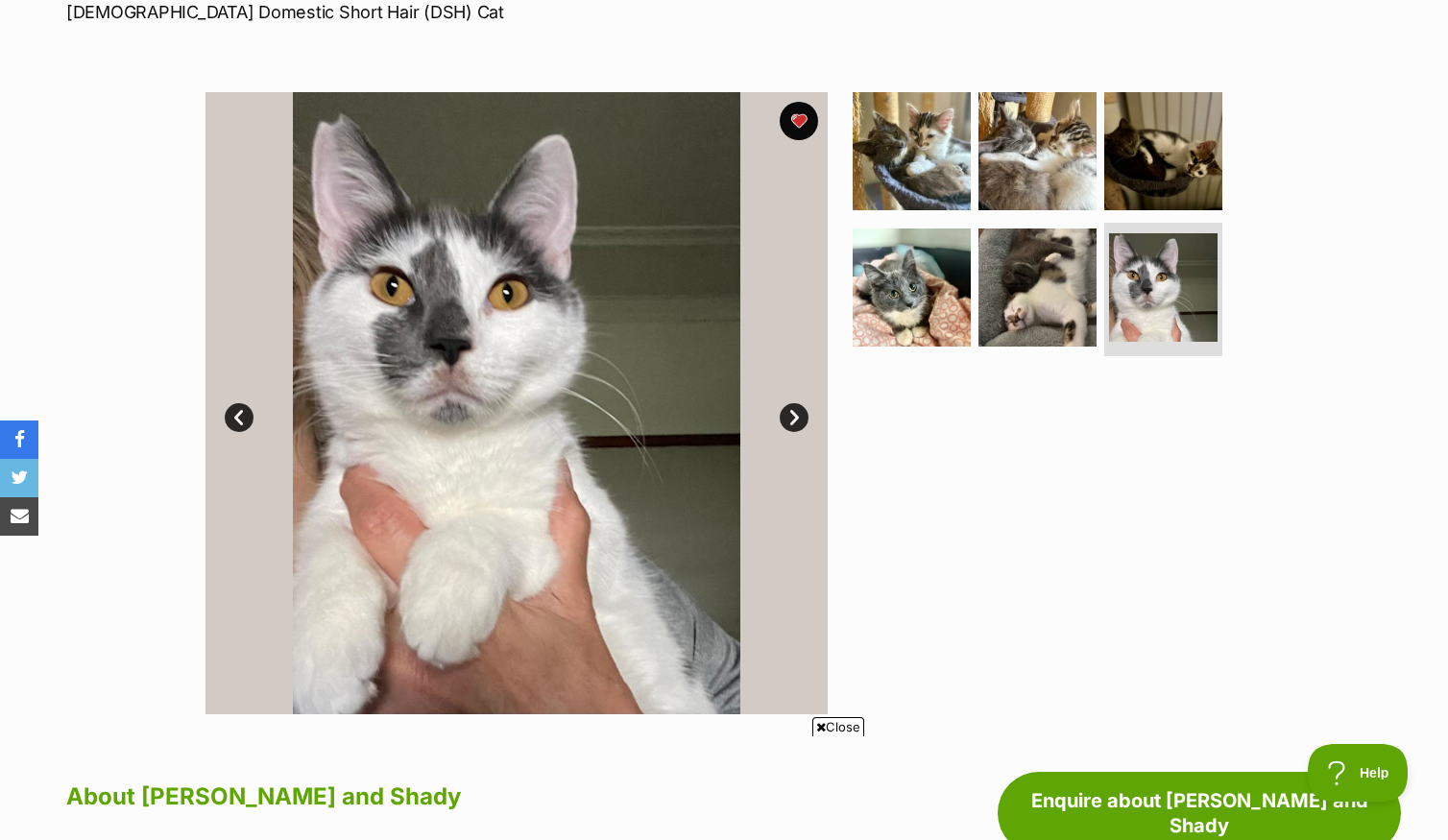
click at [789, 432] on link "Next" at bounding box center [794, 418] width 29 height 29
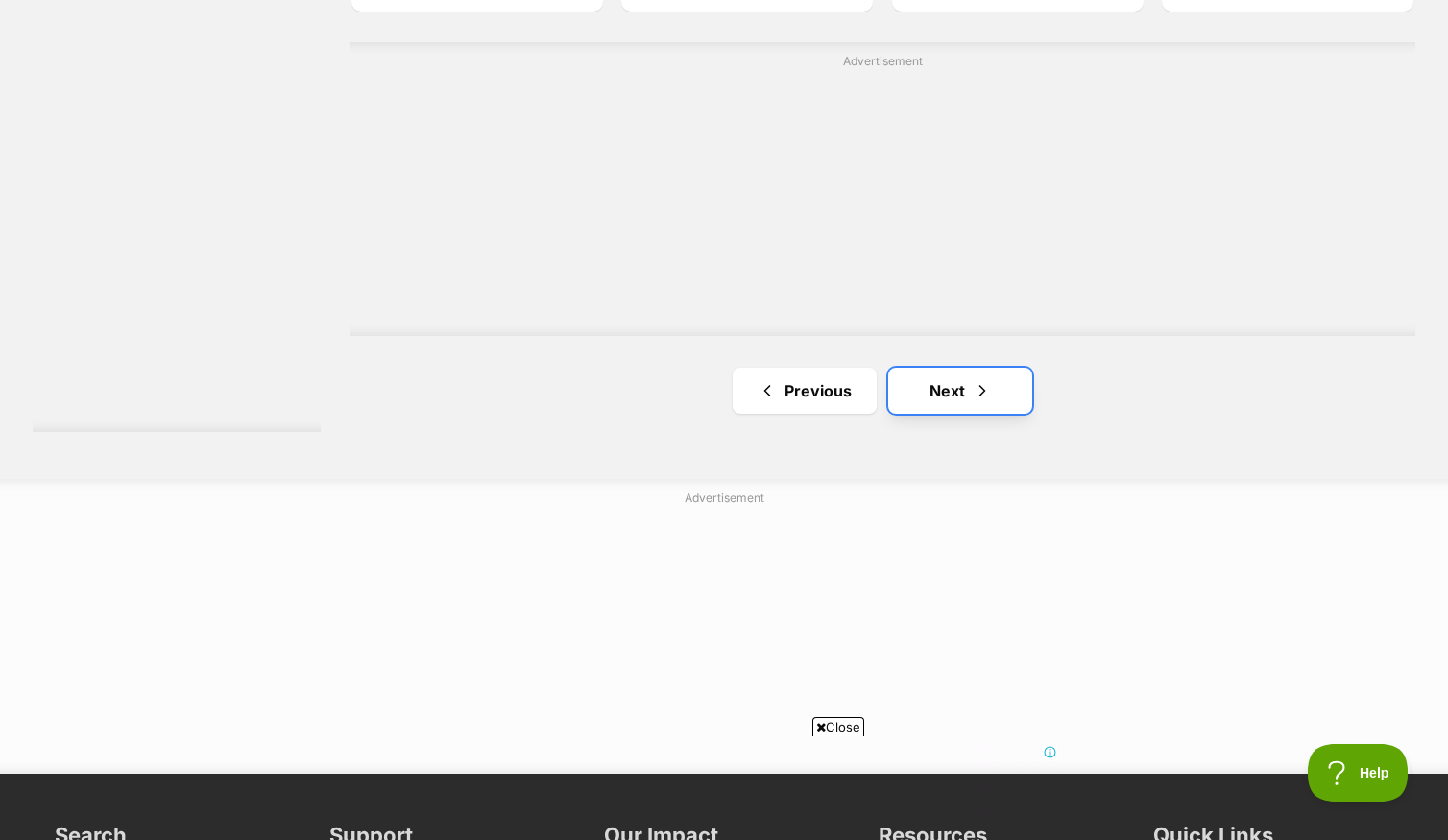
click at [973, 400] on span "Next page" at bounding box center [982, 390] width 19 height 23
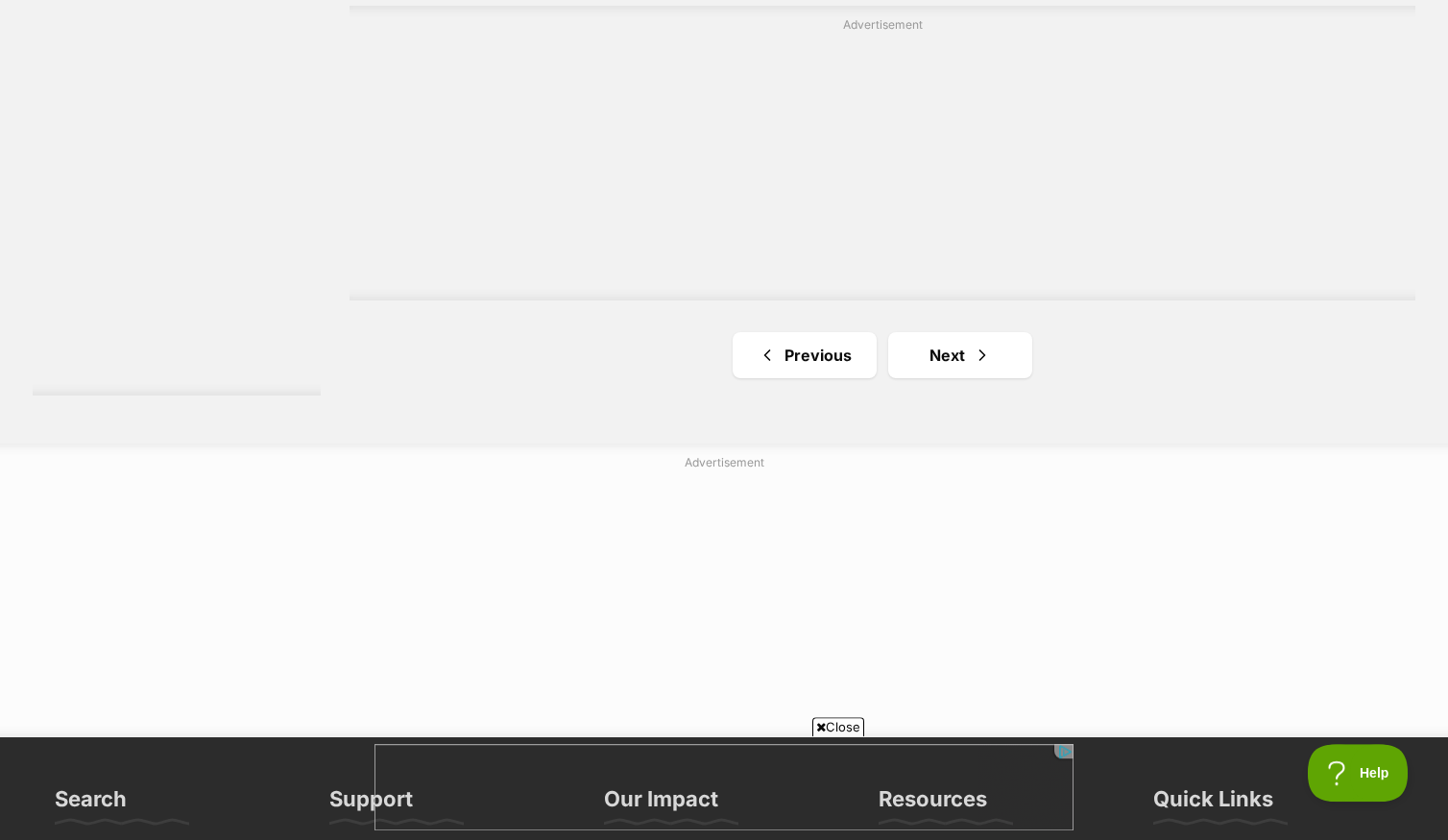
scroll to position [3502, 0]
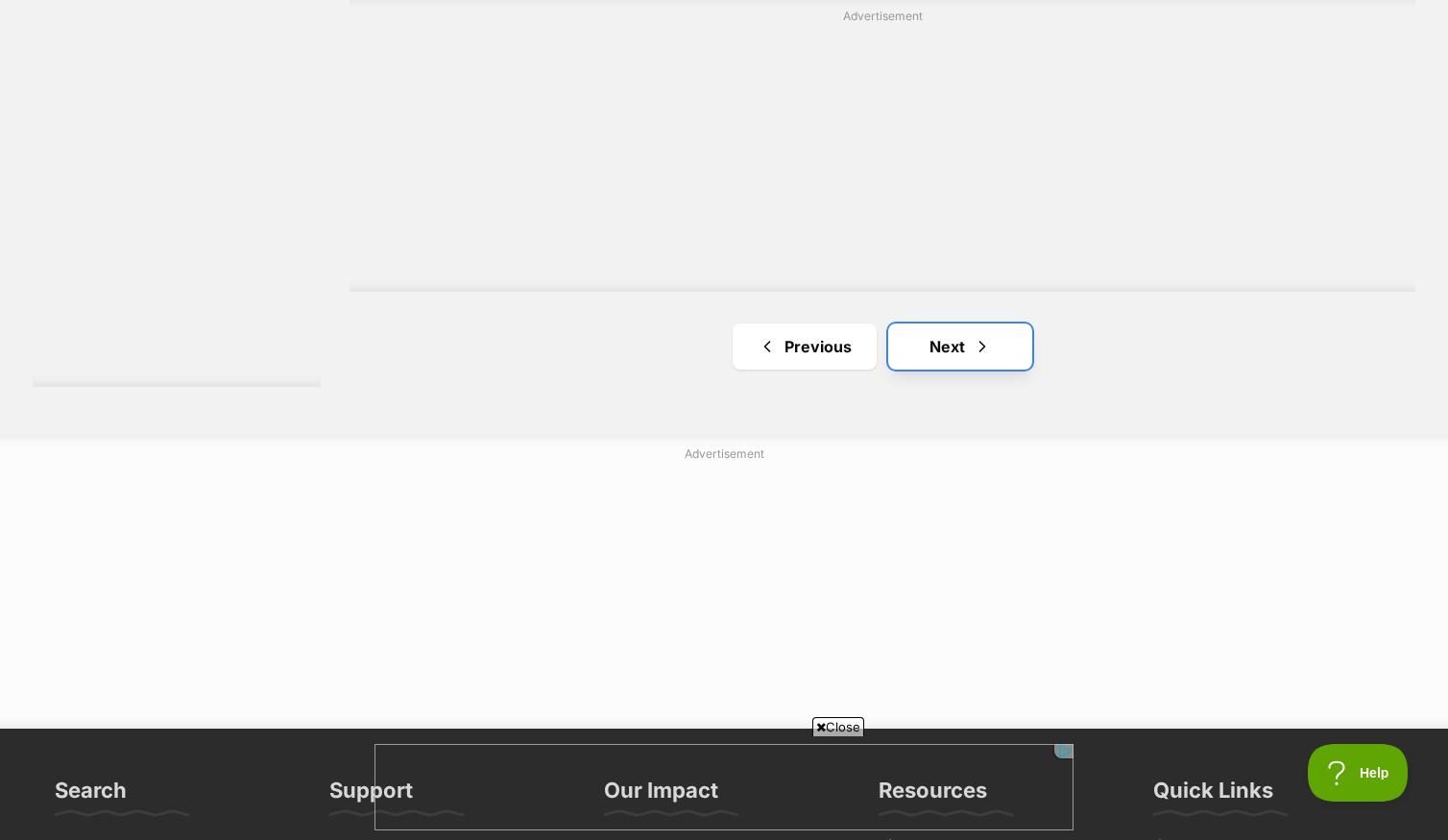
click at [971, 366] on link "Next" at bounding box center [960, 346] width 144 height 46
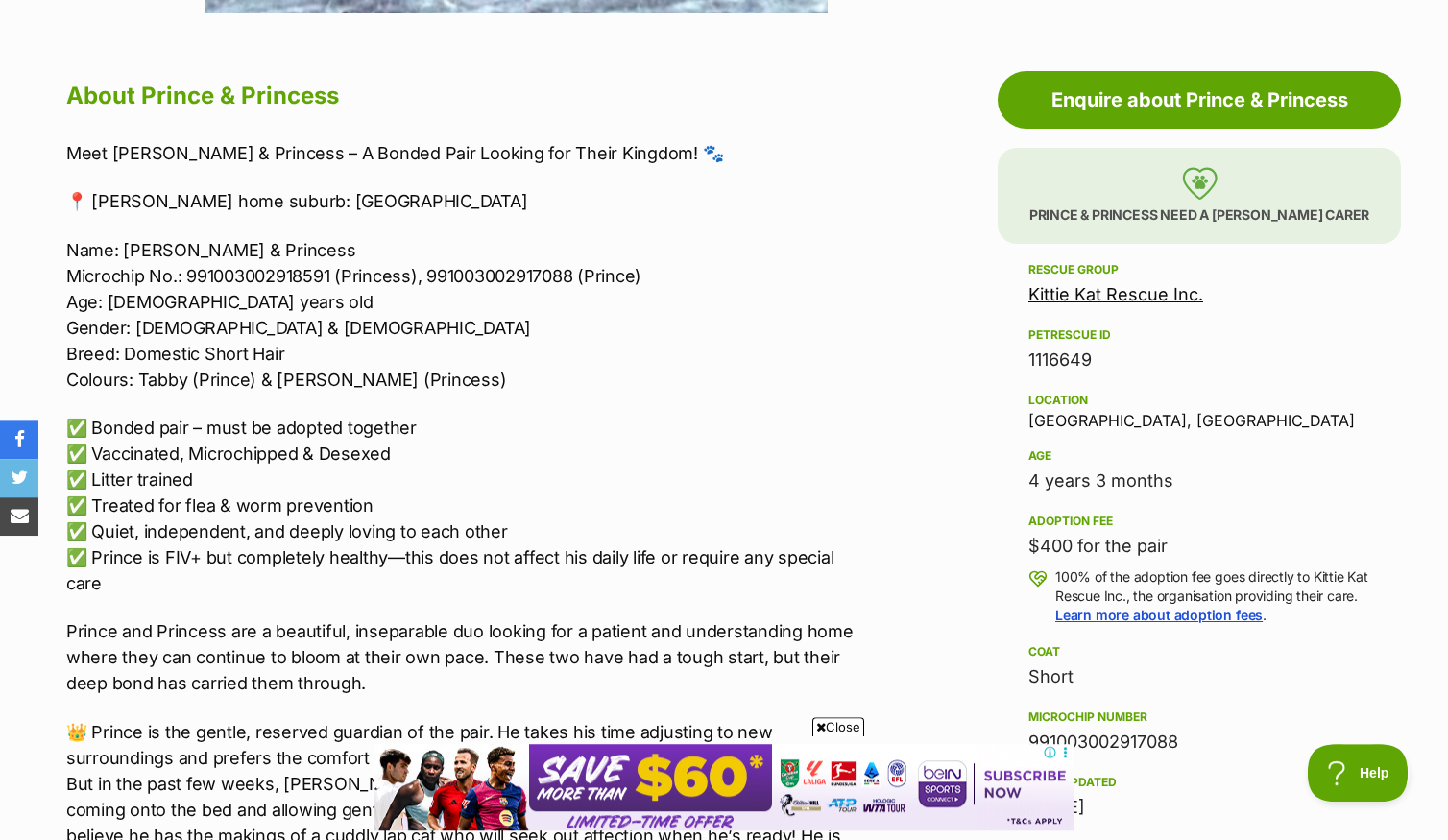
scroll to position [1014, 0]
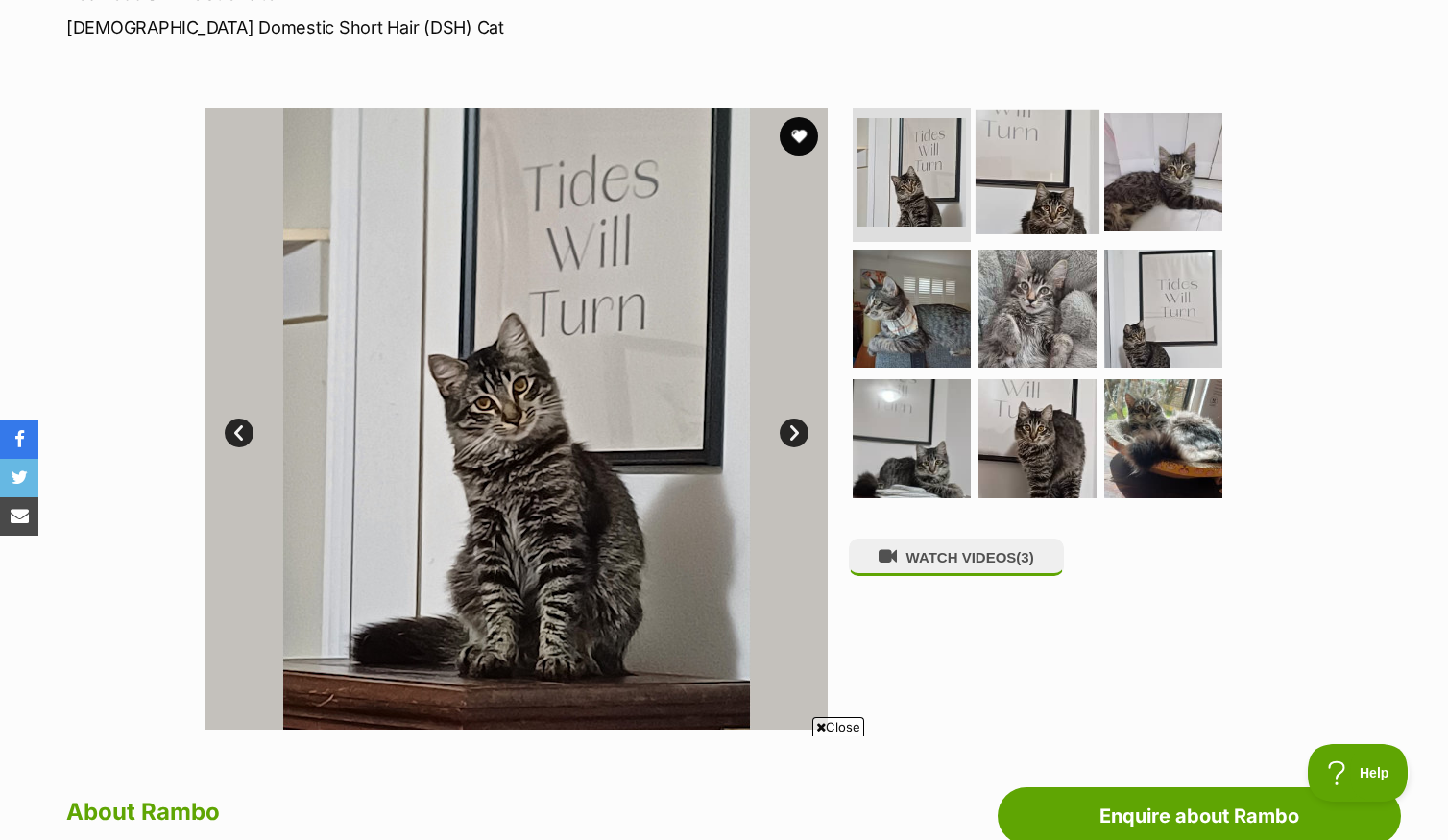
click at [1024, 193] on img at bounding box center [1037, 172] width 124 height 124
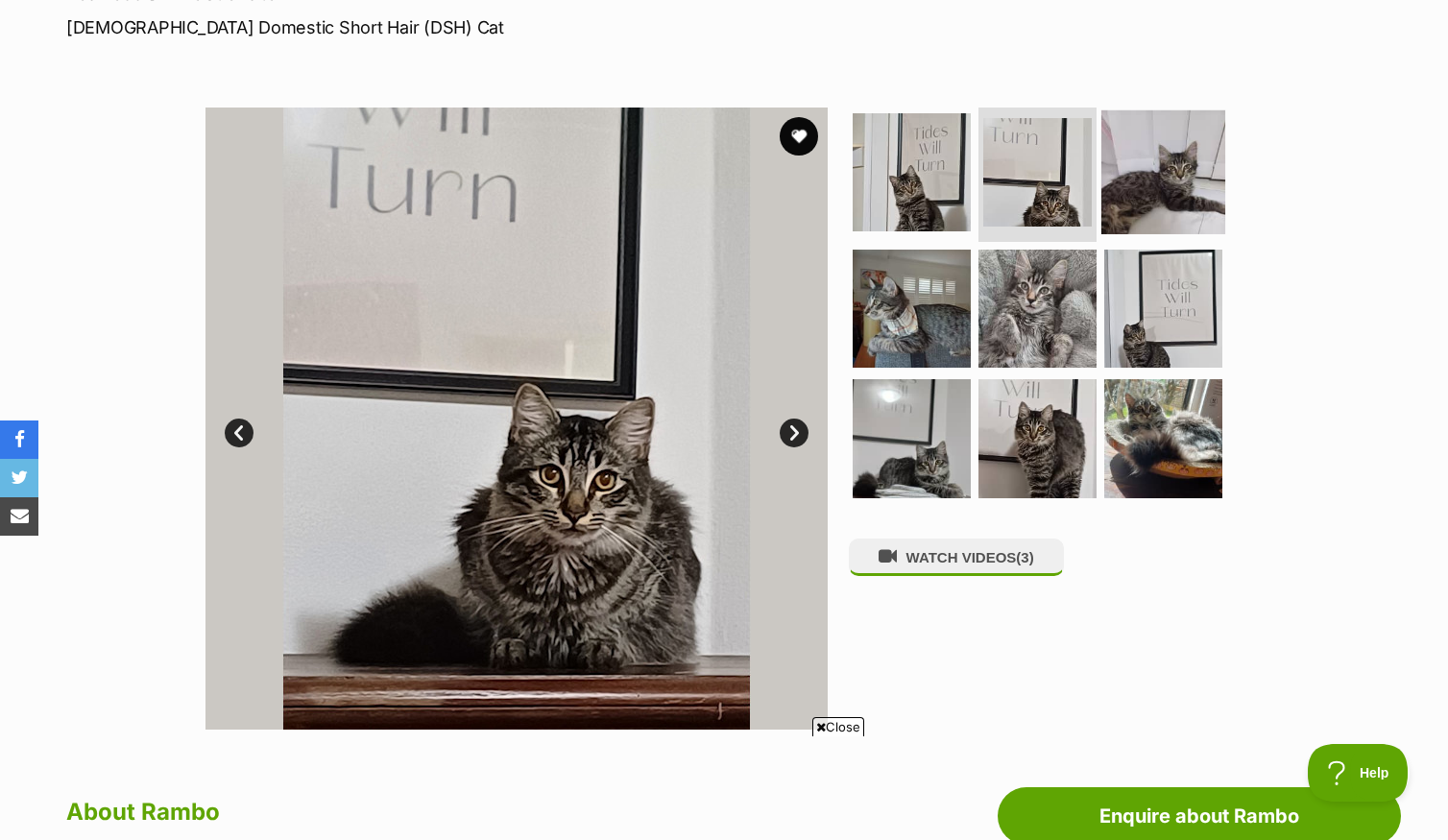
click at [1178, 193] on img at bounding box center [1164, 172] width 124 height 124
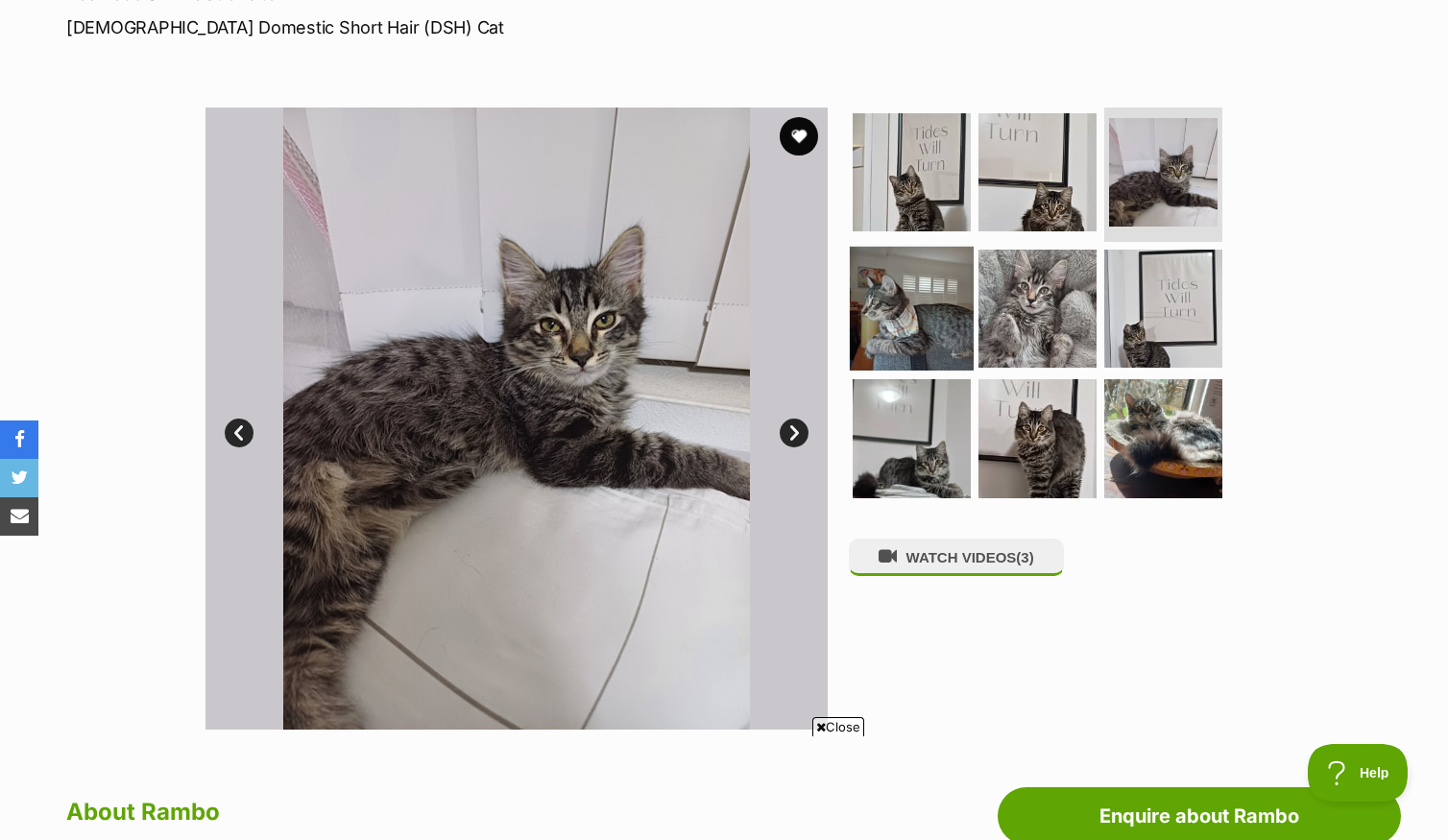
click at [908, 320] on img at bounding box center [912, 307] width 124 height 124
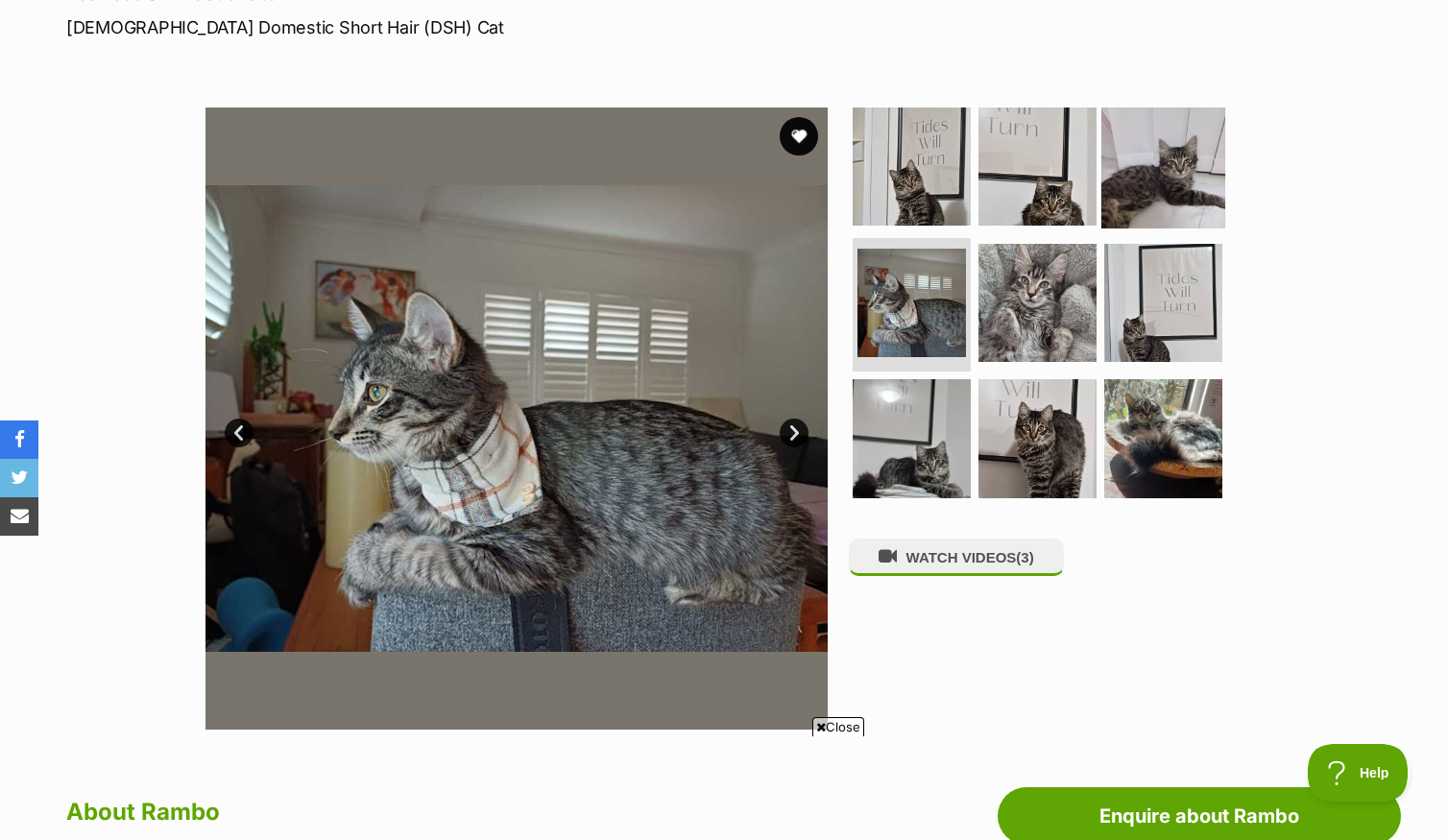
click at [1148, 205] on img at bounding box center [1164, 166] width 124 height 124
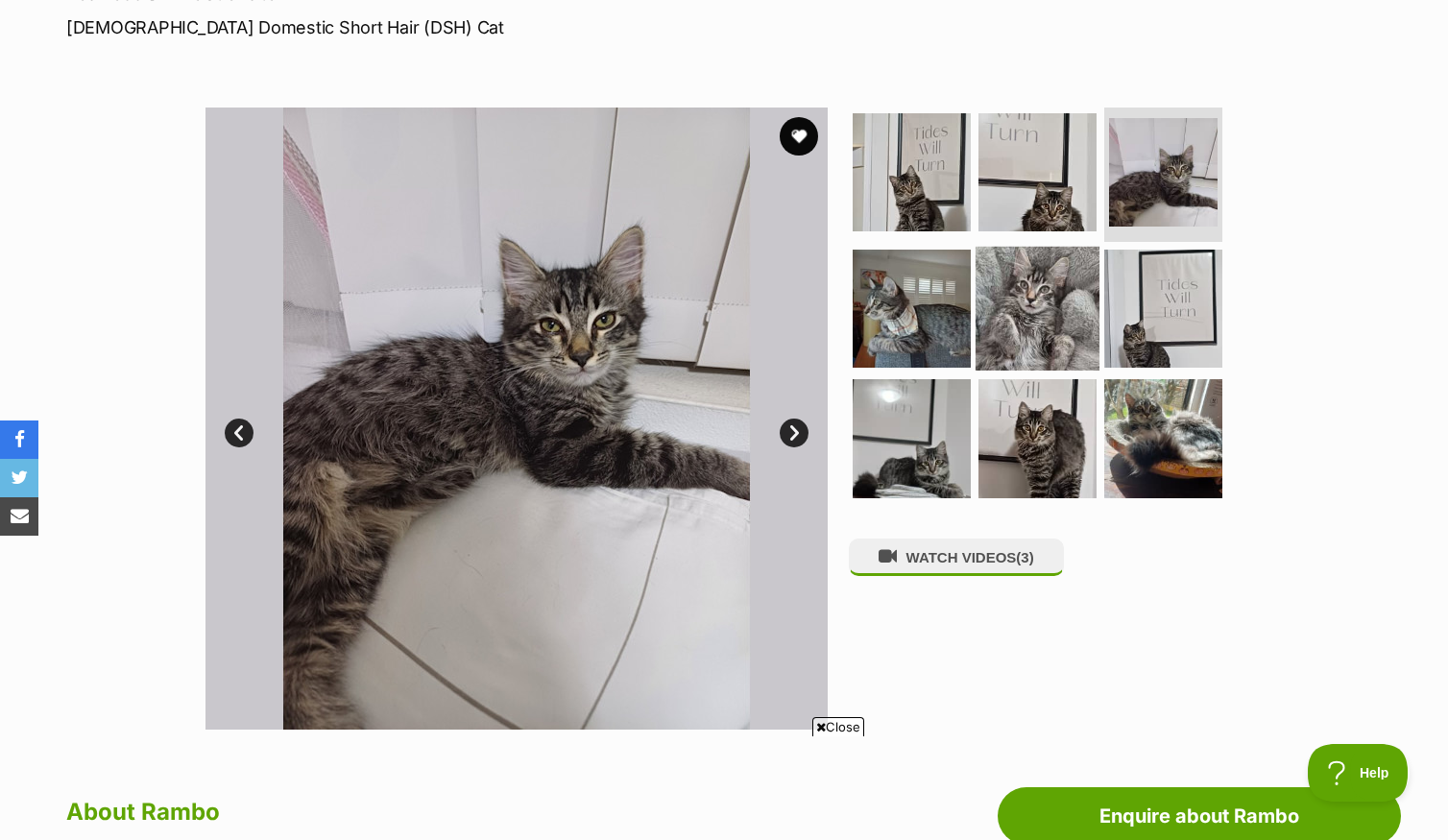
click at [1038, 335] on img at bounding box center [1037, 307] width 124 height 124
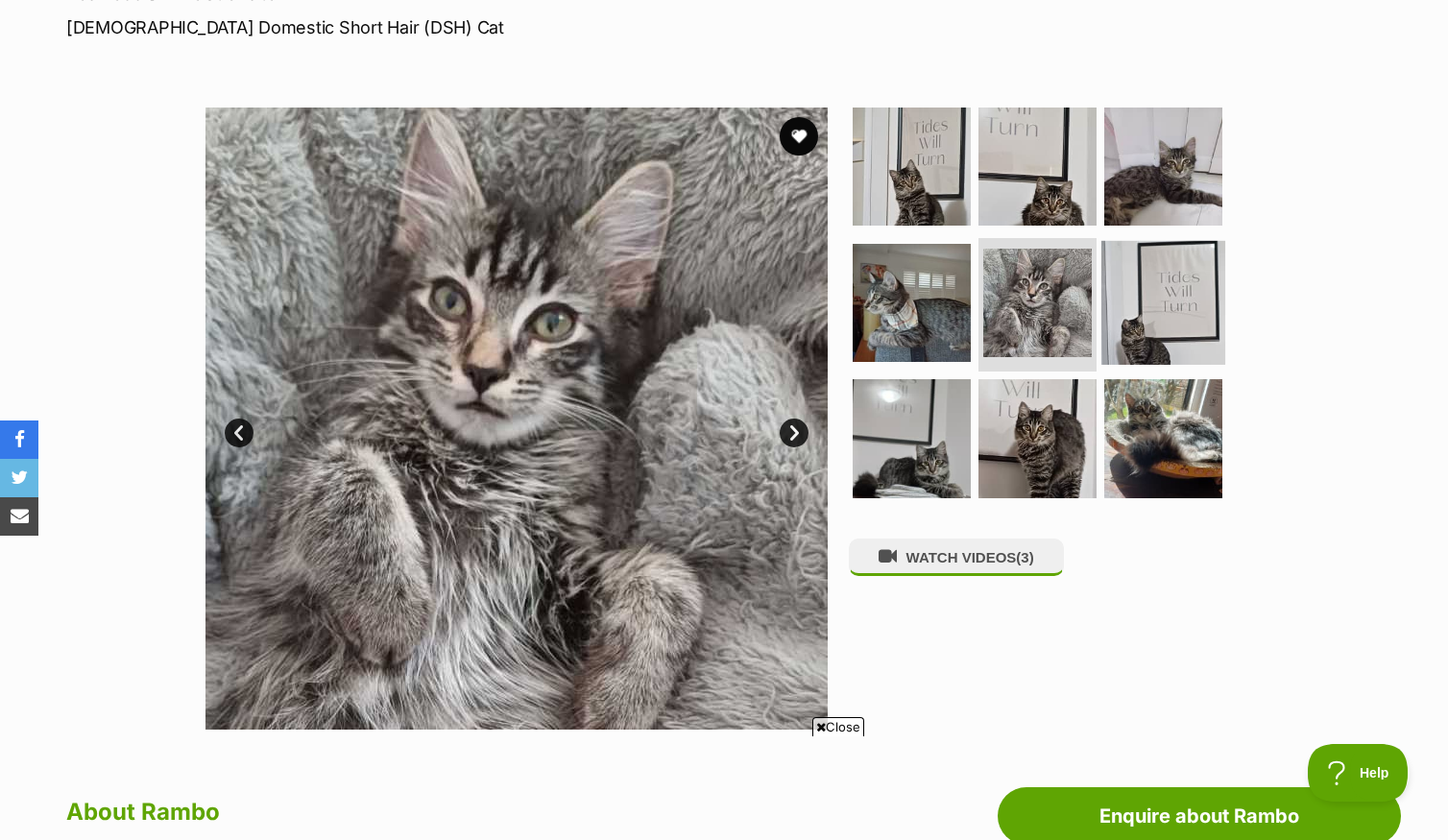
click at [1139, 318] on img at bounding box center [1164, 301] width 124 height 124
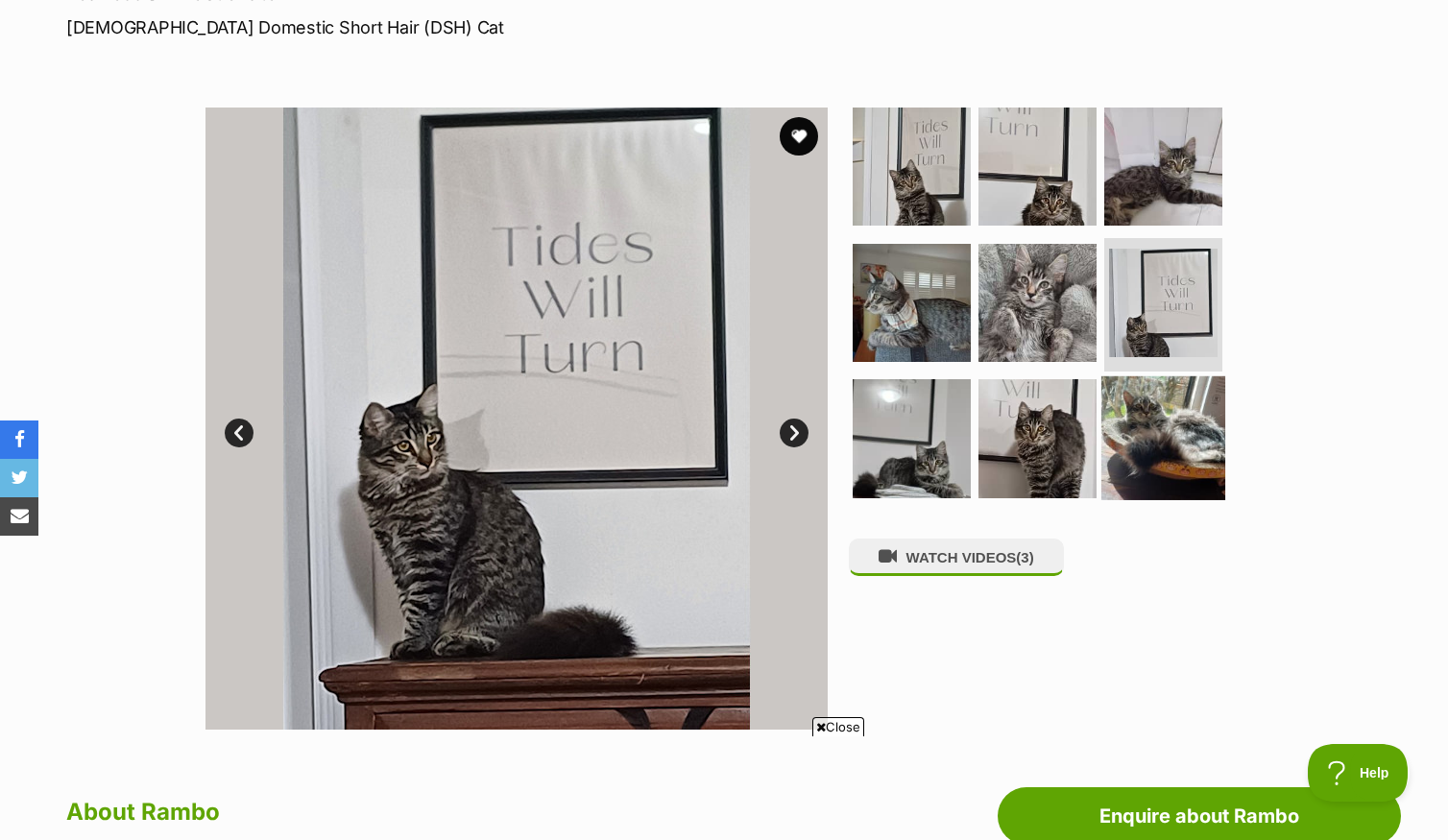
click at [1142, 429] on img at bounding box center [1164, 438] width 124 height 124
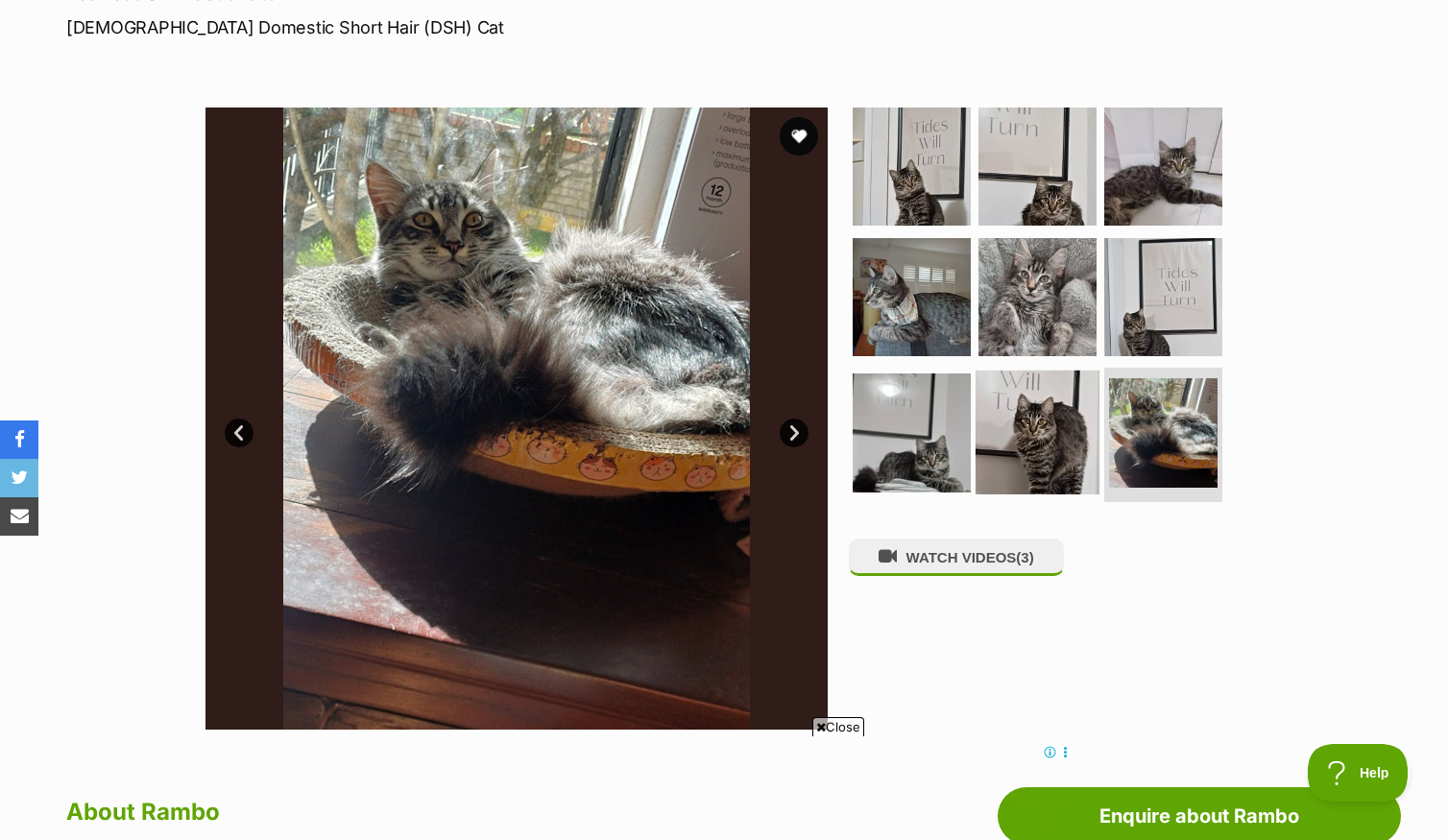
click at [1023, 446] on img at bounding box center [1037, 432] width 124 height 124
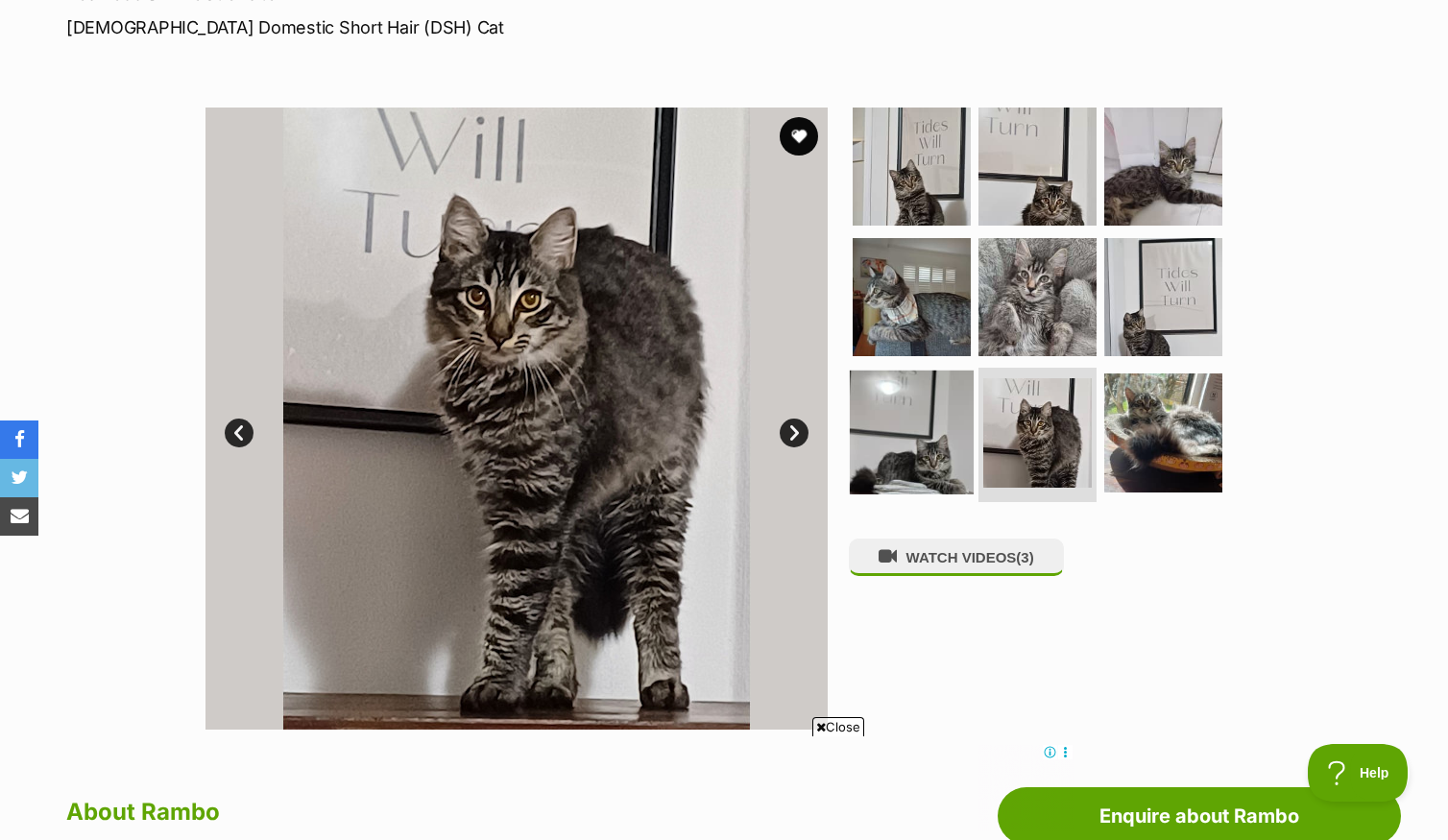
click at [924, 437] on img at bounding box center [912, 432] width 124 height 124
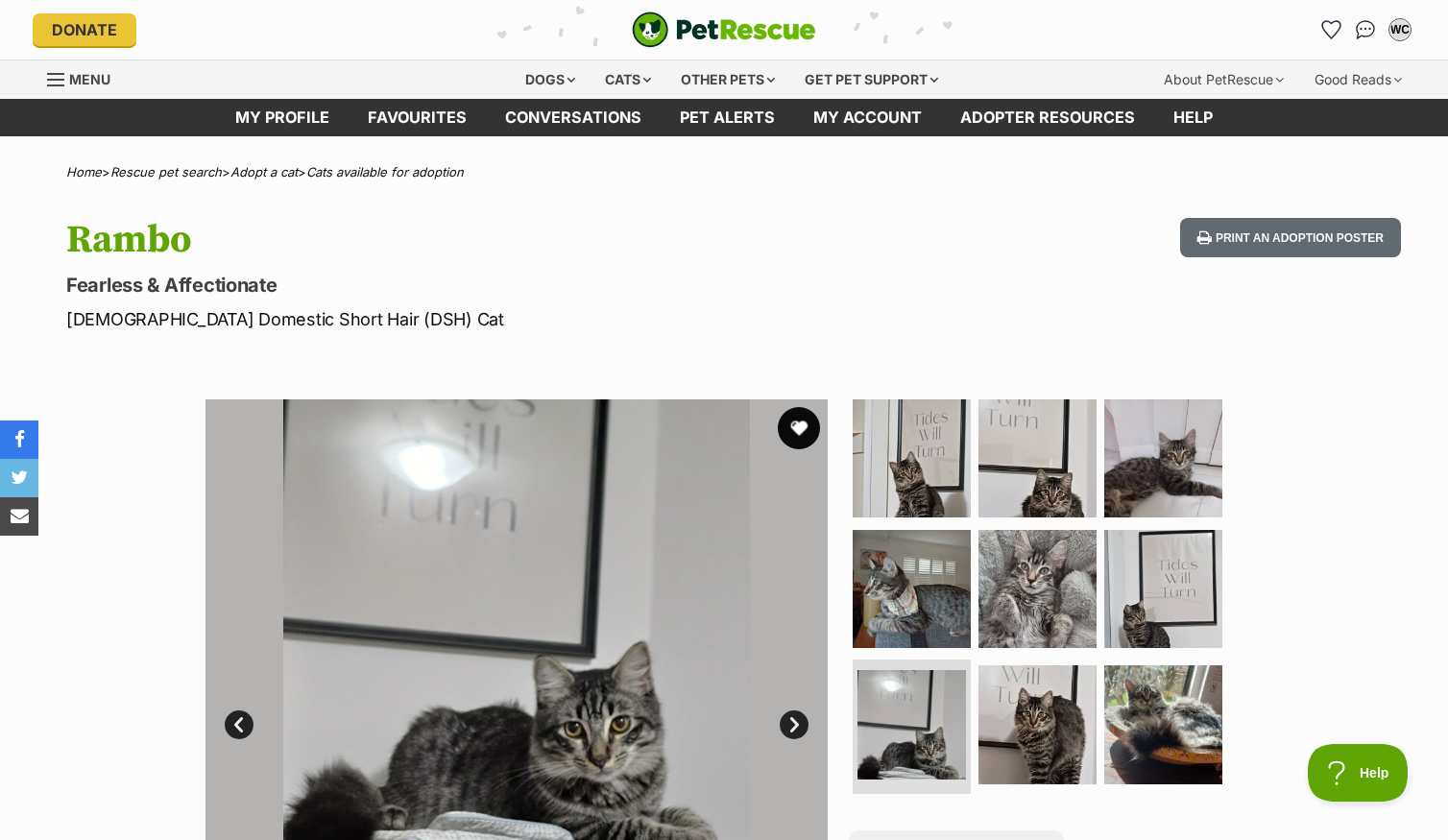
click at [805, 434] on button "favourite" at bounding box center [799, 427] width 42 height 42
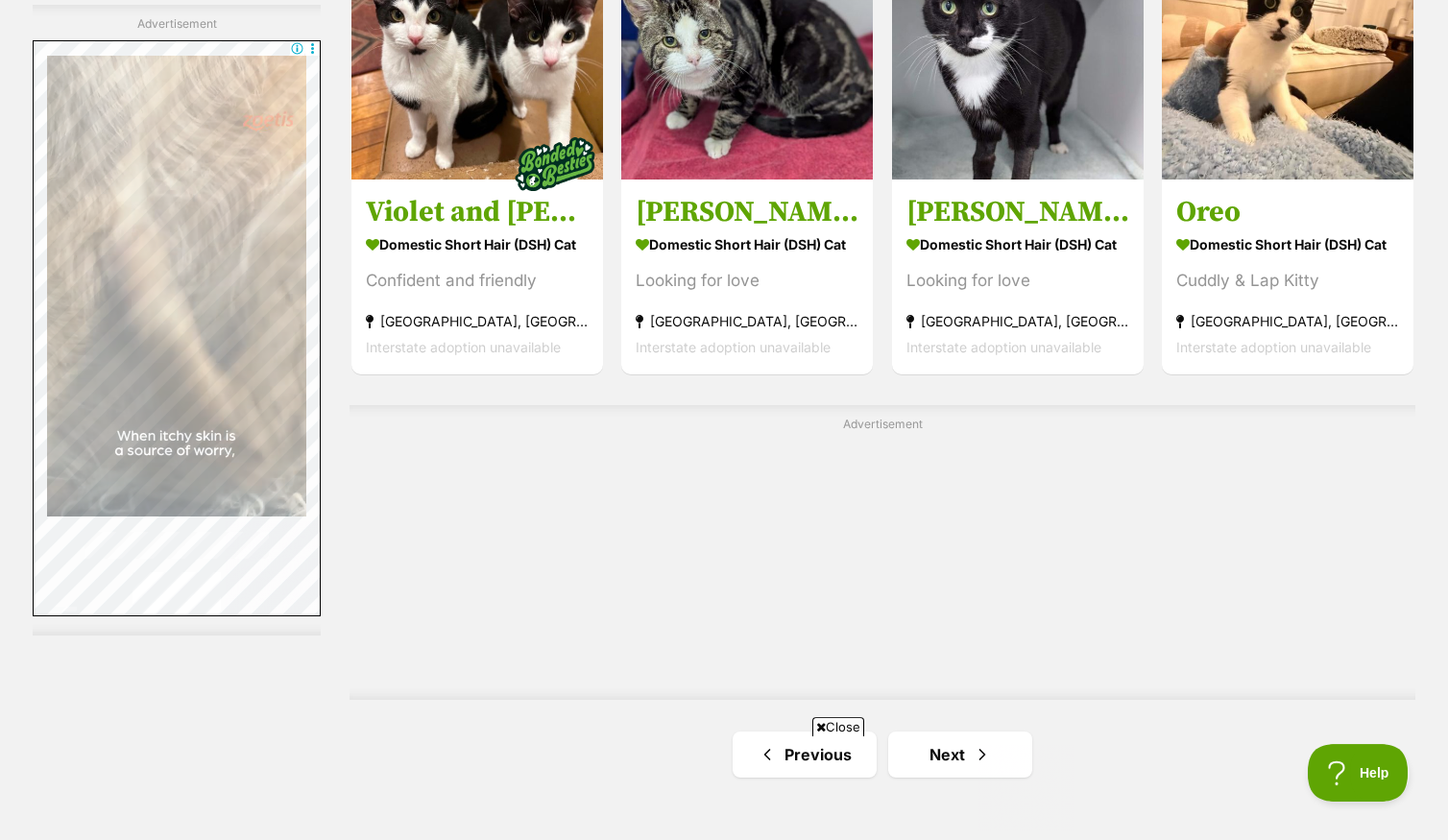
scroll to position [3318, 0]
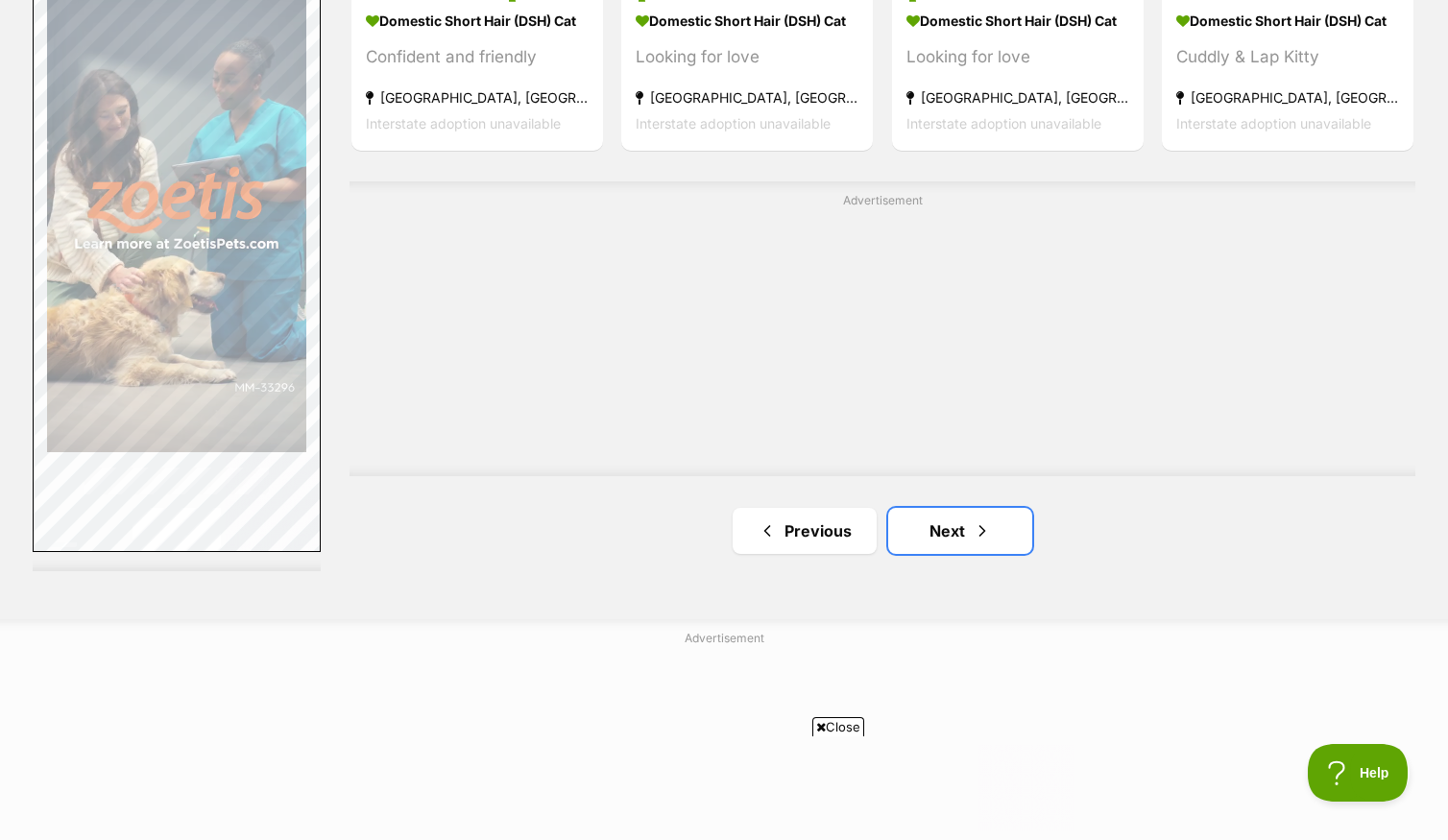
drag, startPoint x: 967, startPoint y: 554, endPoint x: 914, endPoint y: 469, distance: 100.2
click at [967, 553] on link "Next" at bounding box center [960, 531] width 144 height 46
